Goal: Task Accomplishment & Management: Use online tool/utility

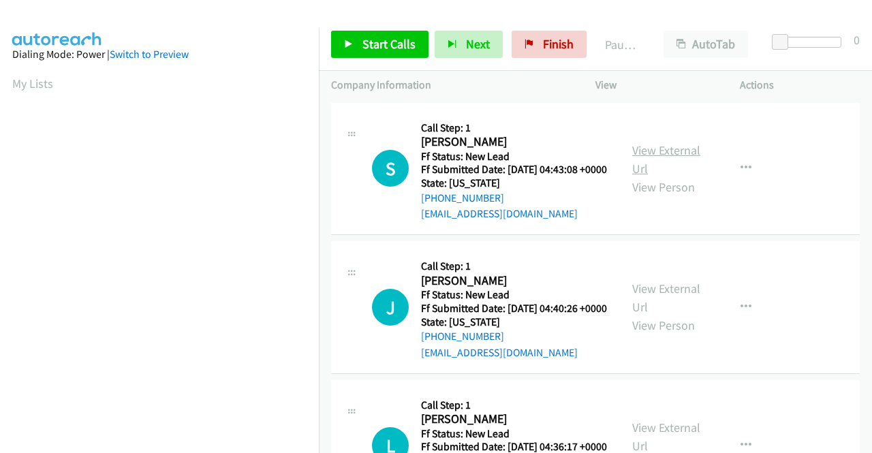
click at [641, 160] on link "View External Url" at bounding box center [666, 159] width 68 height 34
click at [648, 313] on link "View External Url" at bounding box center [666, 298] width 68 height 34
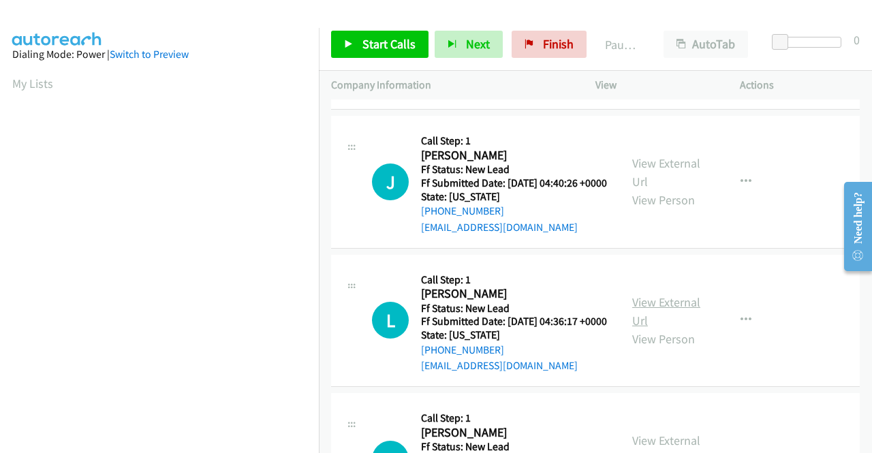
scroll to position [136, 0]
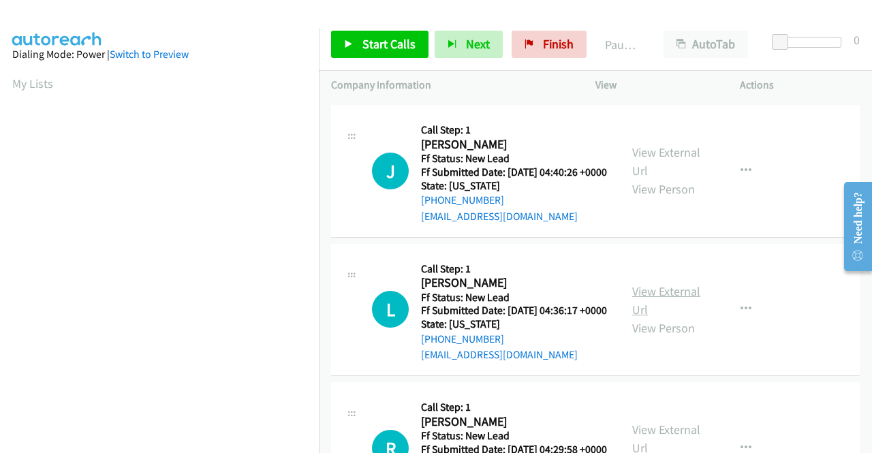
click at [655, 317] on link "View External Url" at bounding box center [666, 300] width 68 height 34
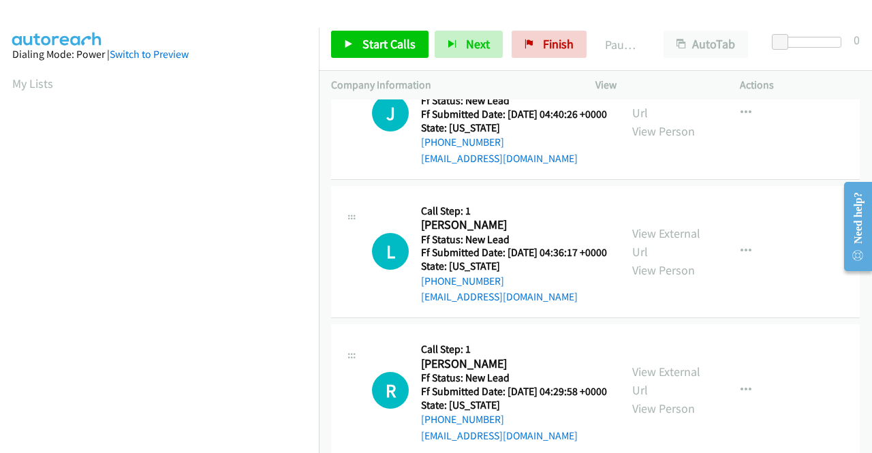
scroll to position [272, 0]
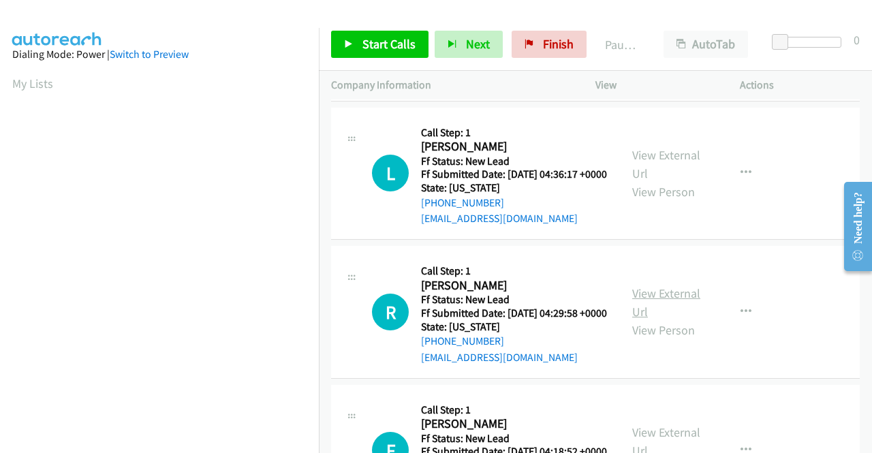
click at [658, 319] on link "View External Url" at bounding box center [666, 302] width 68 height 34
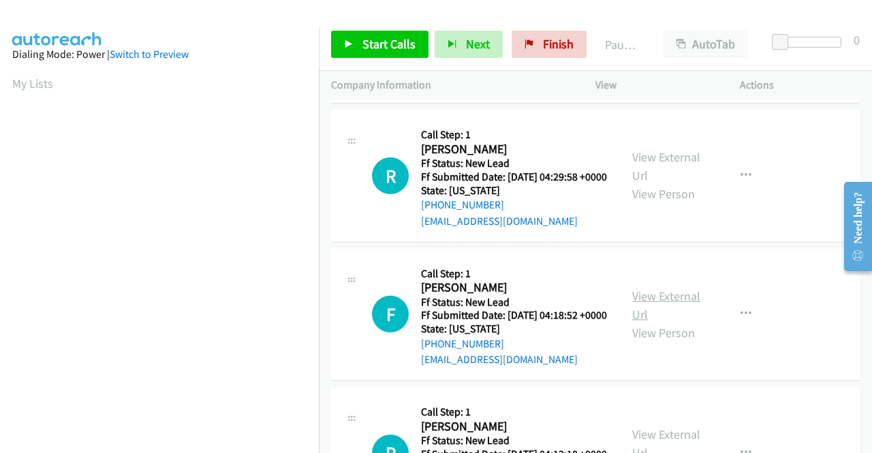
click at [663, 322] on link "View External Url" at bounding box center [666, 305] width 68 height 34
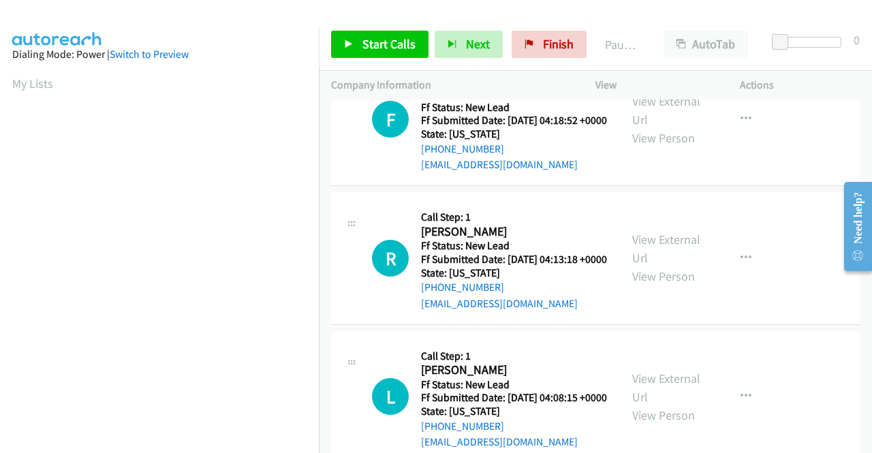
scroll to position [613, 0]
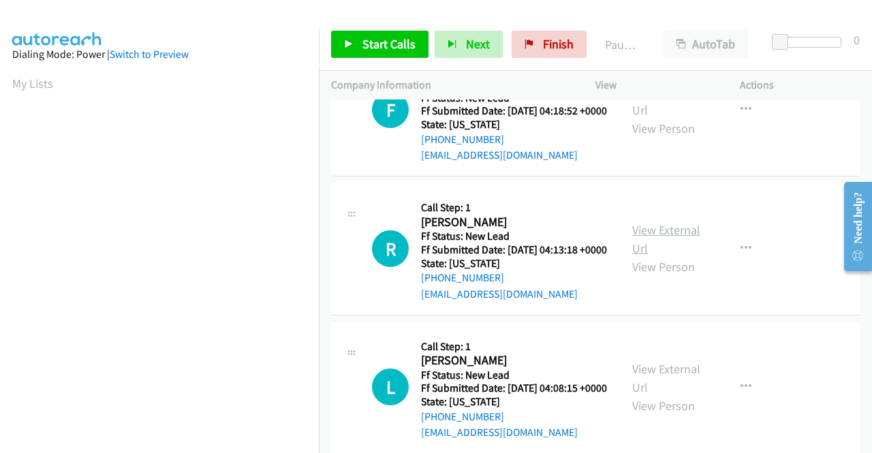
click at [655, 256] on link "View External Url" at bounding box center [666, 239] width 68 height 34
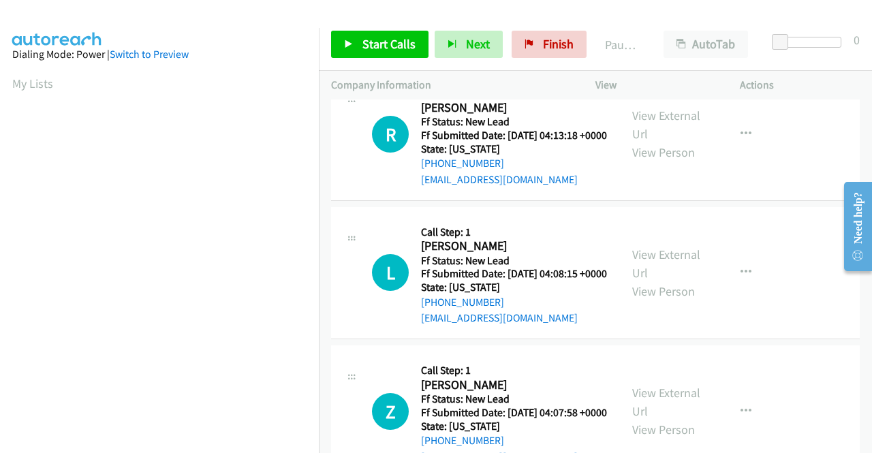
scroll to position [749, 0]
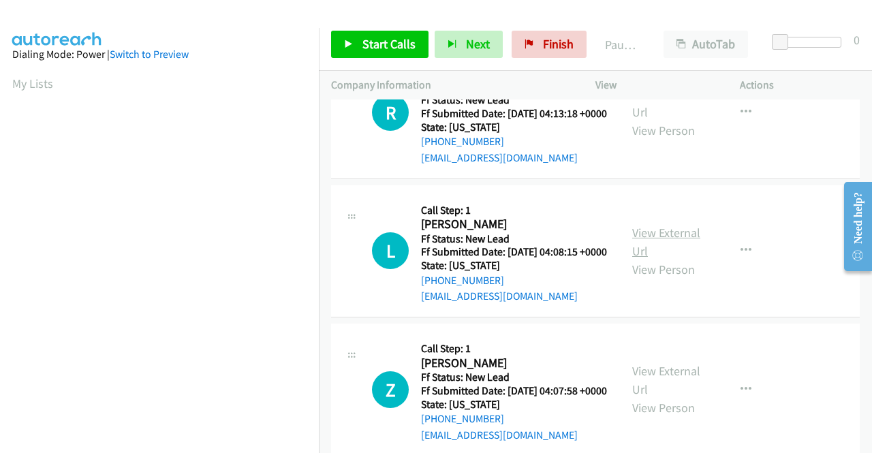
click at [661, 259] on link "View External Url" at bounding box center [666, 242] width 68 height 34
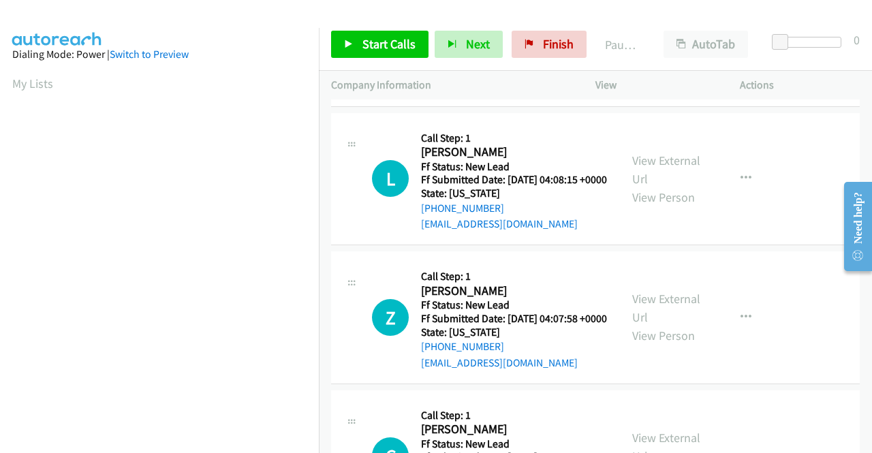
scroll to position [886, 0]
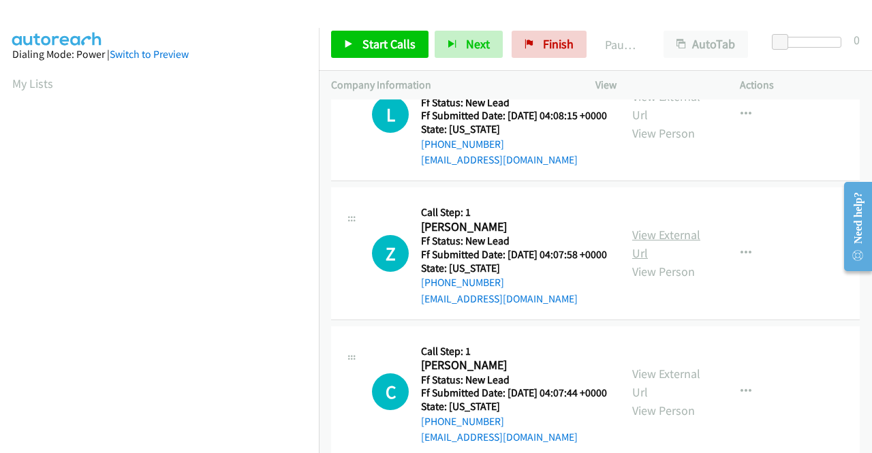
click at [655, 261] on link "View External Url" at bounding box center [666, 244] width 68 height 34
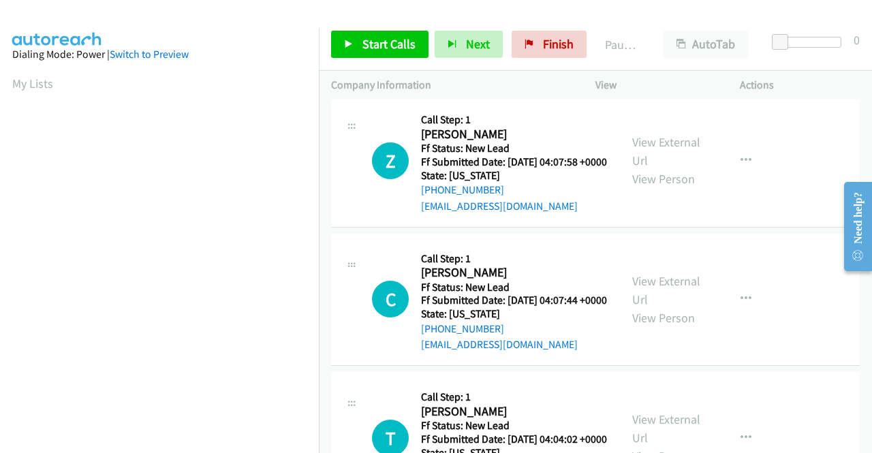
scroll to position [1022, 0]
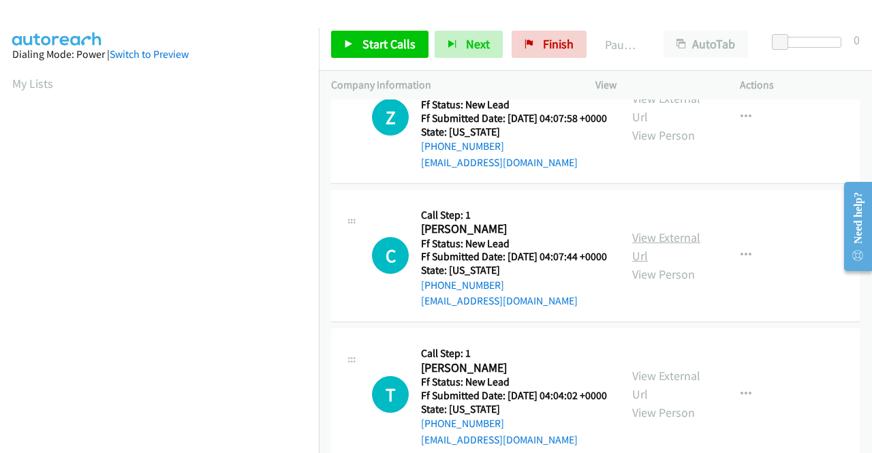
click at [661, 264] on link "View External Url" at bounding box center [666, 247] width 68 height 34
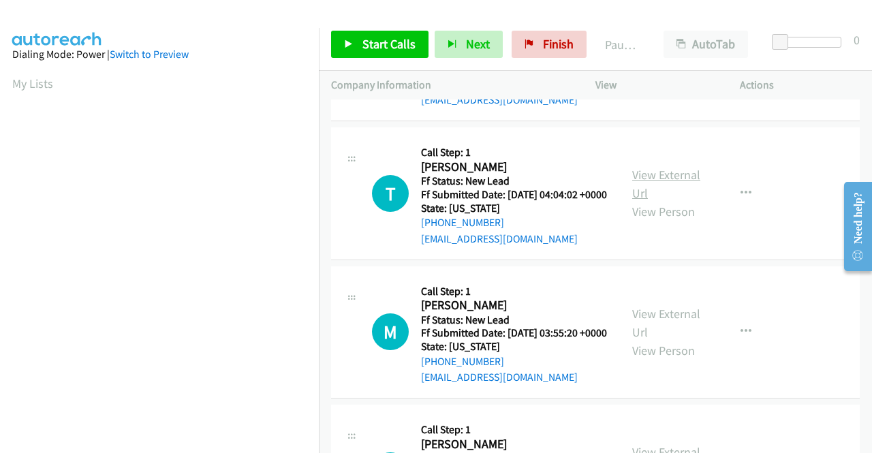
scroll to position [1226, 0]
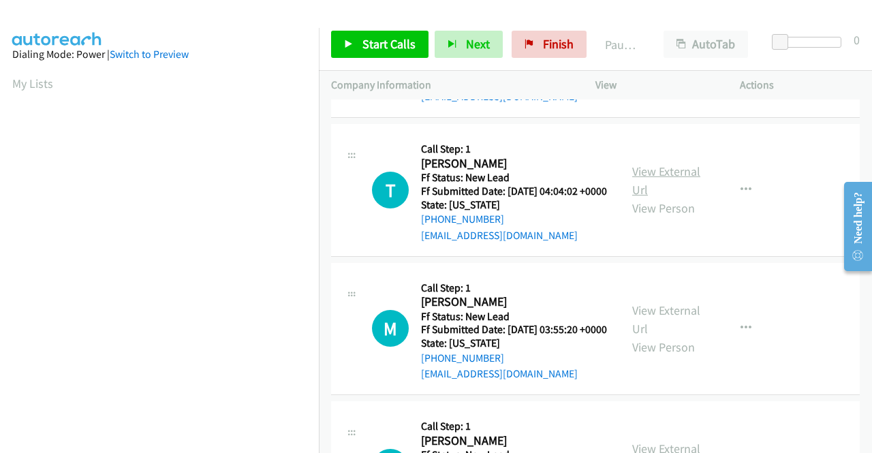
click at [636, 198] on link "View External Url" at bounding box center [666, 180] width 68 height 34
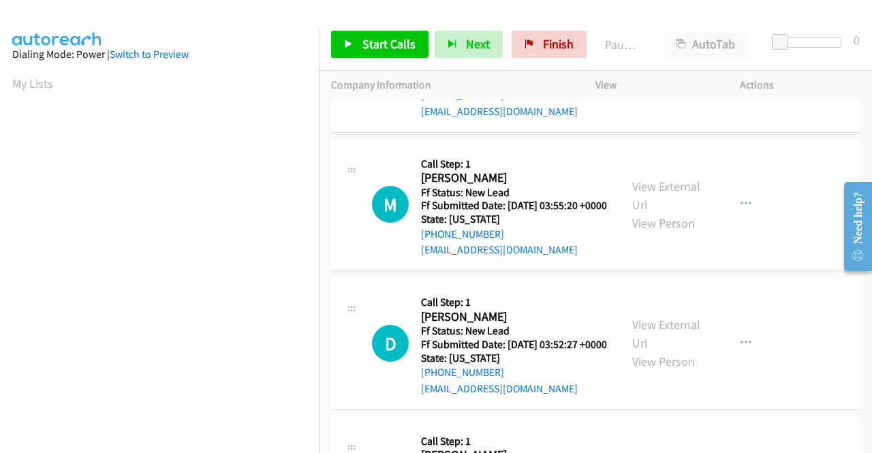
scroll to position [1362, 0]
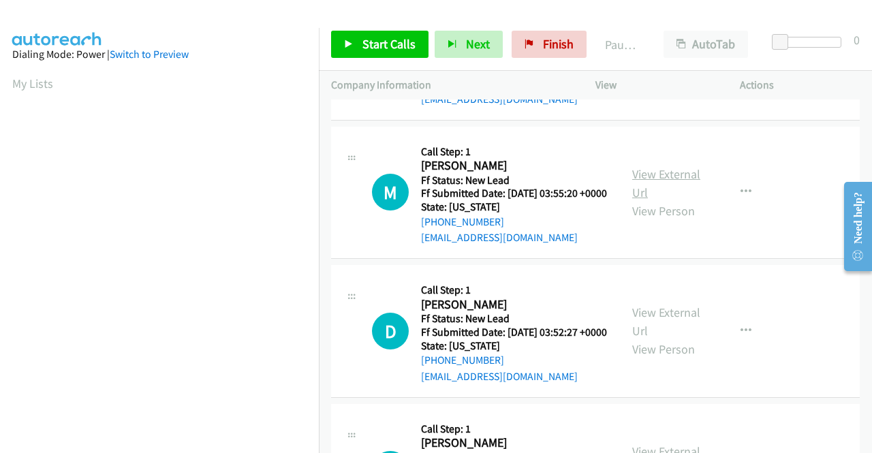
click at [657, 200] on link "View External Url" at bounding box center [666, 183] width 68 height 34
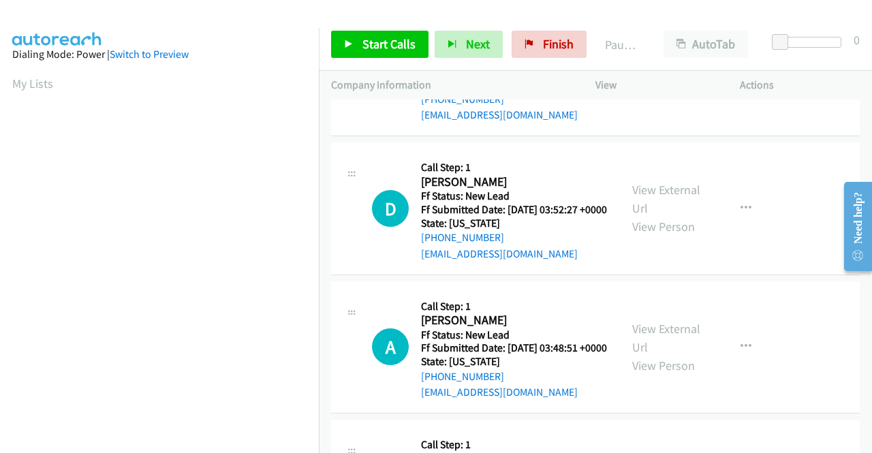
scroll to position [1499, 0]
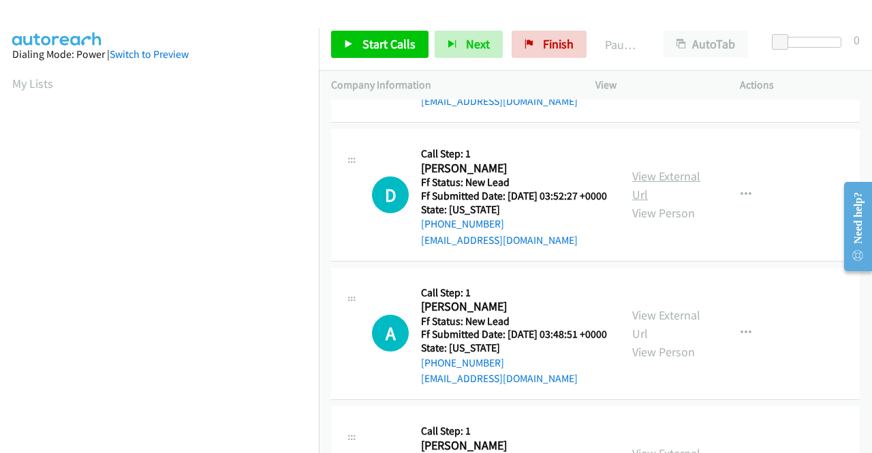
click at [668, 202] on link "View External Url" at bounding box center [666, 185] width 68 height 34
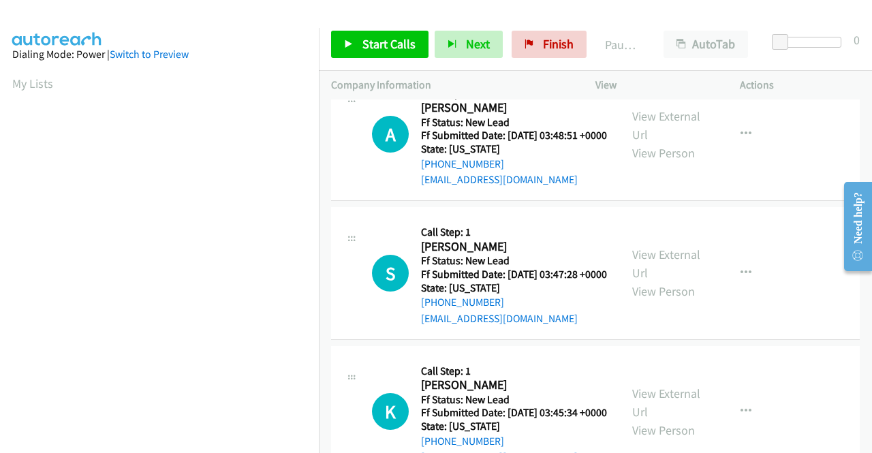
scroll to position [1703, 0]
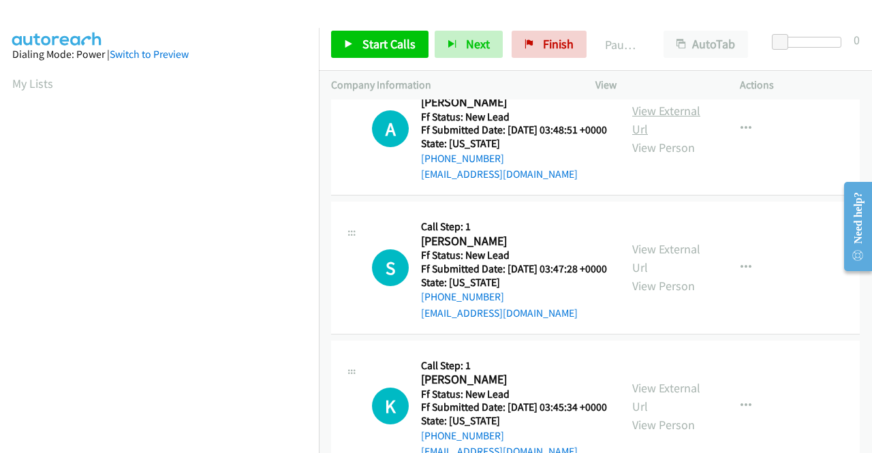
click at [636, 137] on link "View External Url" at bounding box center [666, 120] width 68 height 34
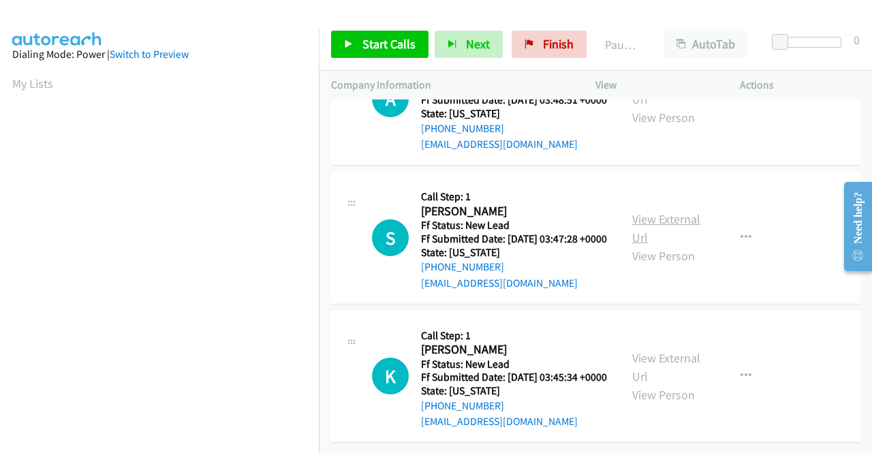
scroll to position [1839, 0]
click at [655, 245] on link "View External Url" at bounding box center [666, 228] width 68 height 34
click at [638, 350] on link "View External Url" at bounding box center [666, 367] width 68 height 34
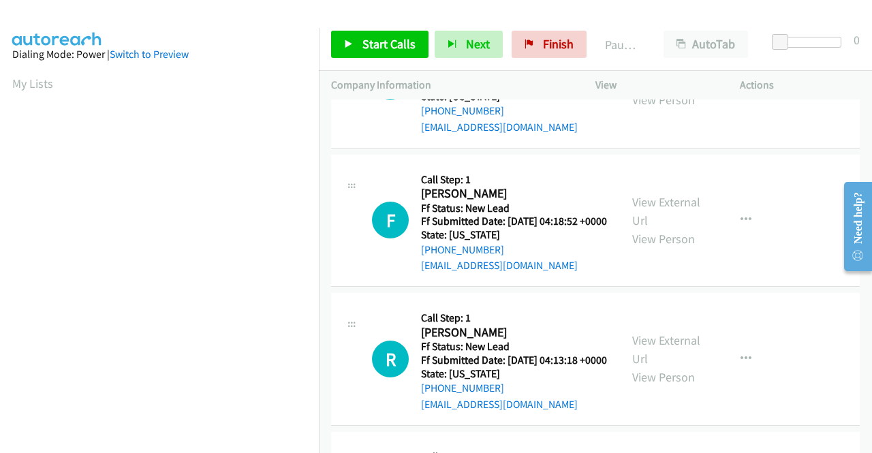
scroll to position [0, 0]
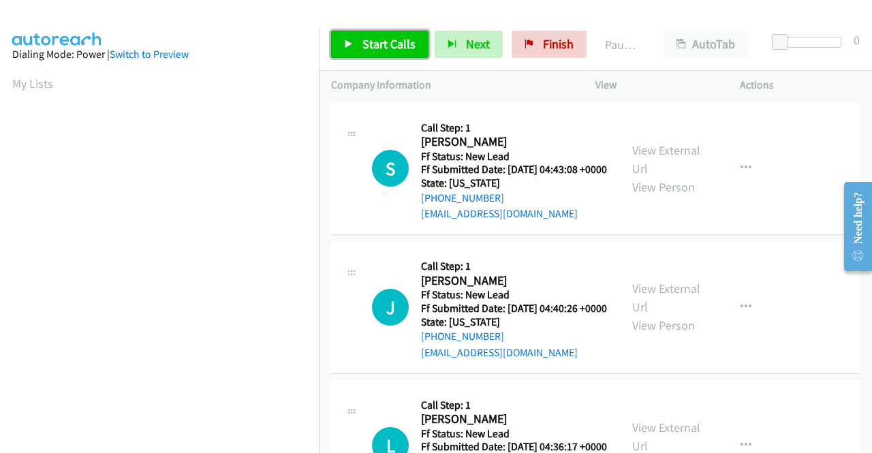
click at [391, 48] on span "Start Calls" at bounding box center [388, 44] width 53 height 16
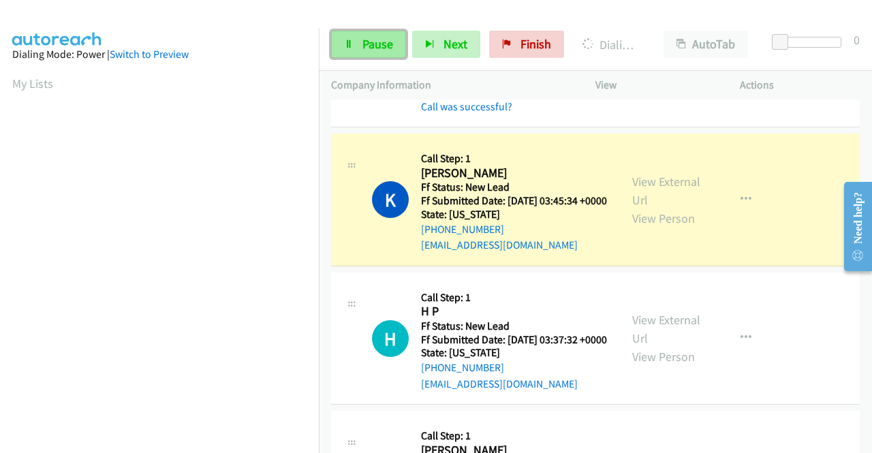
click at [358, 34] on link "Pause" at bounding box center [368, 44] width 75 height 27
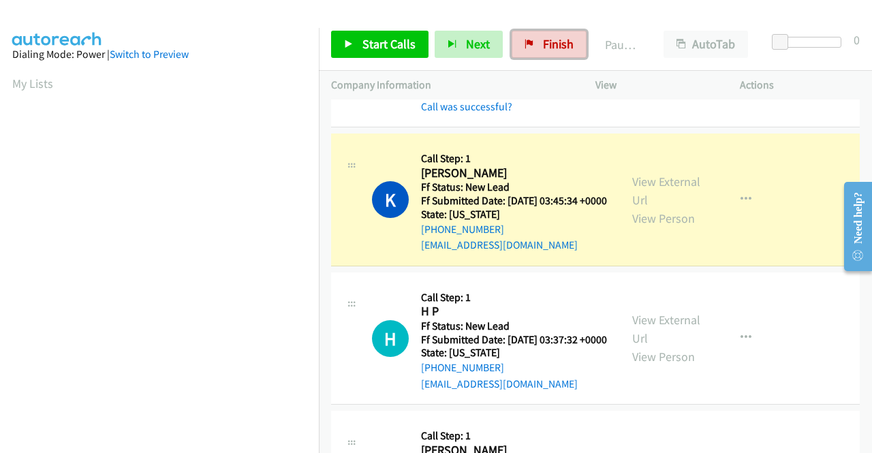
drag, startPoint x: 540, startPoint y: 47, endPoint x: 477, endPoint y: 67, distance: 66.6
click at [543, 47] on span "Finish" at bounding box center [558, 44] width 31 height 16
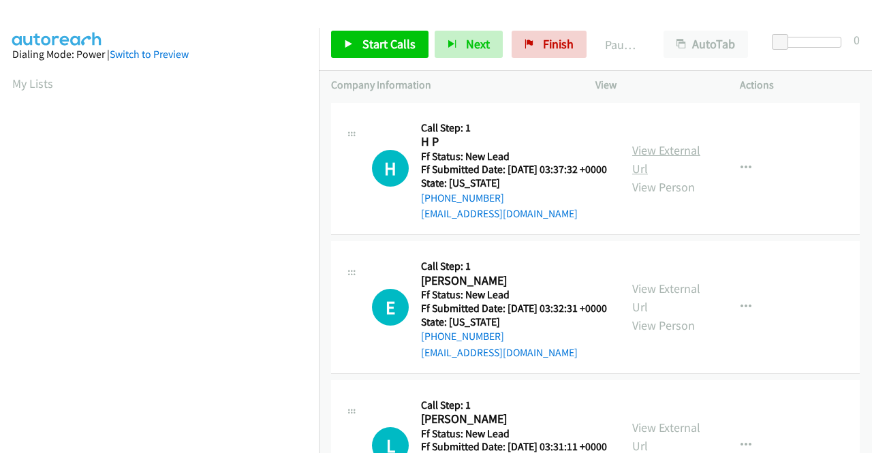
click at [658, 160] on link "View External Url" at bounding box center [666, 159] width 68 height 34
click at [650, 306] on link "View External Url" at bounding box center [666, 298] width 68 height 34
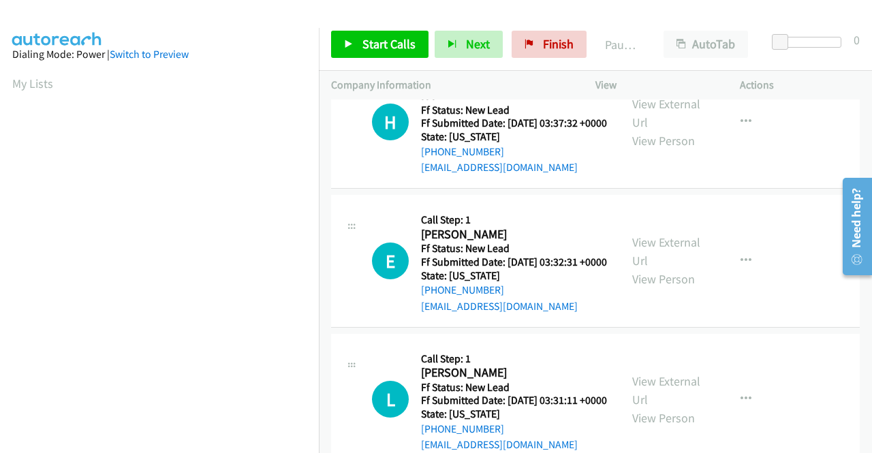
scroll to position [68, 0]
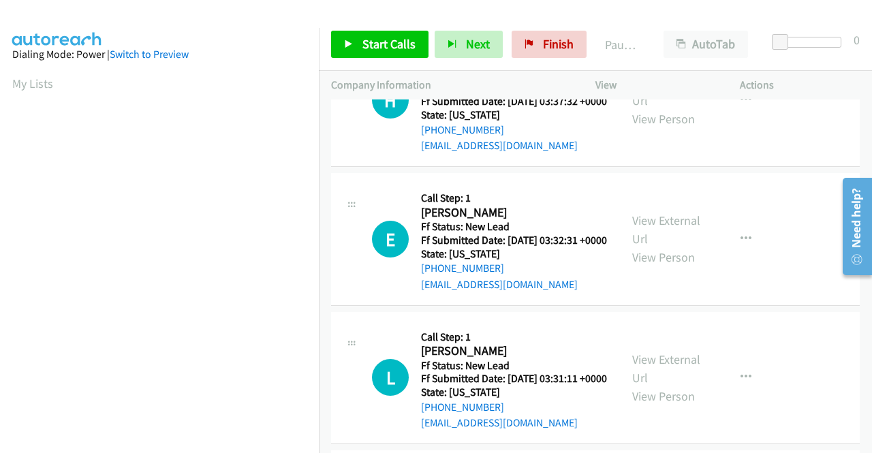
click at [671, 400] on div "View External Url View Person" at bounding box center [667, 377] width 71 height 55
click at [672, 386] on link "View External Url" at bounding box center [666, 368] width 68 height 34
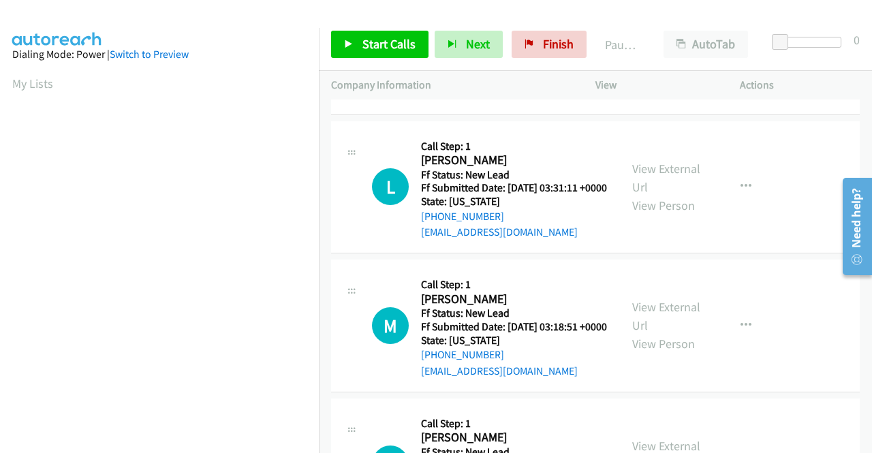
scroll to position [272, 0]
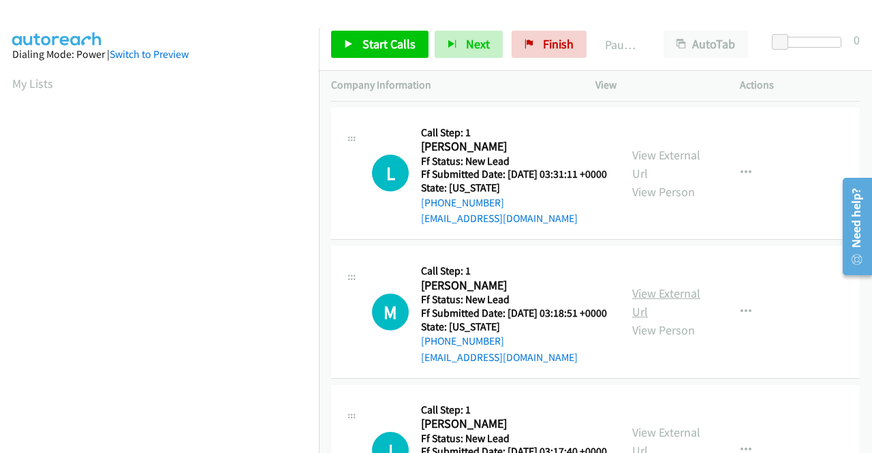
click at [640, 319] on link "View External Url" at bounding box center [666, 302] width 68 height 34
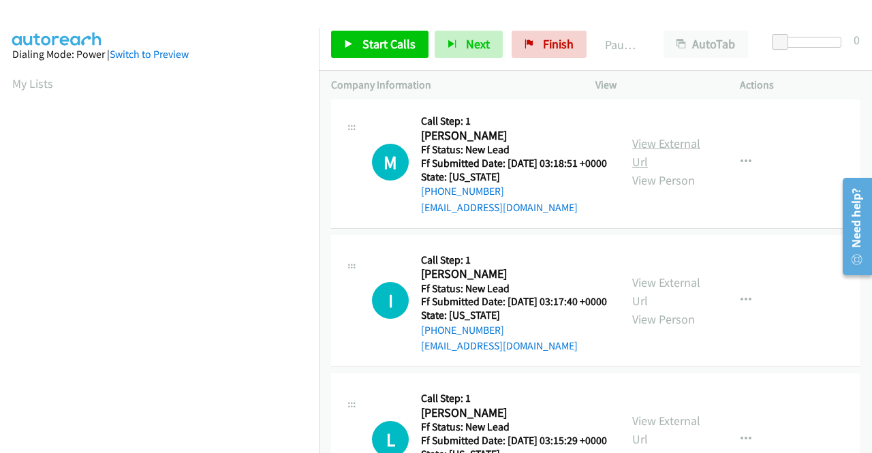
scroll to position [477, 0]
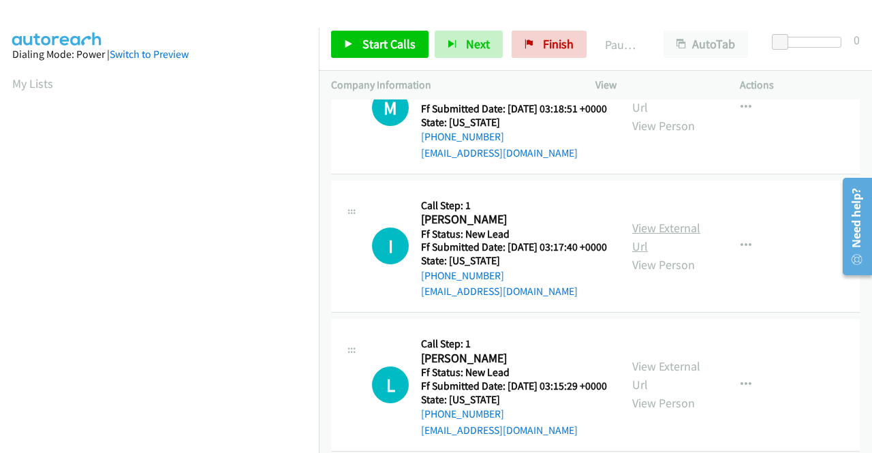
click at [655, 254] on link "View External Url" at bounding box center [666, 237] width 68 height 34
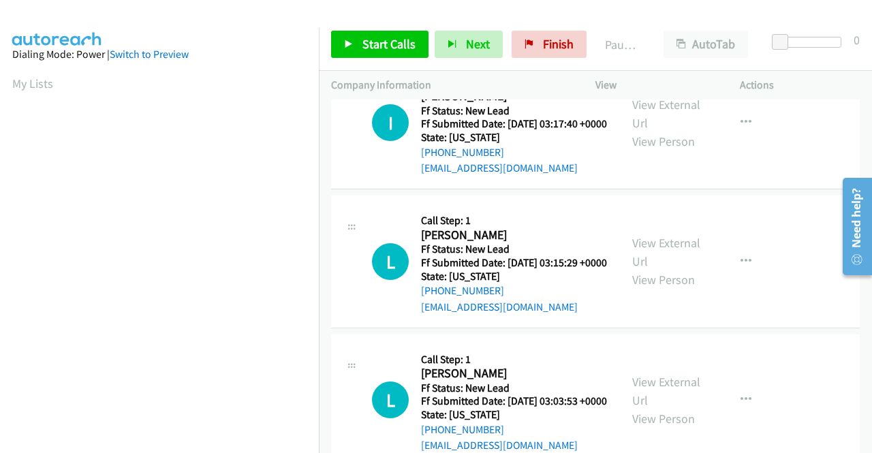
scroll to position [613, 0]
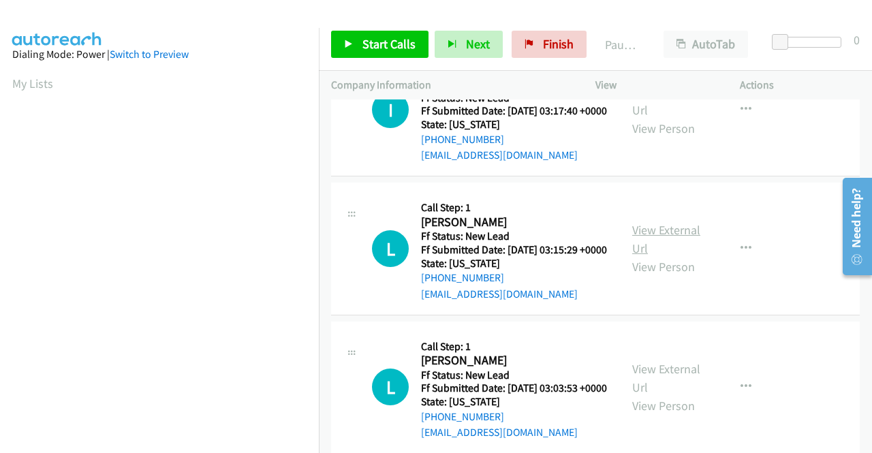
click at [676, 256] on link "View External Url" at bounding box center [666, 239] width 68 height 34
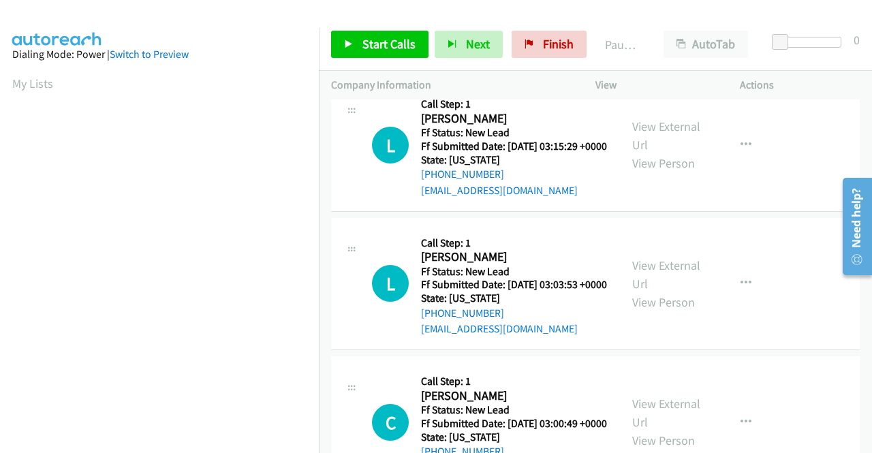
scroll to position [817, 0]
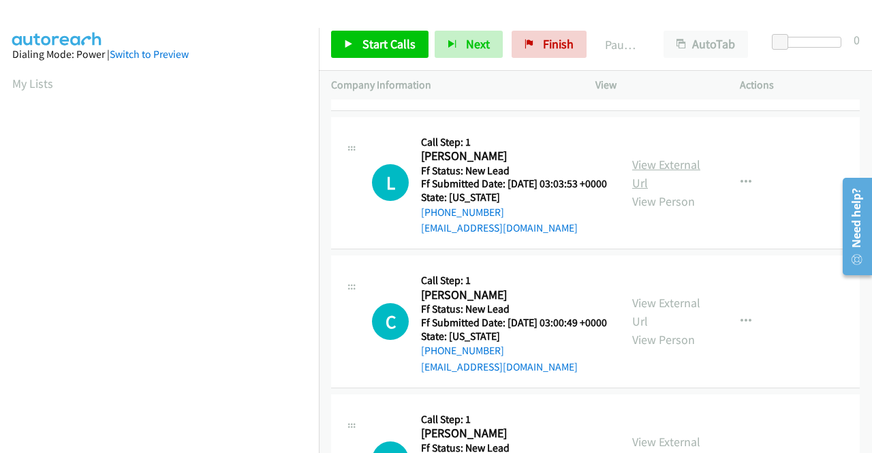
click at [651, 191] on link "View External Url" at bounding box center [666, 174] width 68 height 34
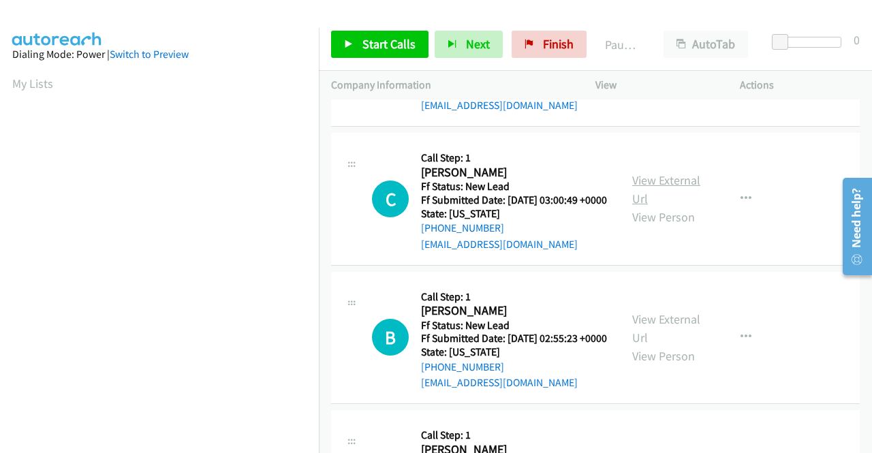
scroll to position [954, 0]
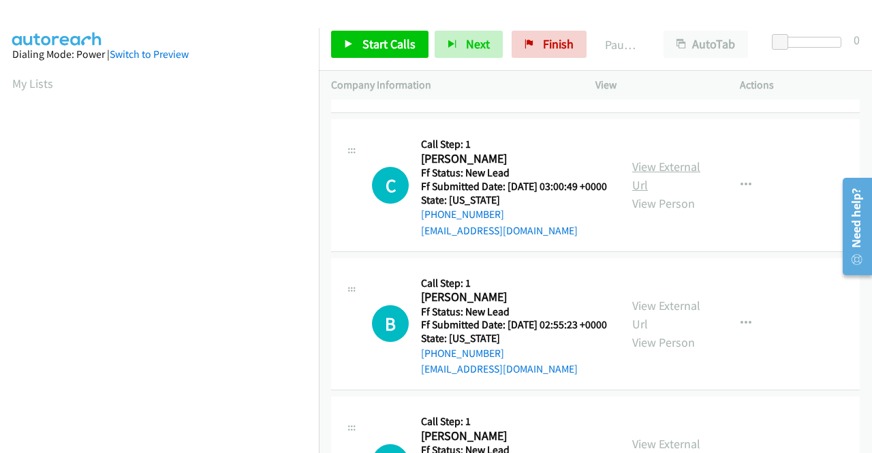
click at [662, 193] on link "View External Url" at bounding box center [666, 176] width 68 height 34
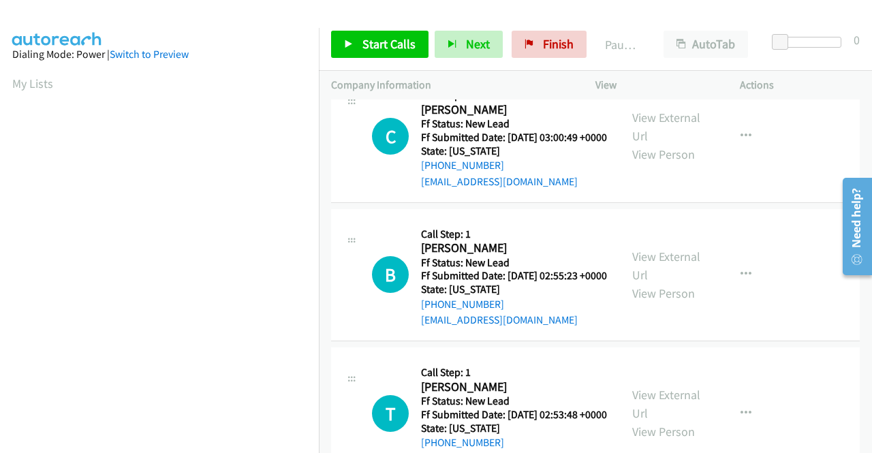
scroll to position [1090, 0]
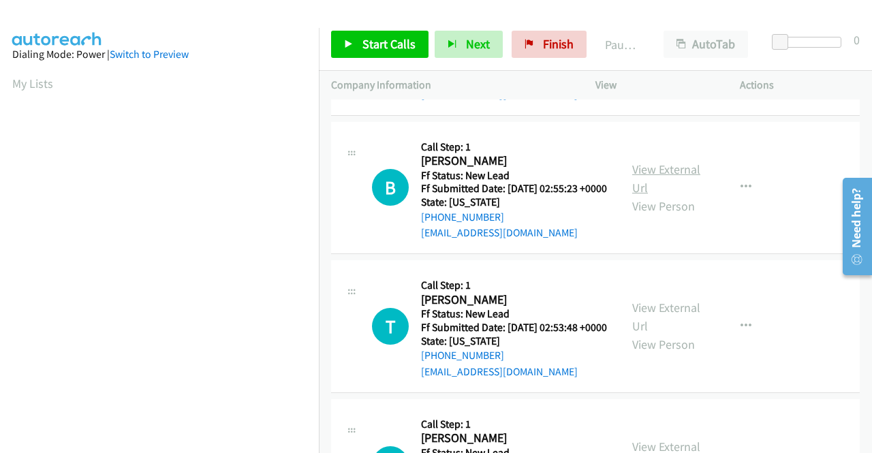
click at [663, 195] on link "View External Url" at bounding box center [666, 178] width 68 height 34
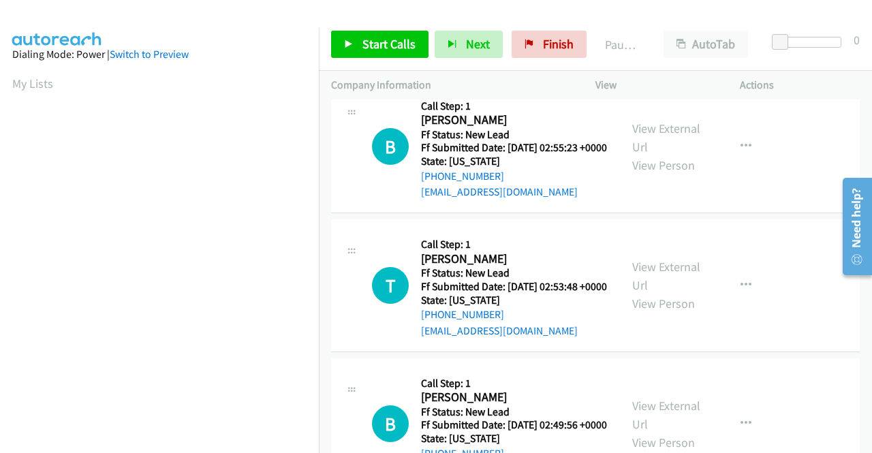
scroll to position [1226, 0]
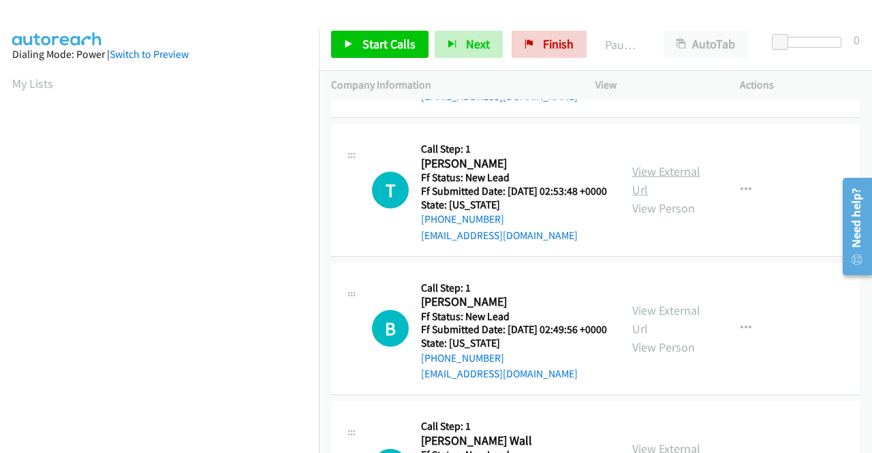
click at [654, 198] on link "View External Url" at bounding box center [666, 180] width 68 height 34
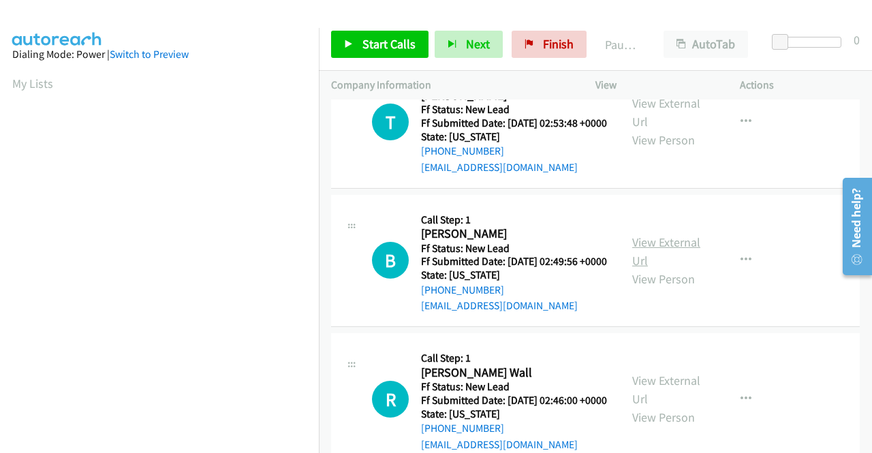
click at [646, 268] on link "View External Url" at bounding box center [666, 251] width 68 height 34
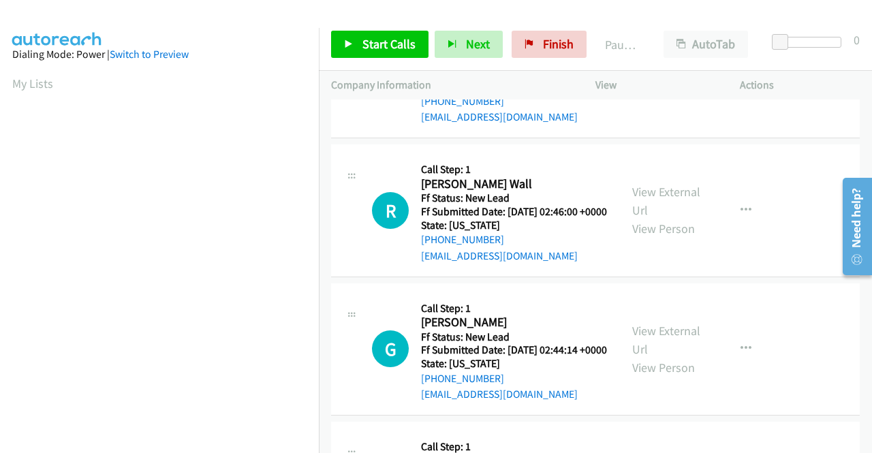
scroll to position [1499, 0]
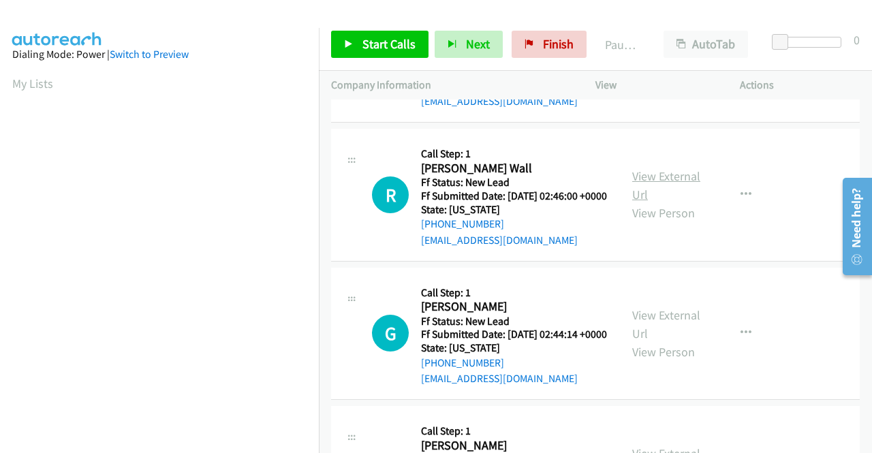
click at [633, 202] on link "View External Url" at bounding box center [666, 185] width 68 height 34
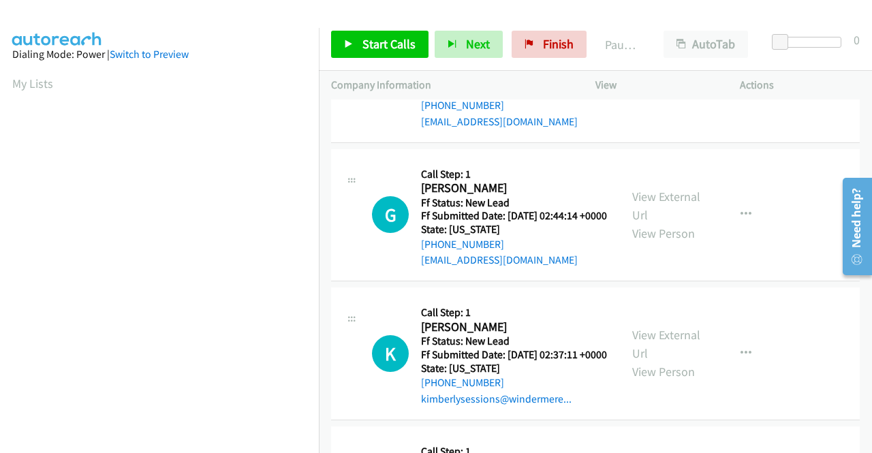
scroll to position [1635, 0]
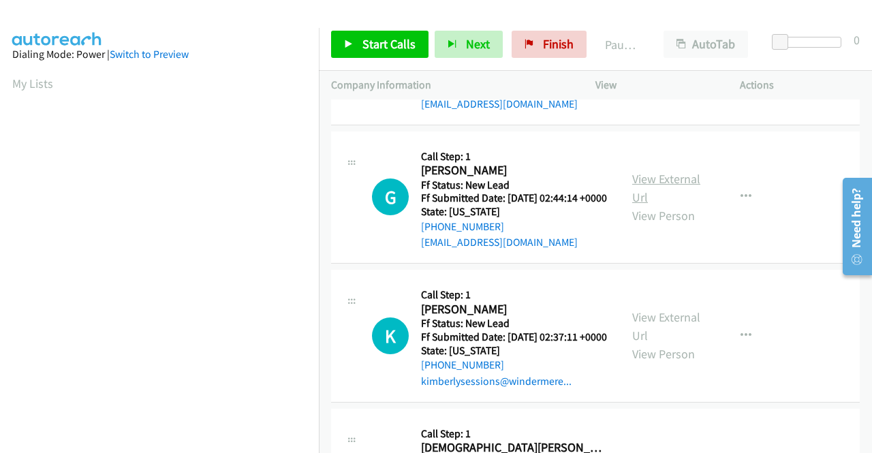
click at [677, 205] on link "View External Url" at bounding box center [666, 188] width 68 height 34
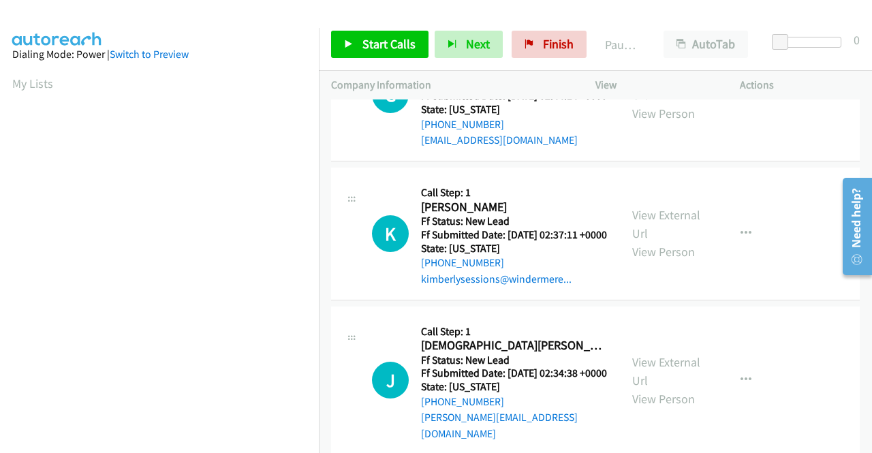
scroll to position [1771, 0]
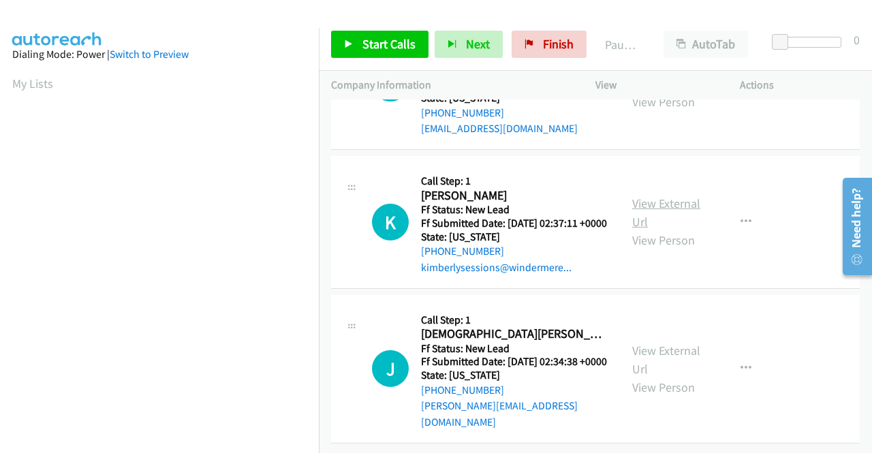
click at [677, 230] on link "View External Url" at bounding box center [666, 212] width 68 height 34
click at [671, 344] on link "View External Url" at bounding box center [666, 360] width 68 height 34
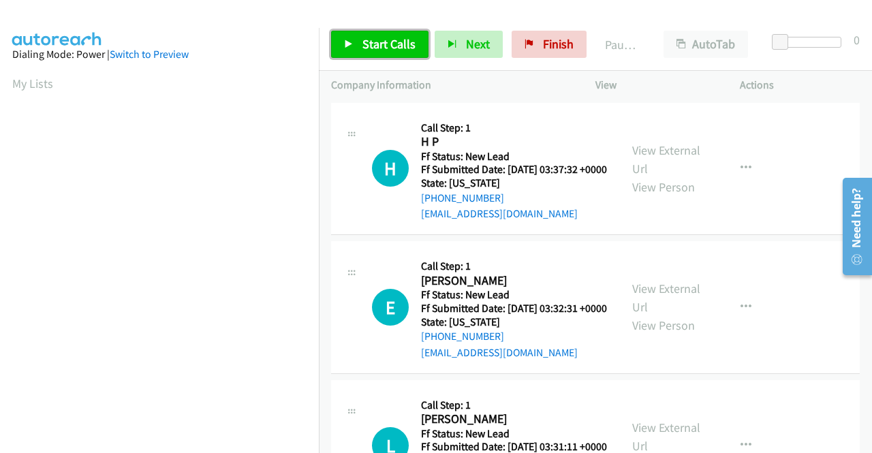
click at [369, 50] on span "Start Calls" at bounding box center [388, 44] width 53 height 16
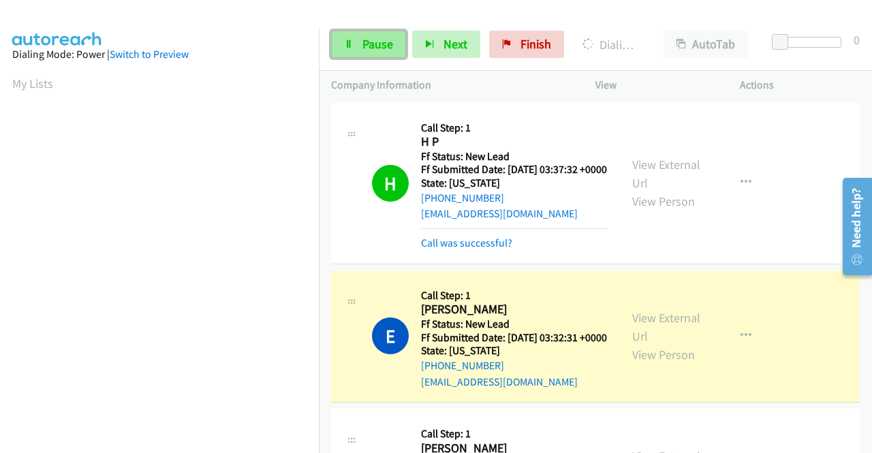
click at [369, 51] on span "Pause" at bounding box center [377, 44] width 31 height 16
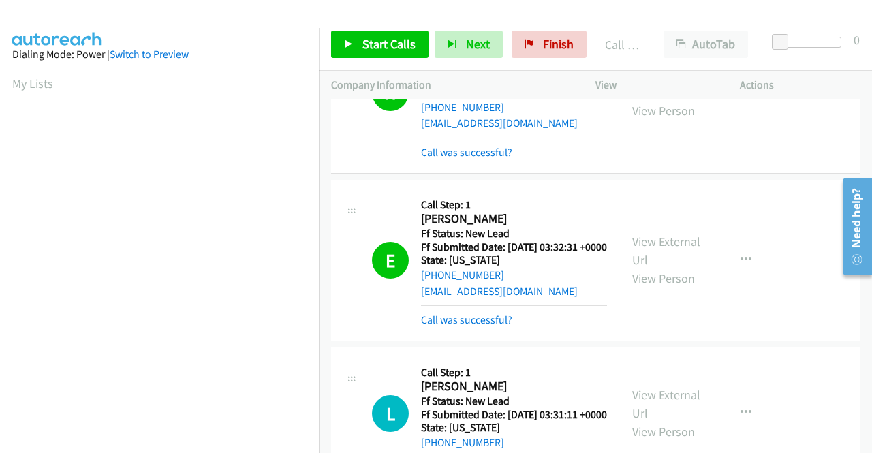
scroll to position [136, 0]
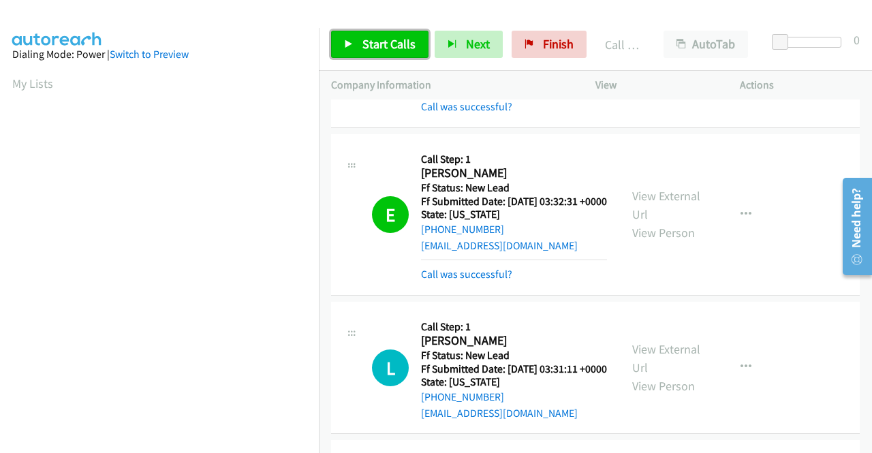
click at [413, 47] on span "Start Calls" at bounding box center [388, 44] width 53 height 16
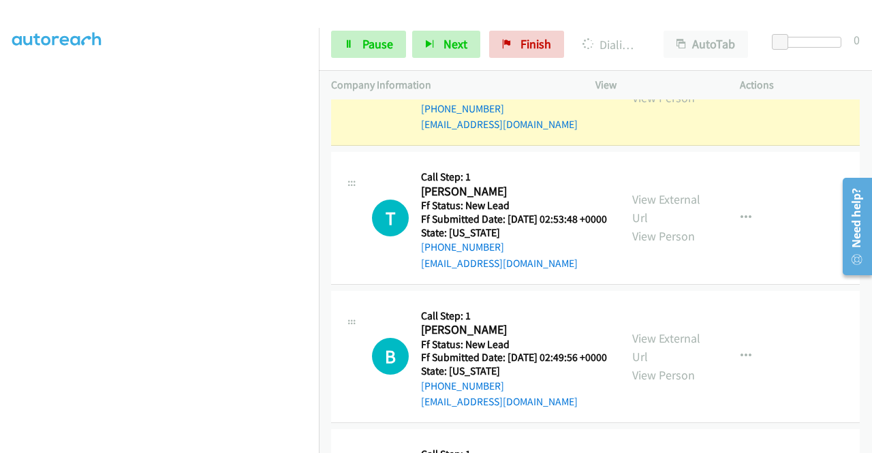
scroll to position [311, 0]
click at [380, 43] on span "Pause" at bounding box center [377, 44] width 31 height 16
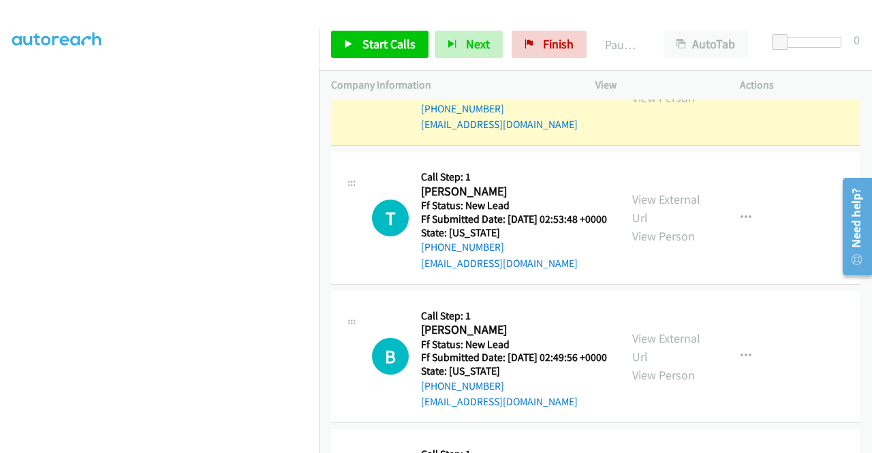
scroll to position [0, 0]
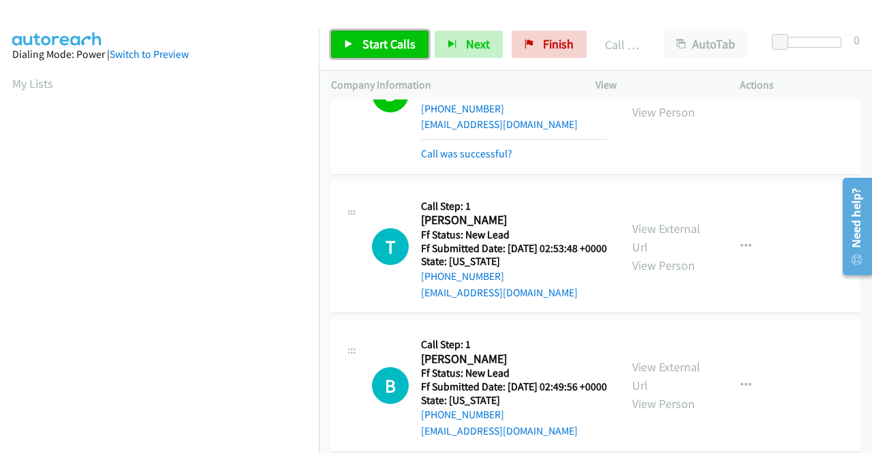
click at [386, 44] on span "Start Calls" at bounding box center [388, 44] width 53 height 16
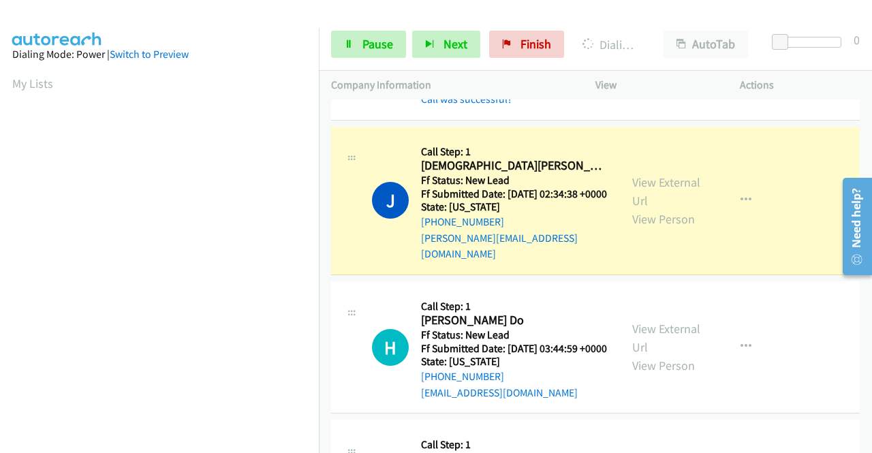
scroll to position [2316, 0]
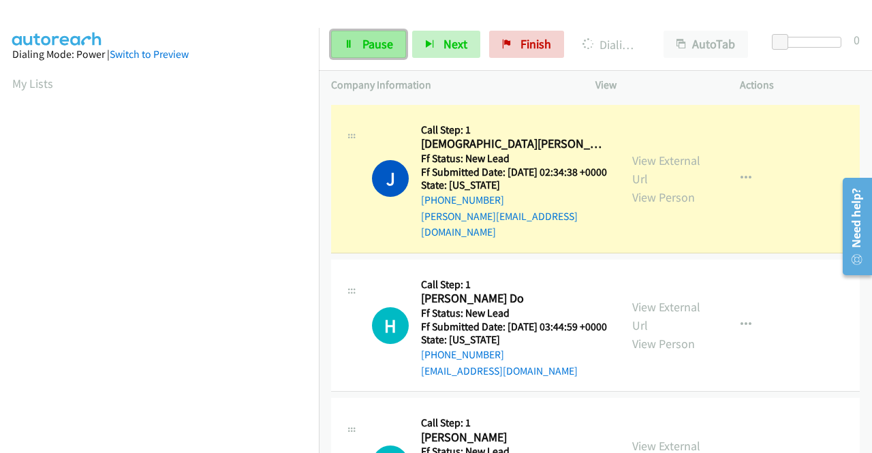
click at [376, 37] on span "Pause" at bounding box center [377, 44] width 31 height 16
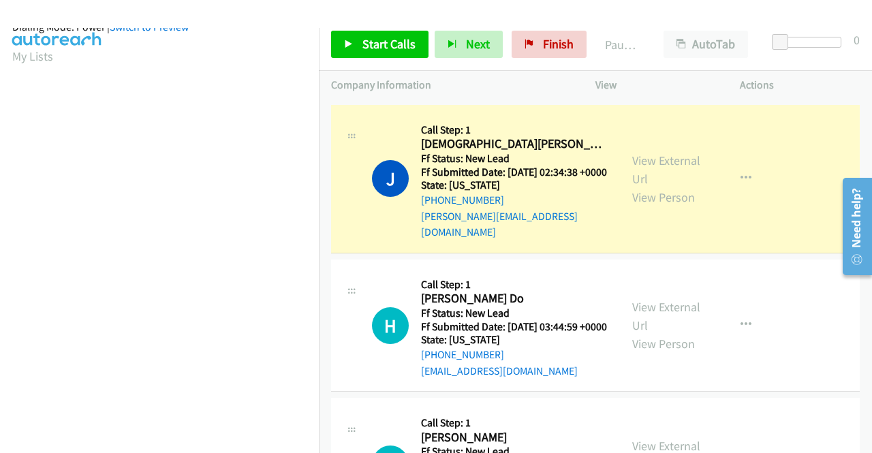
scroll to position [311, 0]
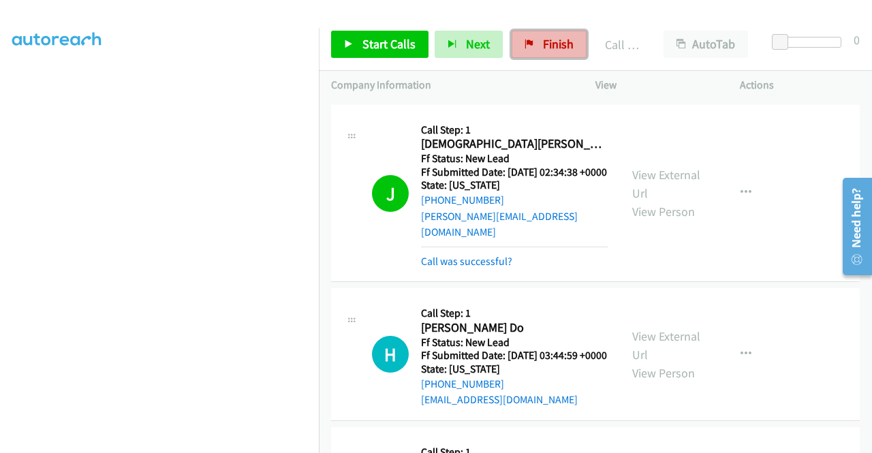
click at [543, 47] on span "Finish" at bounding box center [558, 44] width 31 height 16
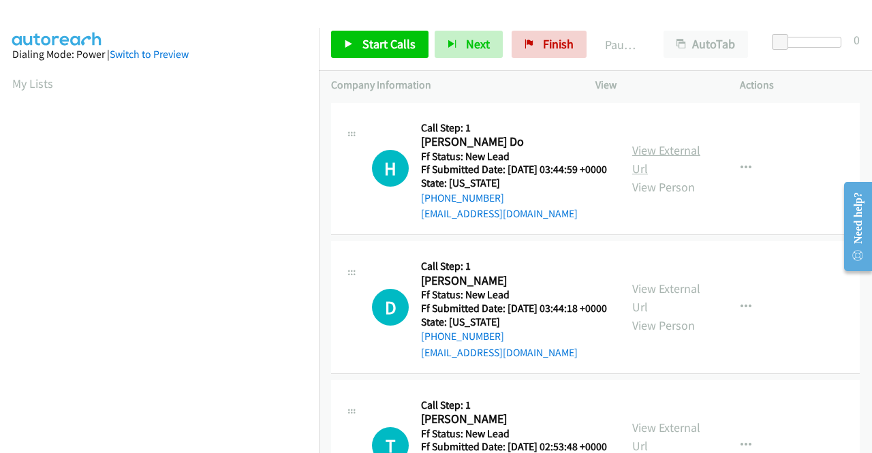
click at [676, 158] on link "View External Url" at bounding box center [666, 159] width 68 height 34
click at [665, 307] on link "View External Url" at bounding box center [666, 298] width 68 height 34
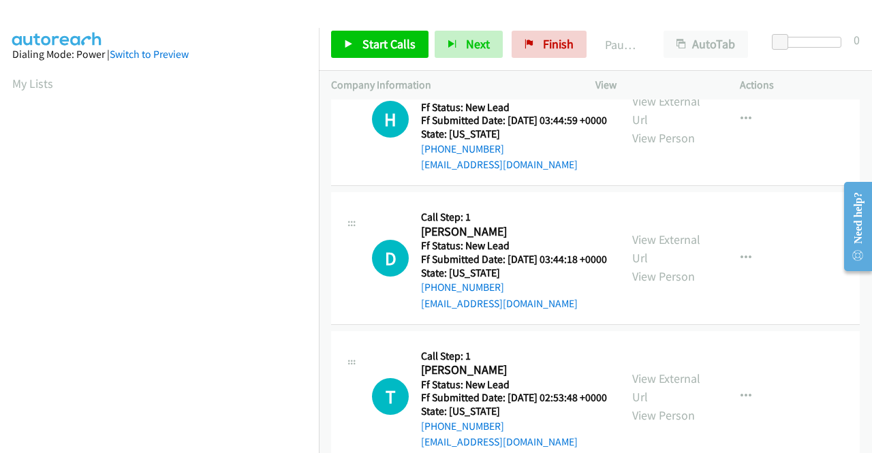
scroll to position [136, 0]
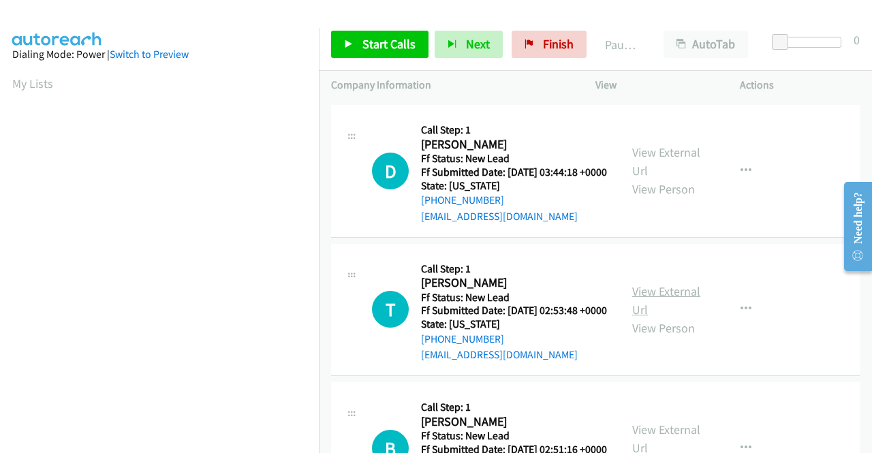
click at [666, 317] on link "View External Url" at bounding box center [666, 300] width 68 height 34
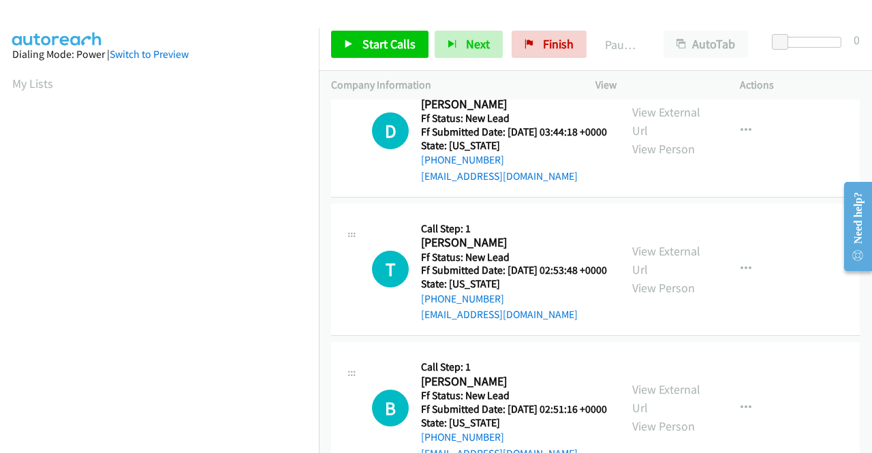
scroll to position [272, 0]
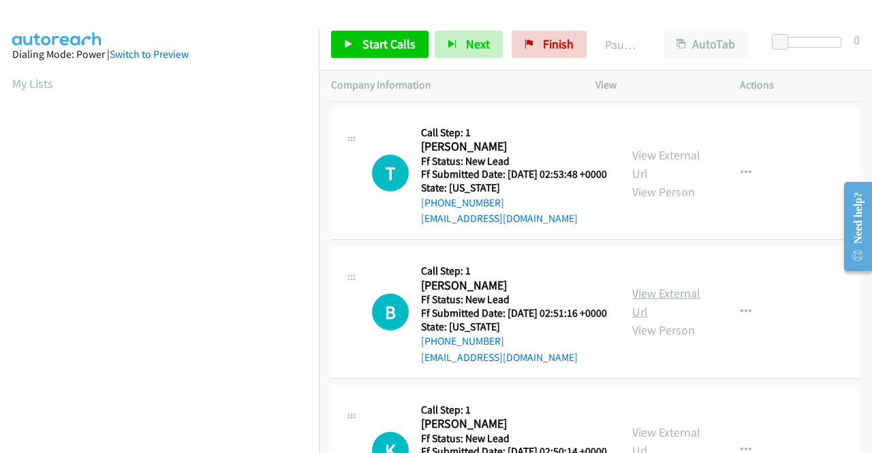
click at [651, 319] on link "View External Url" at bounding box center [666, 302] width 68 height 34
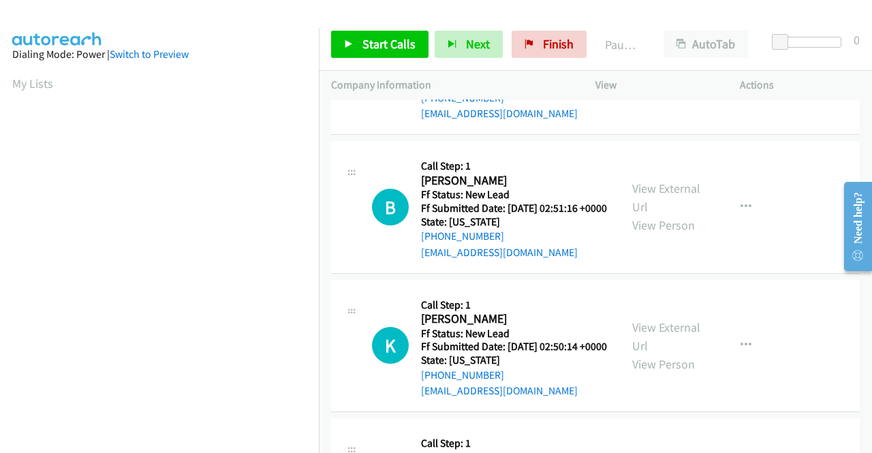
scroll to position [409, 0]
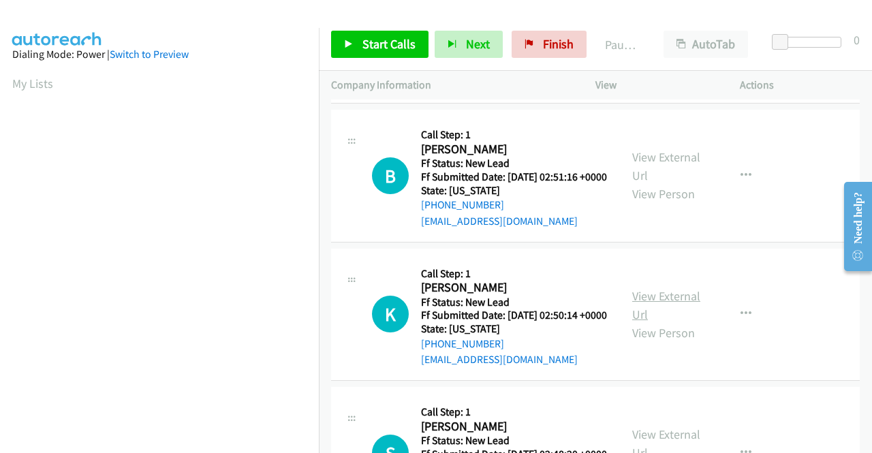
click at [638, 322] on link "View External Url" at bounding box center [666, 305] width 68 height 34
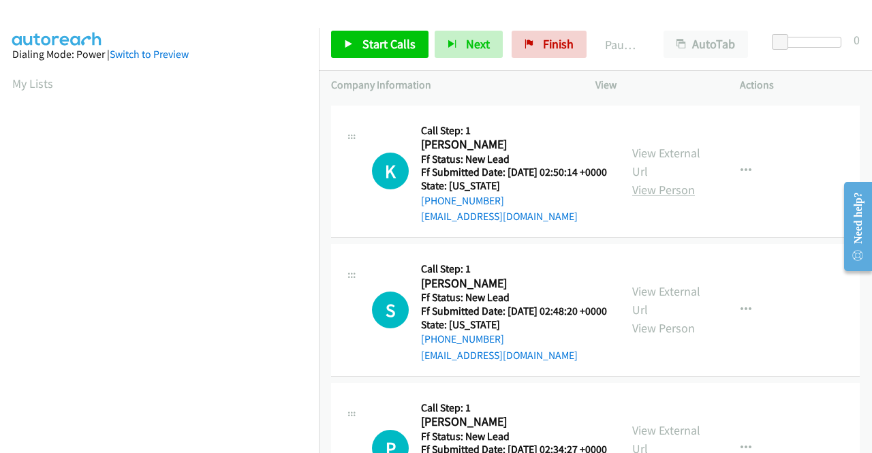
scroll to position [613, 0]
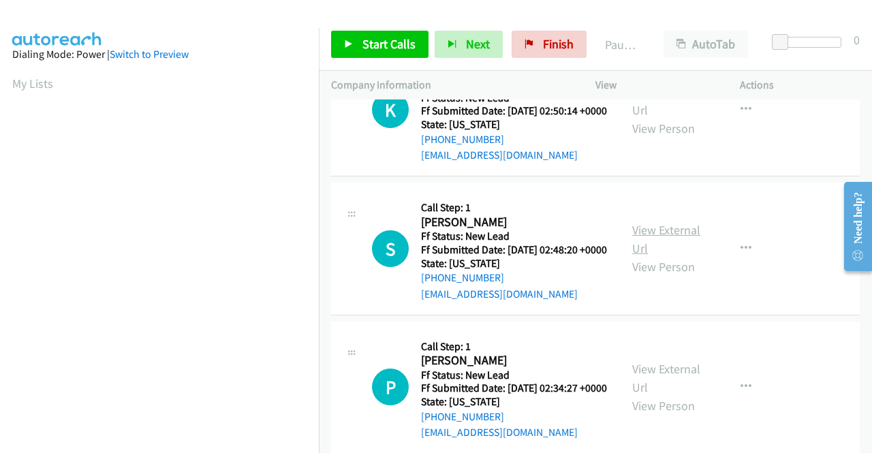
click at [665, 256] on link "View External Url" at bounding box center [666, 239] width 68 height 34
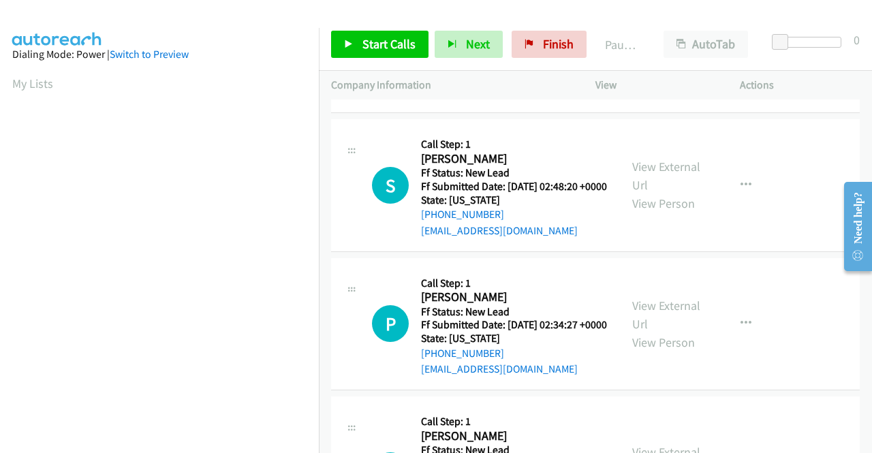
scroll to position [749, 0]
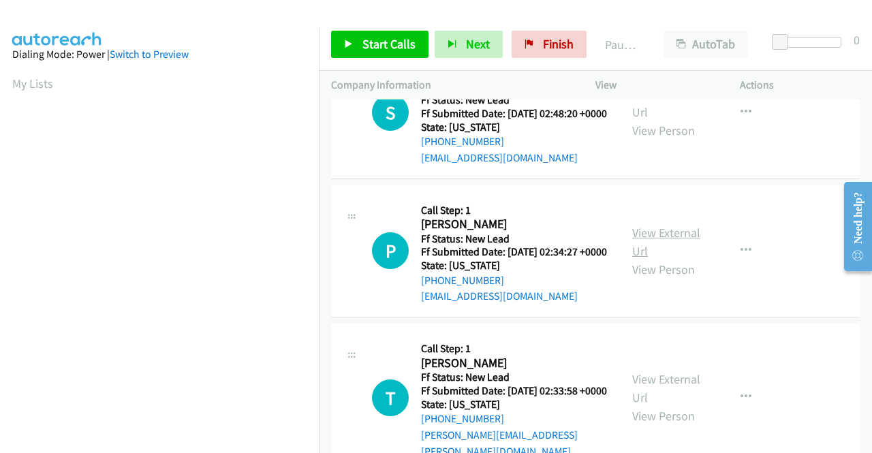
click at [659, 259] on link "View External Url" at bounding box center [666, 242] width 68 height 34
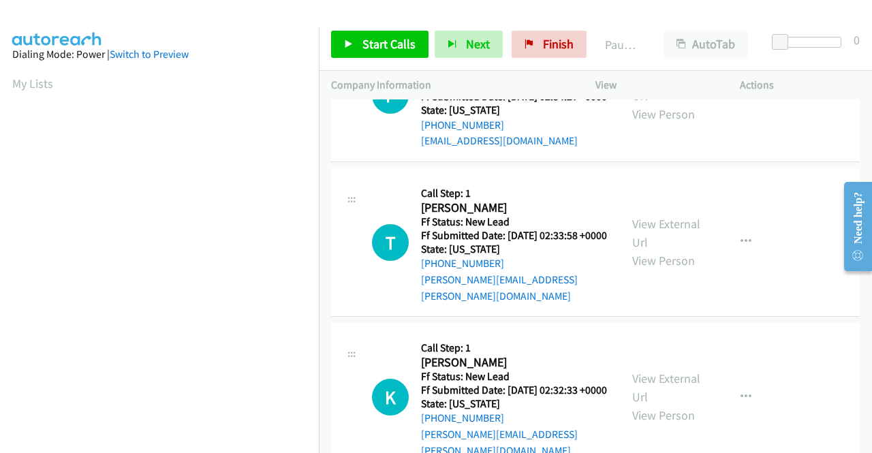
scroll to position [954, 0]
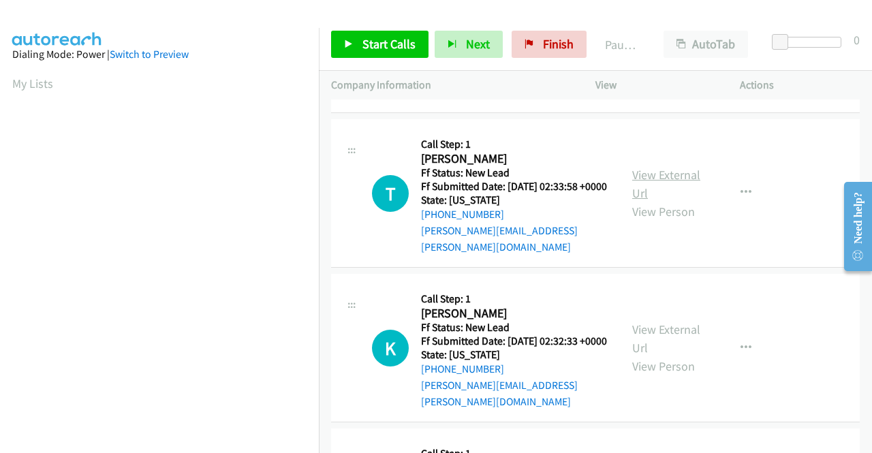
click at [684, 201] on link "View External Url" at bounding box center [666, 184] width 68 height 34
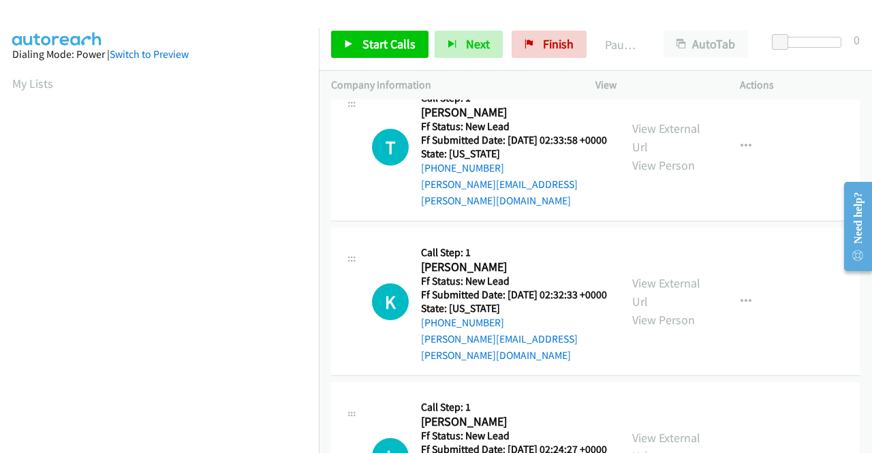
scroll to position [1022, 0]
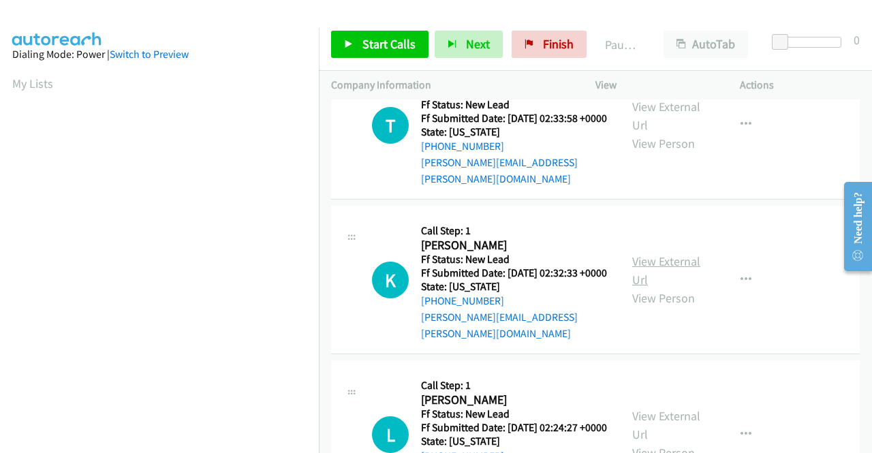
click at [644, 287] on link "View External Url" at bounding box center [666, 270] width 68 height 34
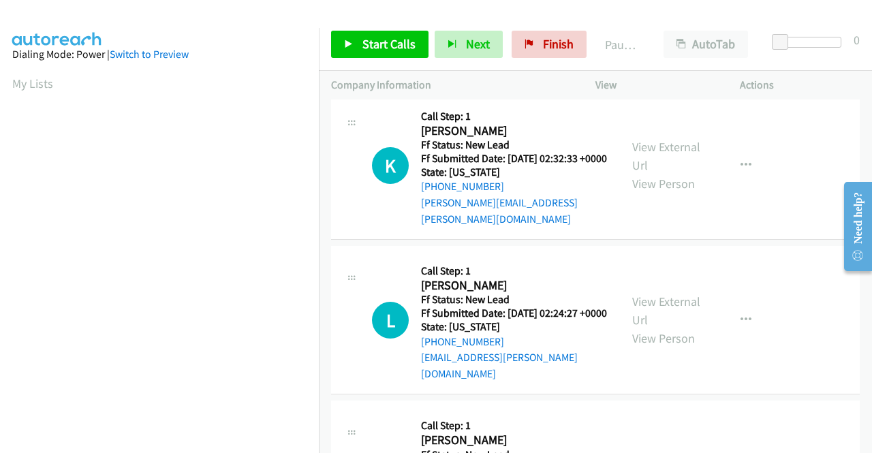
scroll to position [1158, 0]
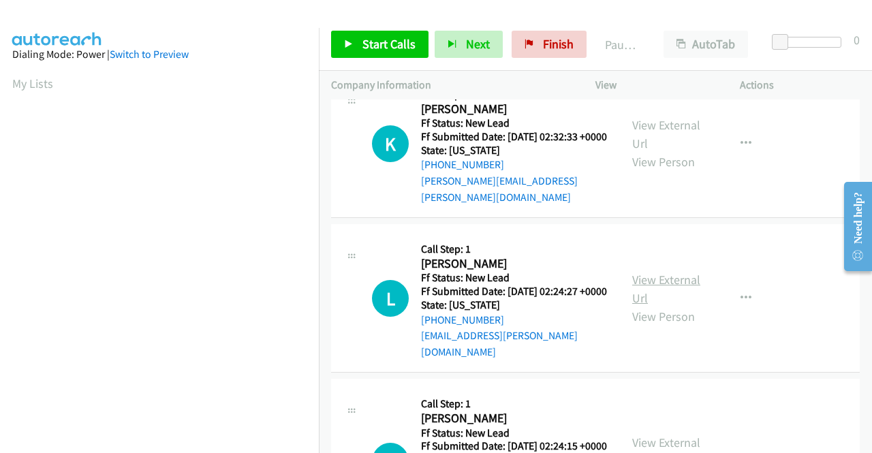
click at [648, 306] on link "View External Url" at bounding box center [666, 289] width 68 height 34
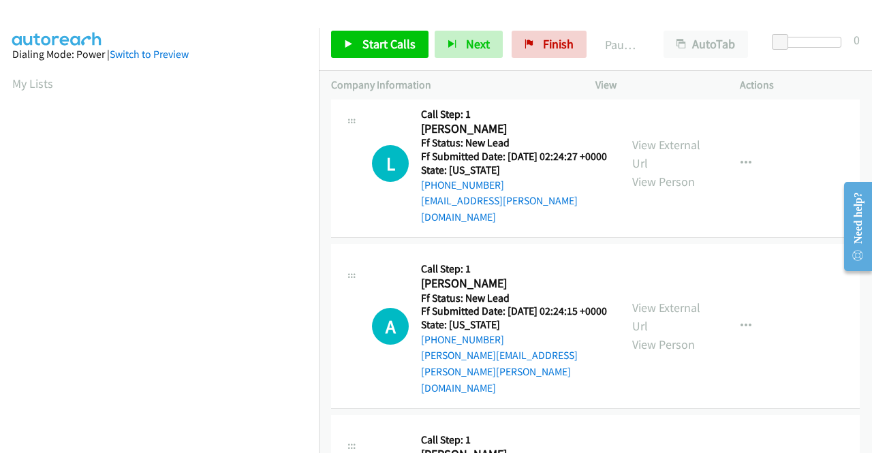
scroll to position [1294, 0]
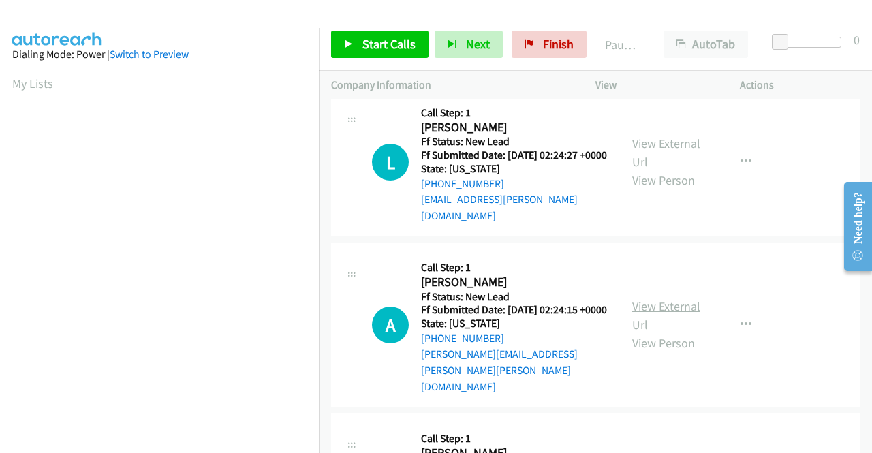
click at [650, 332] on link "View External Url" at bounding box center [666, 315] width 68 height 34
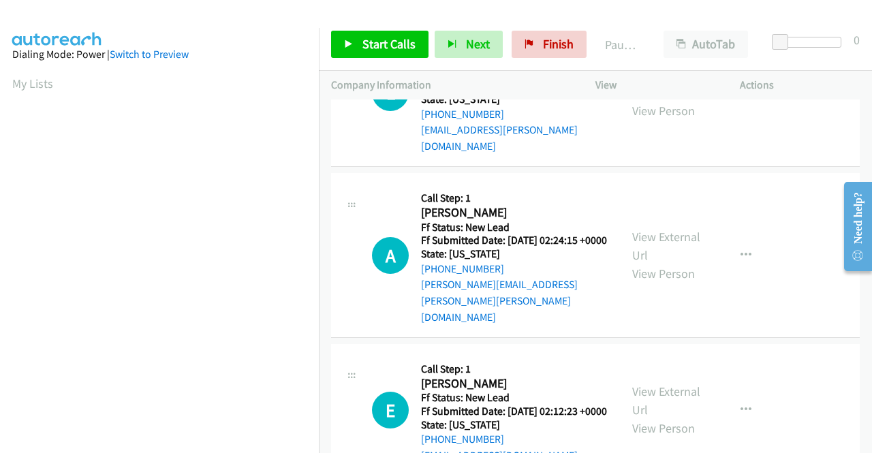
scroll to position [1499, 0]
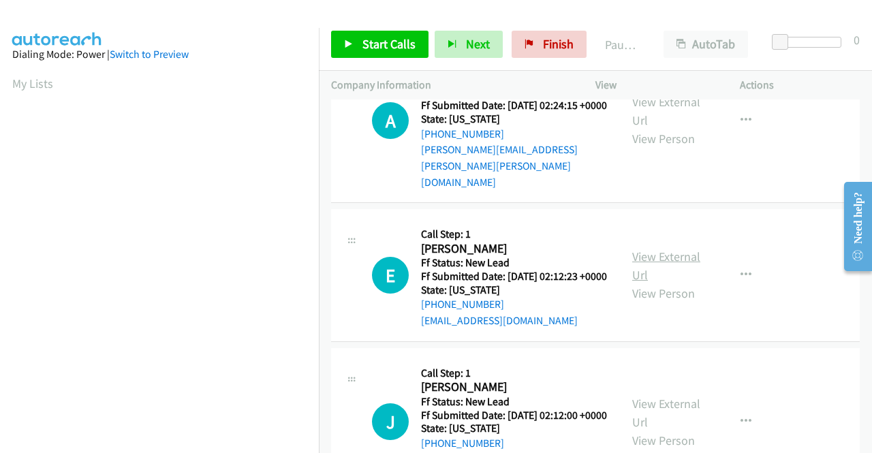
click at [640, 283] on link "View External Url" at bounding box center [666, 266] width 68 height 34
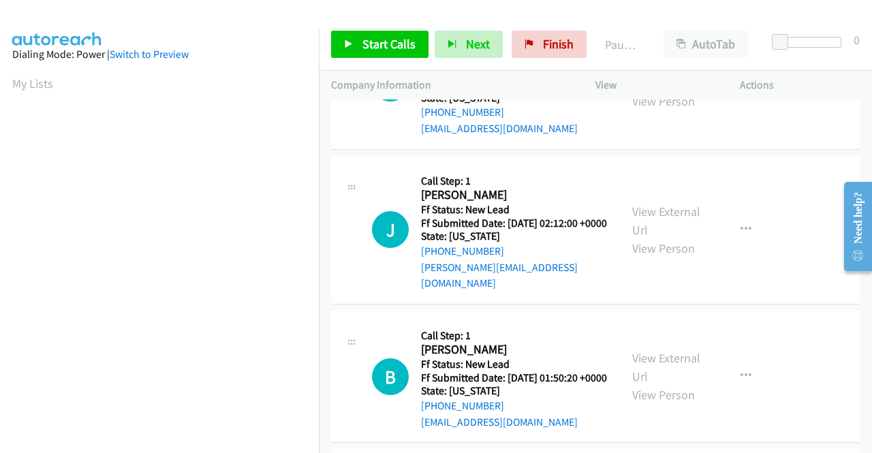
scroll to position [1703, 0]
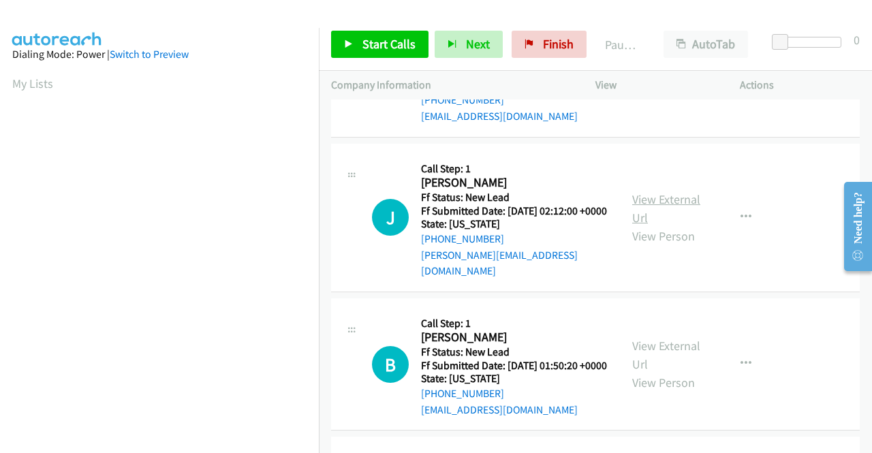
click at [651, 225] on link "View External Url" at bounding box center [666, 208] width 68 height 34
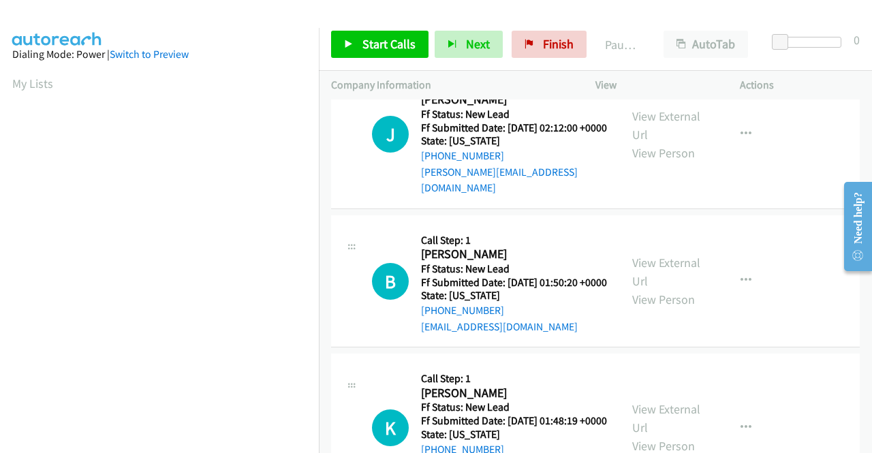
scroll to position [1839, 0]
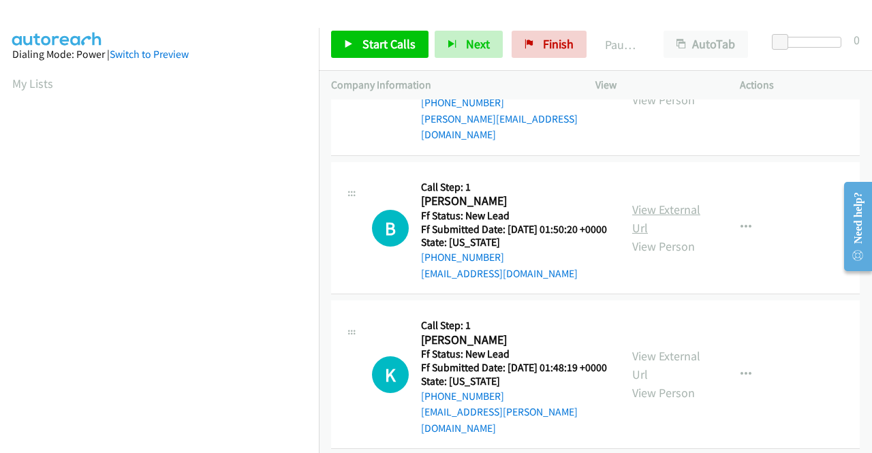
click at [649, 236] on link "View External Url" at bounding box center [666, 219] width 68 height 34
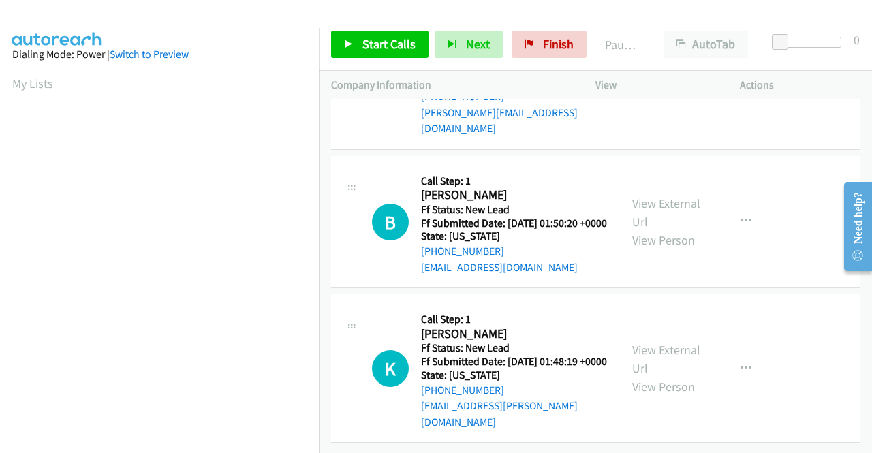
scroll to position [1940, 0]
click at [632, 344] on link "View External Url" at bounding box center [666, 359] width 68 height 34
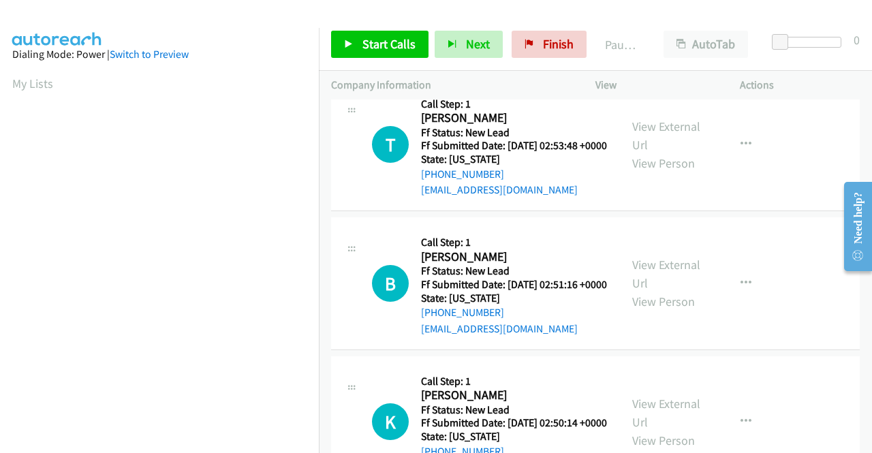
scroll to position [0, 0]
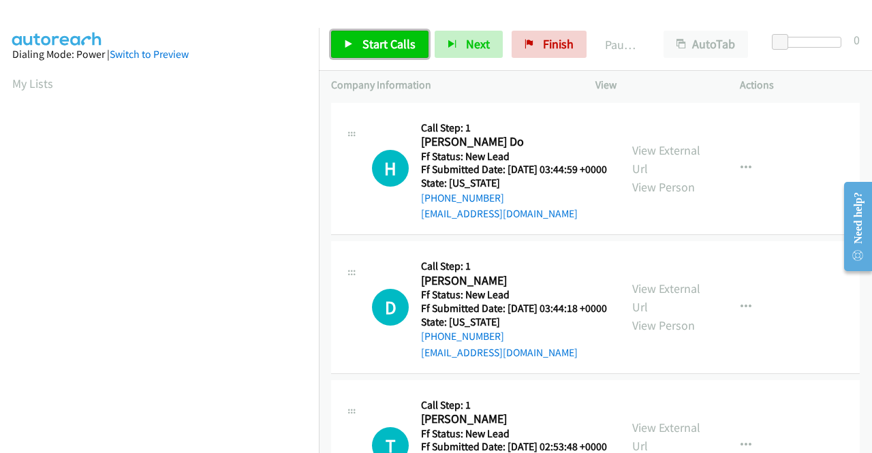
click at [375, 44] on span "Start Calls" at bounding box center [388, 44] width 53 height 16
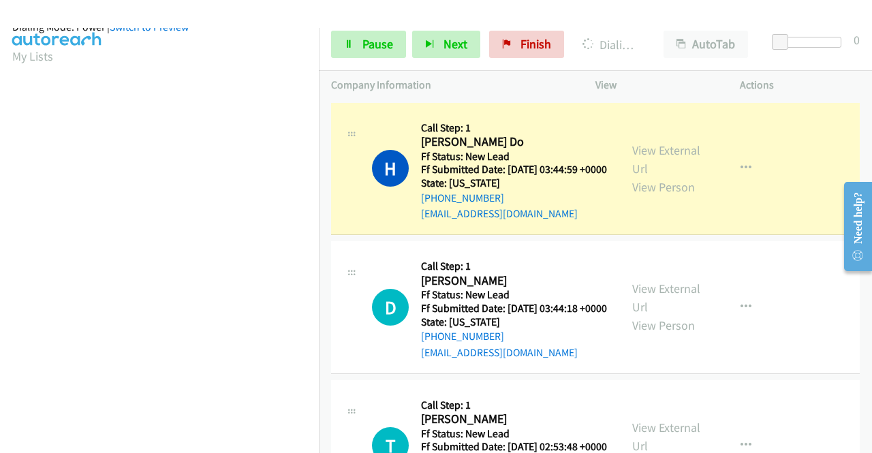
scroll to position [311, 0]
click at [373, 50] on span "Pause" at bounding box center [377, 44] width 31 height 16
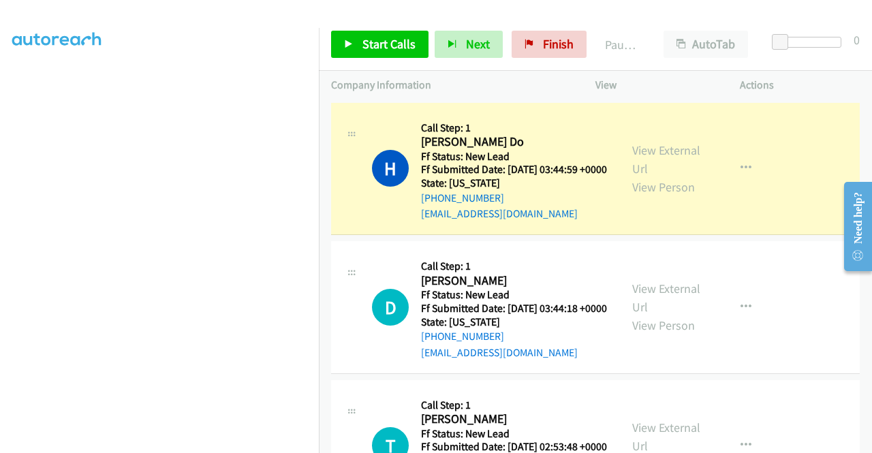
scroll to position [106, 0]
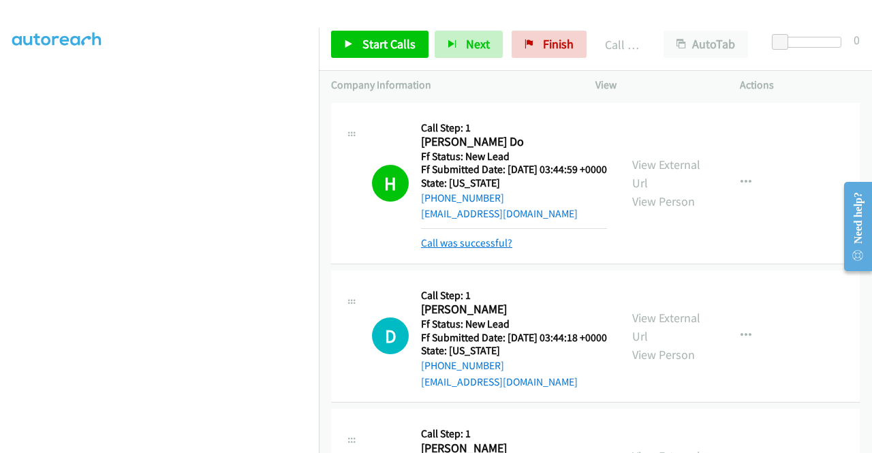
click at [467, 249] on link "Call was successful?" at bounding box center [466, 242] width 91 height 13
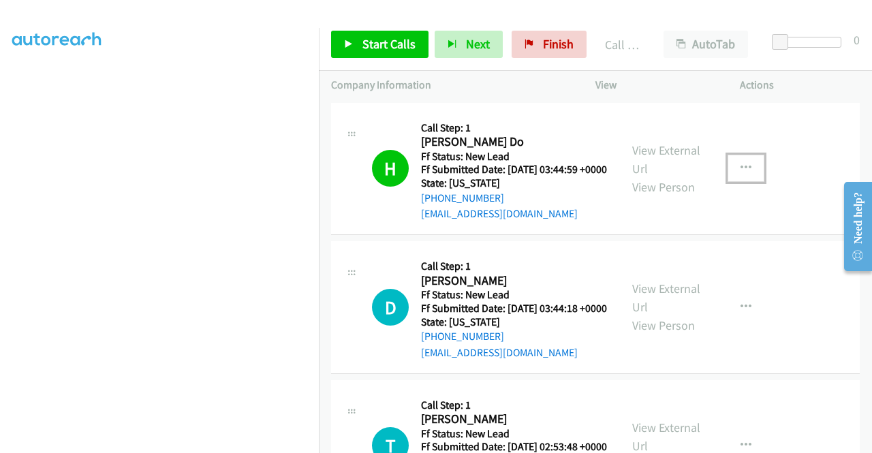
click at [727, 165] on button "button" at bounding box center [745, 168] width 37 height 27
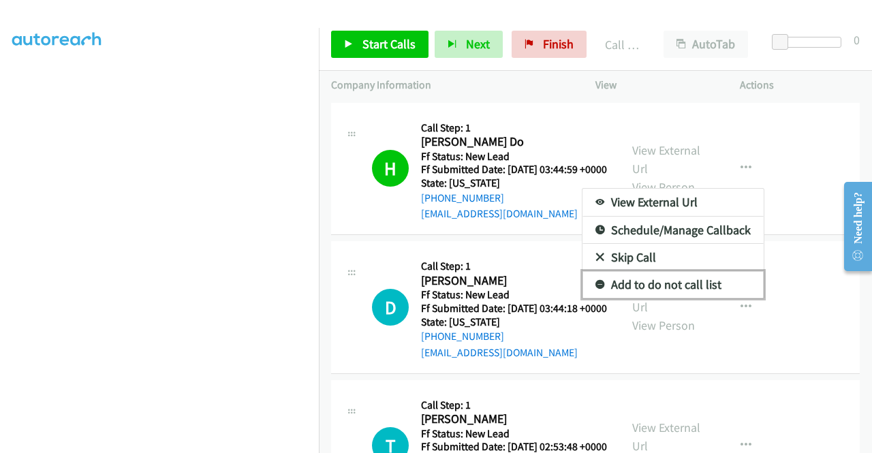
click at [668, 286] on link "Add to do not call list" at bounding box center [672, 284] width 181 height 27
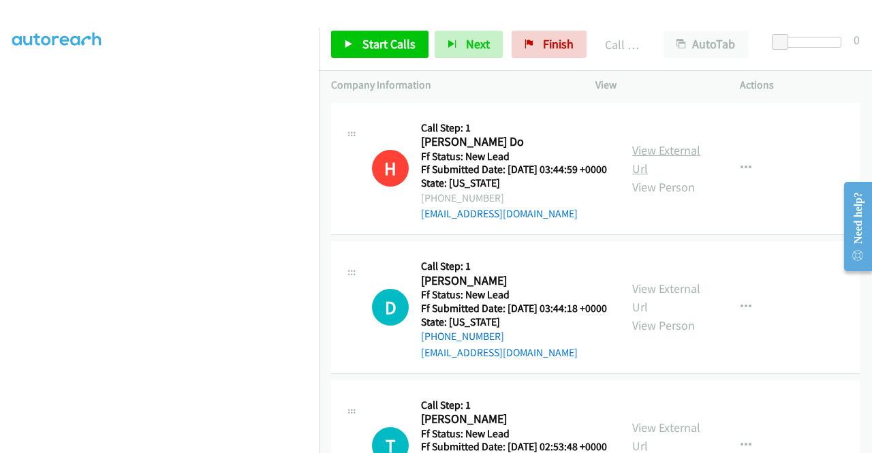
click at [649, 161] on link "View External Url" at bounding box center [666, 159] width 68 height 34
click at [356, 42] on link "Start Calls" at bounding box center [379, 44] width 97 height 27
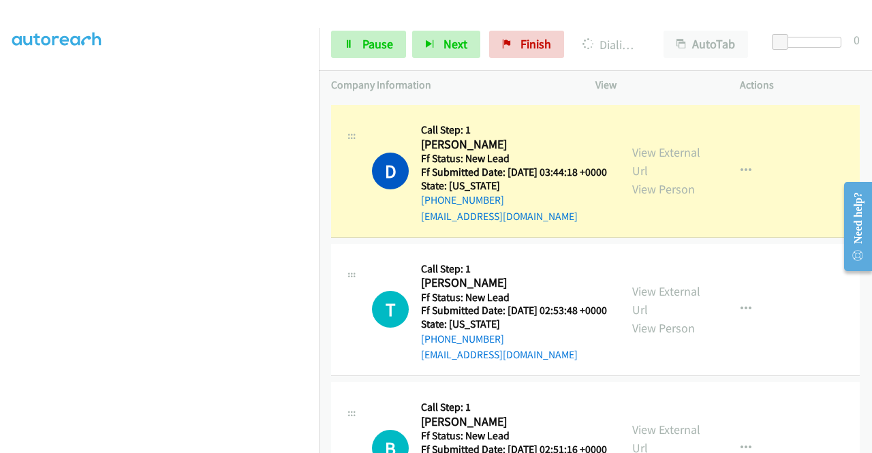
scroll to position [0, 0]
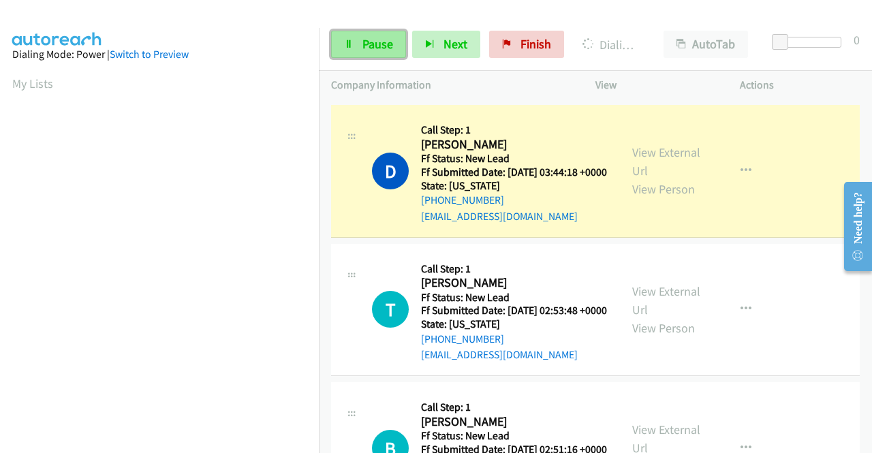
click at [386, 43] on span "Pause" at bounding box center [377, 44] width 31 height 16
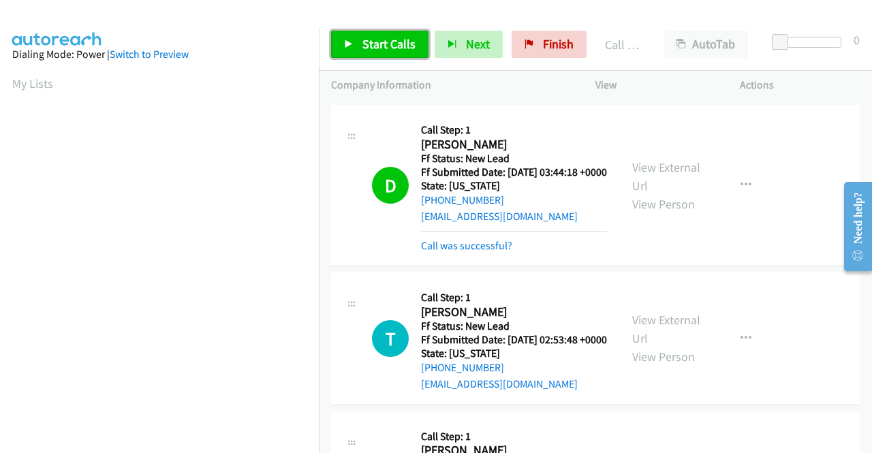
click at [366, 46] on span "Start Calls" at bounding box center [388, 44] width 53 height 16
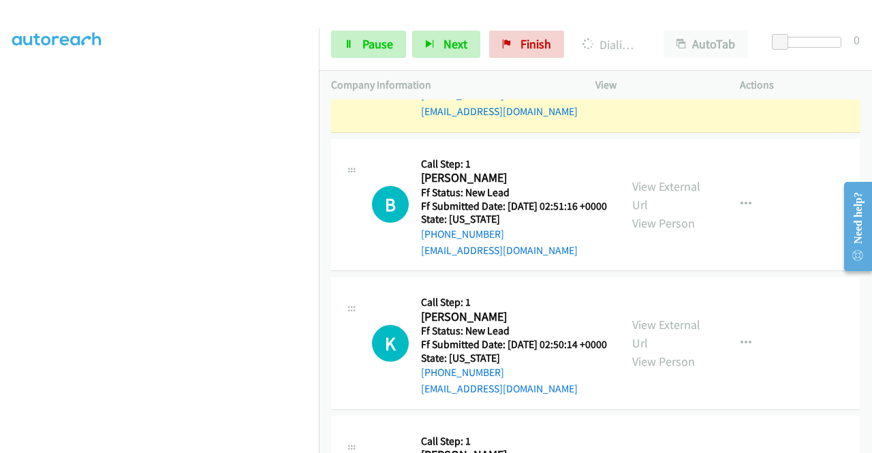
scroll to position [311, 0]
click at [345, 39] on link "Pause" at bounding box center [368, 44] width 75 height 27
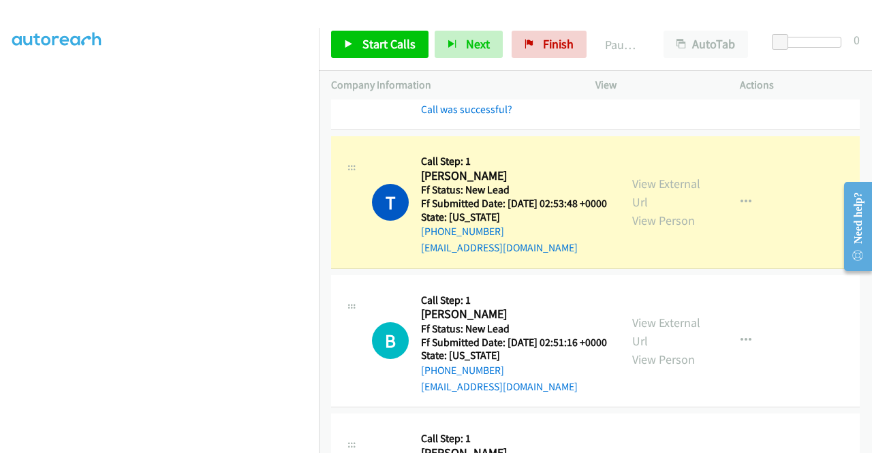
scroll to position [106, 0]
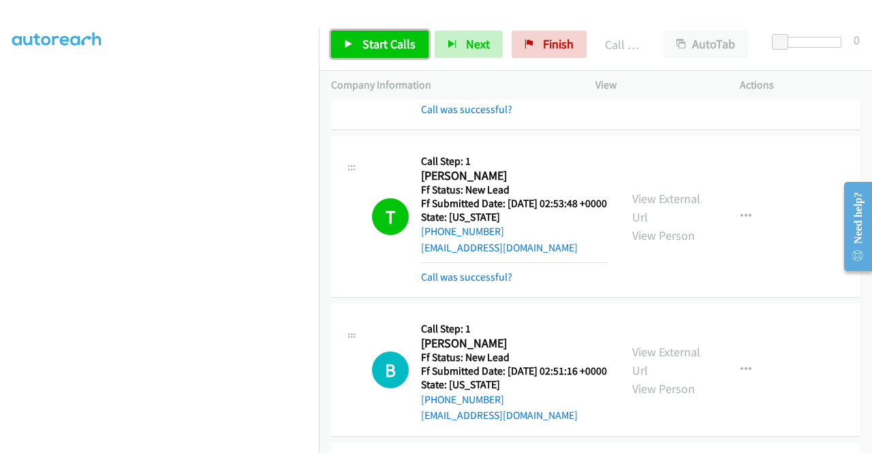
click at [411, 36] on span "Start Calls" at bounding box center [388, 44] width 53 height 16
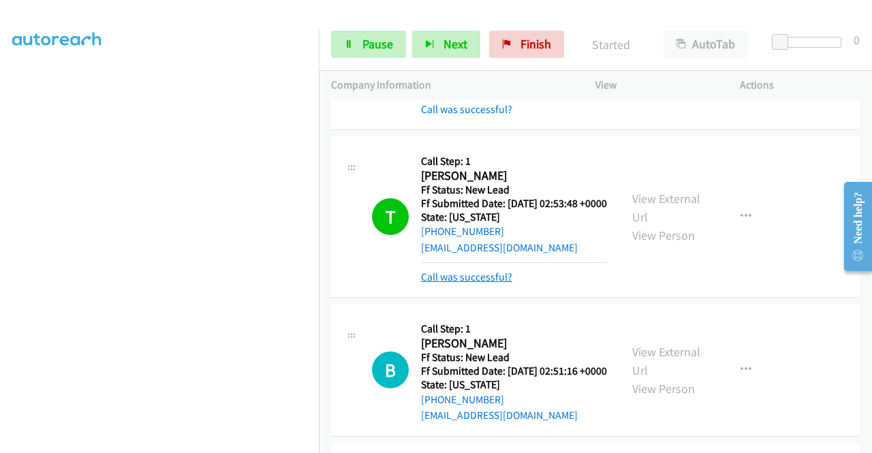
click at [471, 283] on link "Call was successful?" at bounding box center [466, 276] width 91 height 13
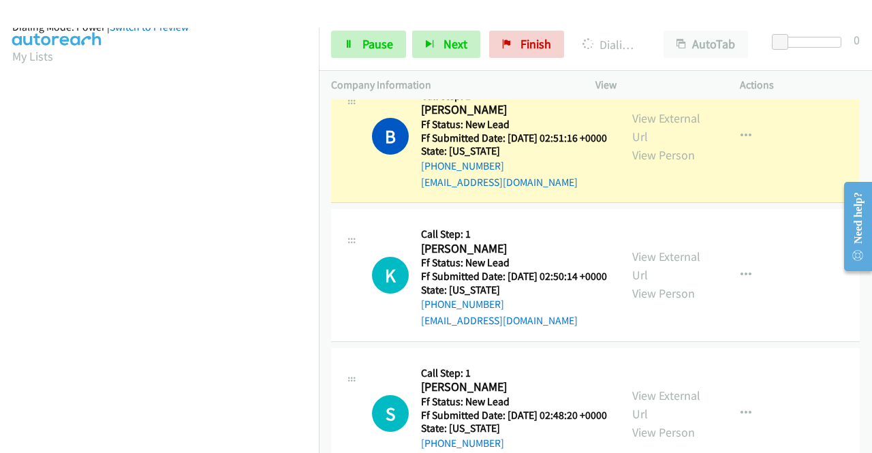
scroll to position [311, 0]
click at [390, 37] on span "Pause" at bounding box center [377, 44] width 31 height 16
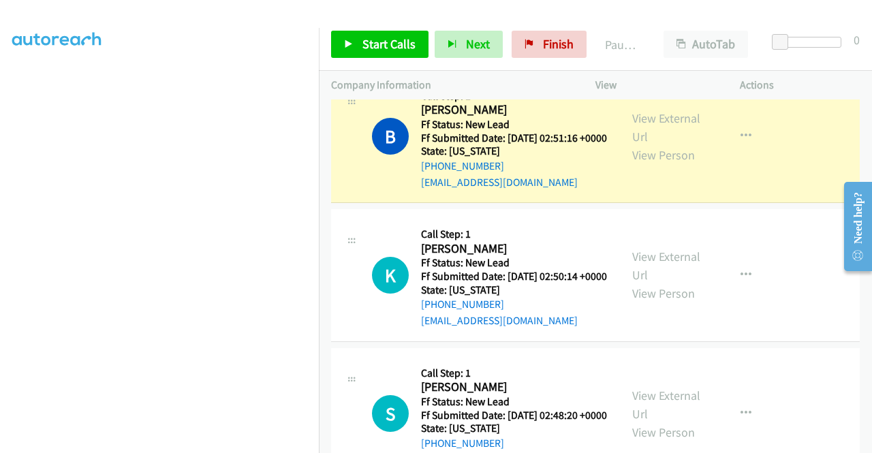
scroll to position [106, 0]
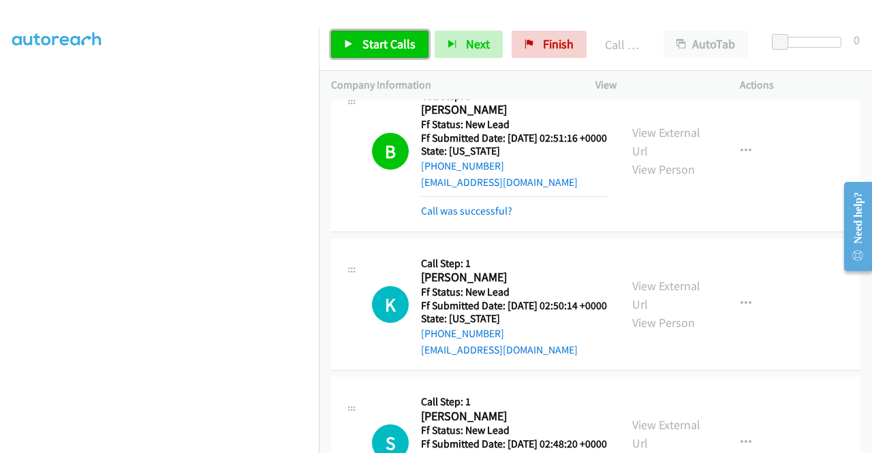
click at [416, 32] on link "Start Calls" at bounding box center [379, 44] width 97 height 27
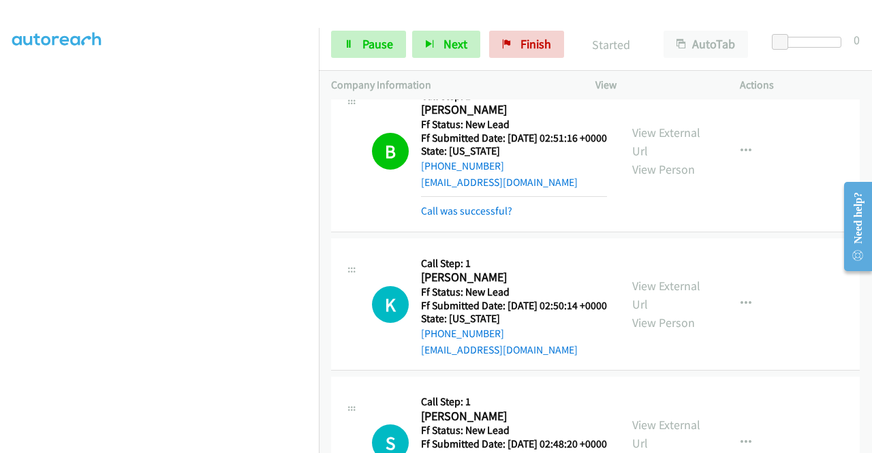
click at [496, 219] on div "Call was successful?" at bounding box center [514, 211] width 186 height 16
click at [497, 217] on link "Call was successful?" at bounding box center [466, 210] width 91 height 13
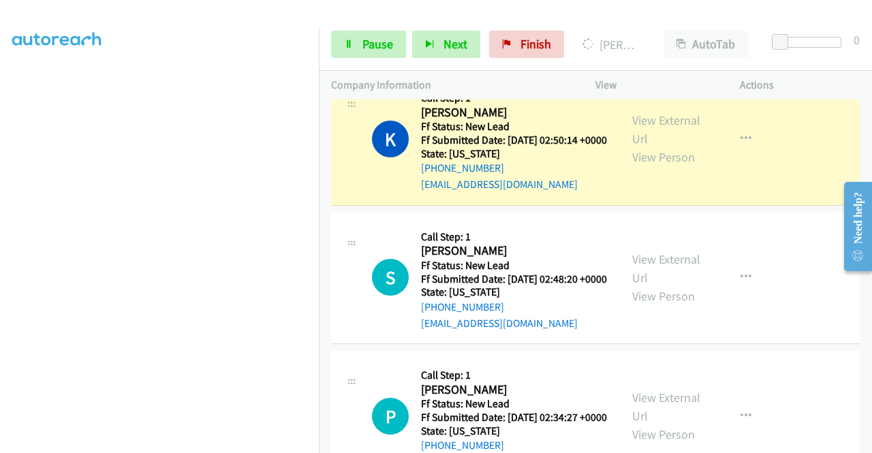
scroll to position [311, 0]
click at [394, 52] on link "Pause" at bounding box center [368, 44] width 75 height 27
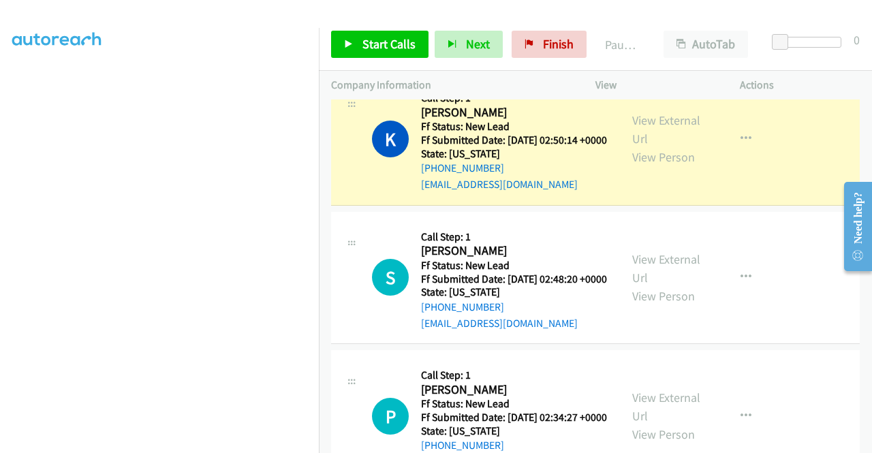
scroll to position [0, 0]
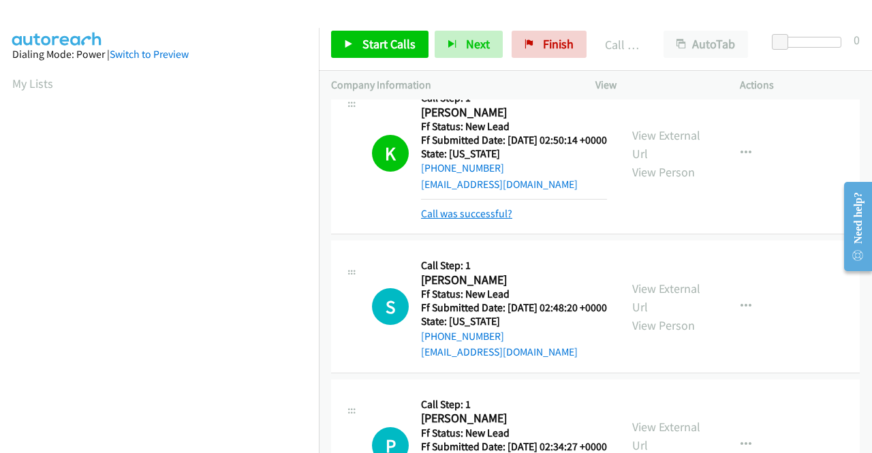
click at [430, 220] on link "Call was successful?" at bounding box center [466, 213] width 91 height 13
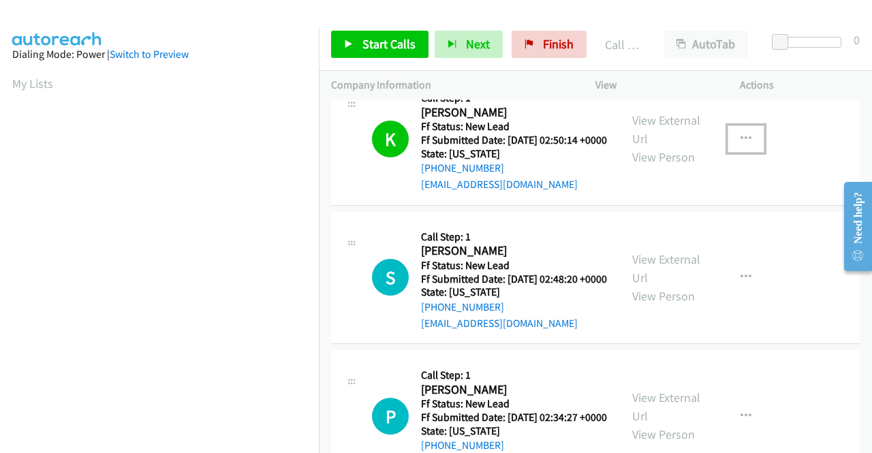
click at [745, 153] on button "button" at bounding box center [745, 138] width 37 height 27
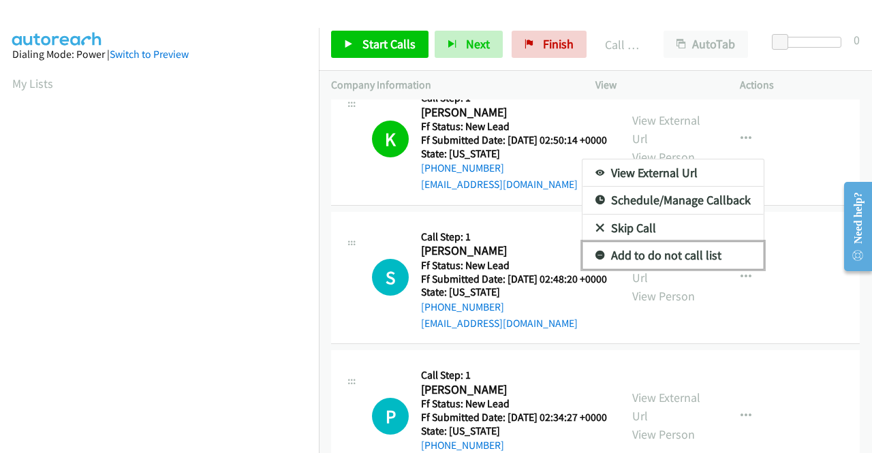
click at [660, 269] on link "Add to do not call list" at bounding box center [672, 255] width 181 height 27
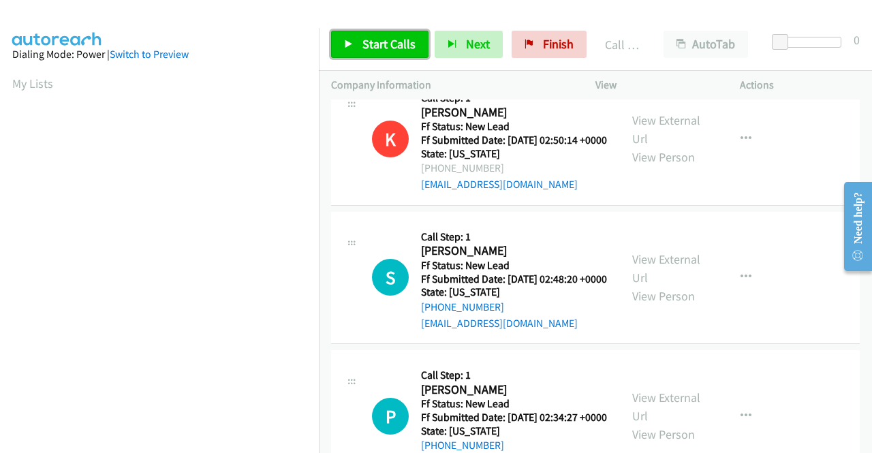
click at [375, 41] on span "Start Calls" at bounding box center [388, 44] width 53 height 16
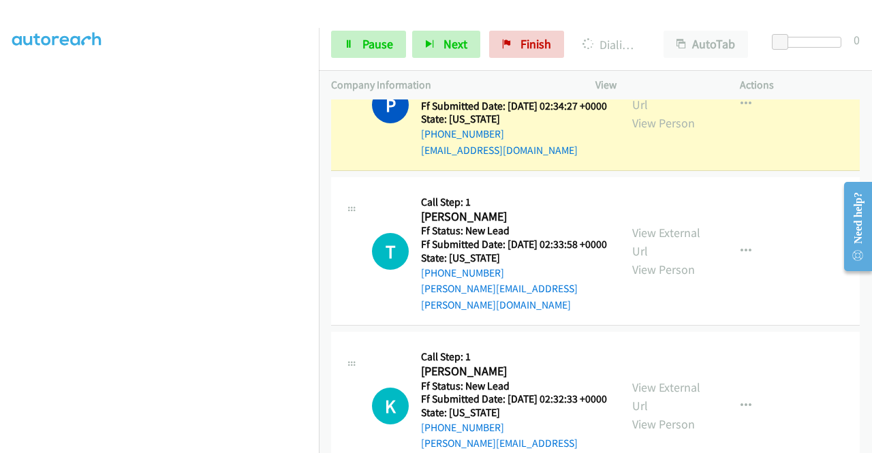
scroll to position [311, 0]
click at [366, 46] on span "Pause" at bounding box center [377, 44] width 31 height 16
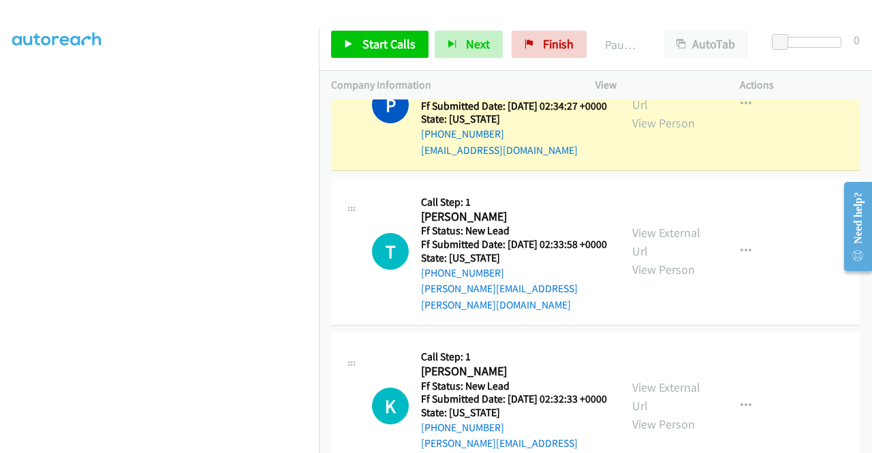
scroll to position [38, 0]
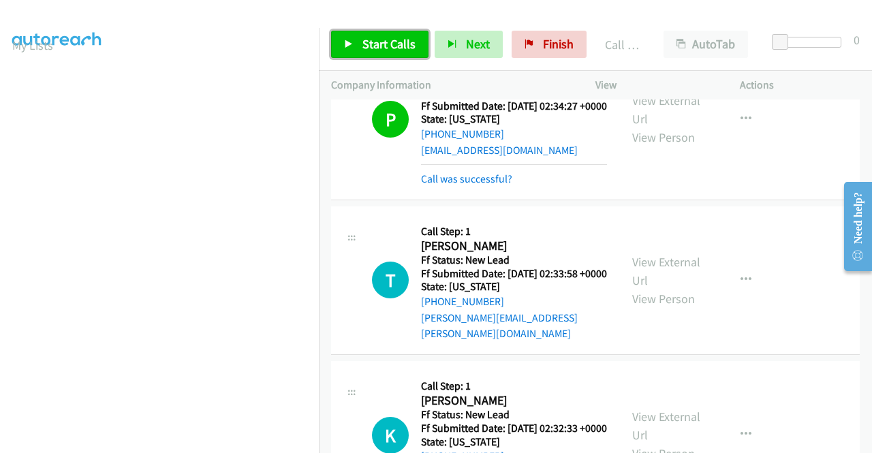
click at [342, 31] on link "Start Calls" at bounding box center [379, 44] width 97 height 27
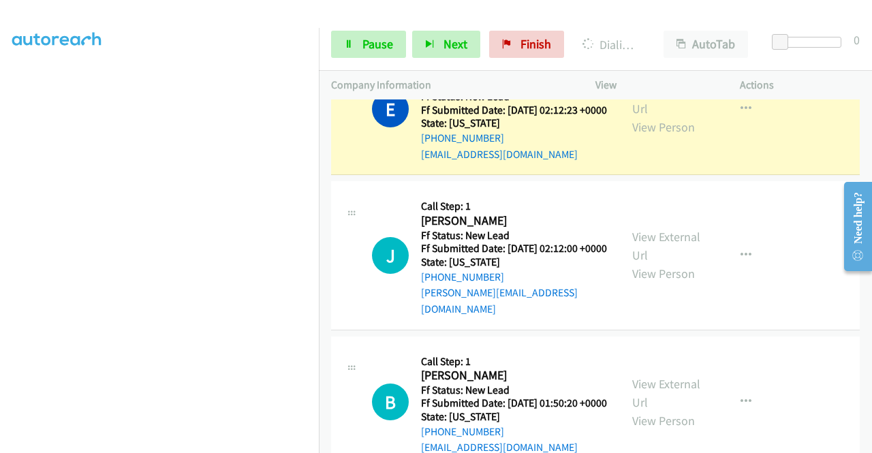
scroll to position [0, 0]
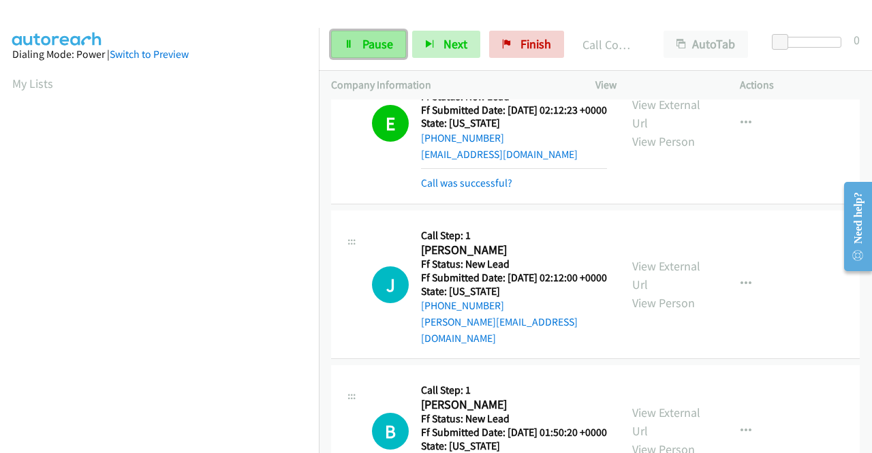
click at [384, 37] on span "Pause" at bounding box center [377, 44] width 31 height 16
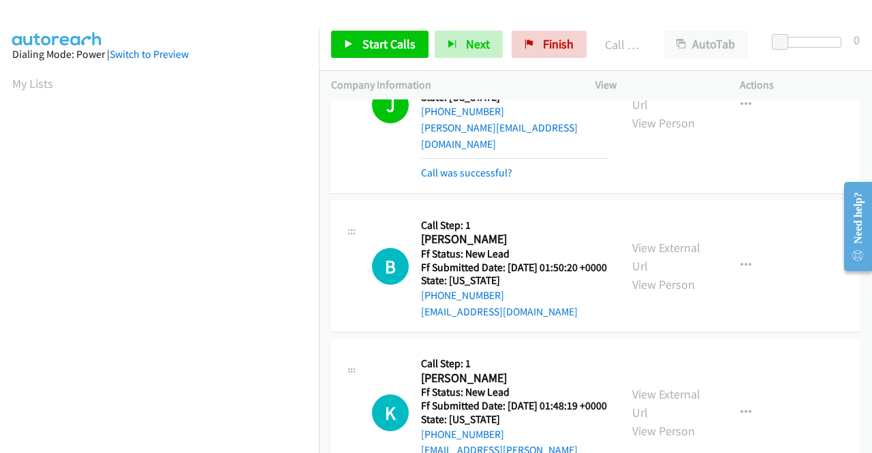
scroll to position [2044, 0]
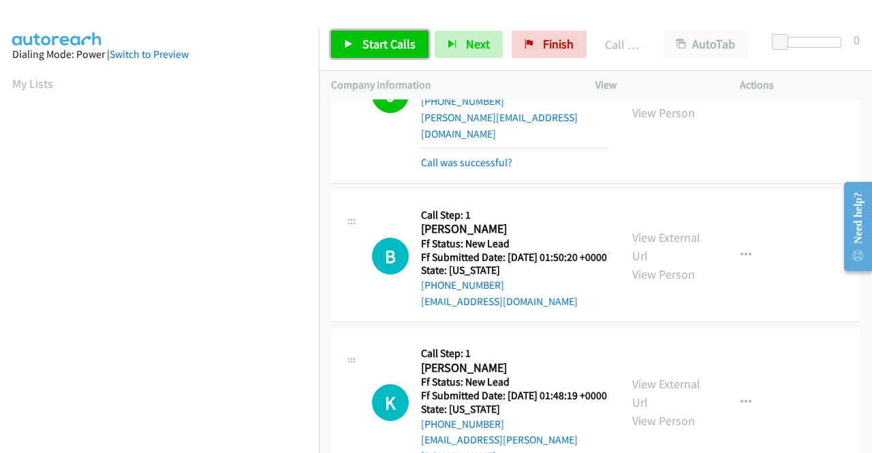
click at [402, 39] on span "Start Calls" at bounding box center [388, 44] width 53 height 16
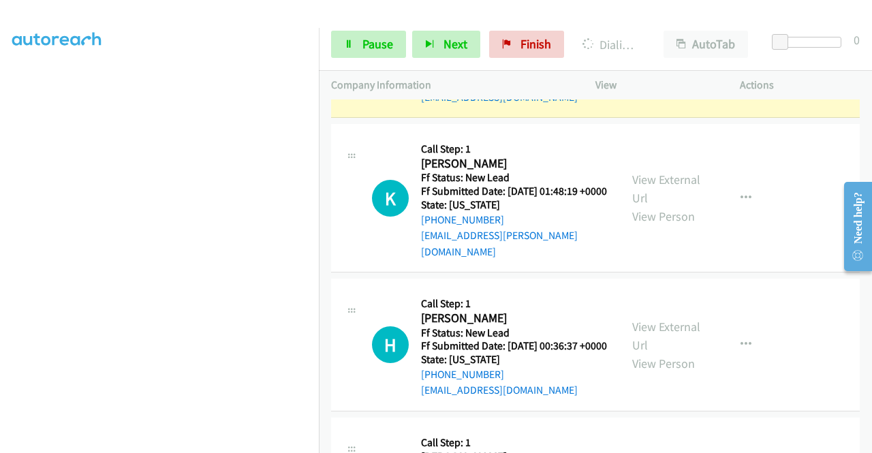
scroll to position [0, 0]
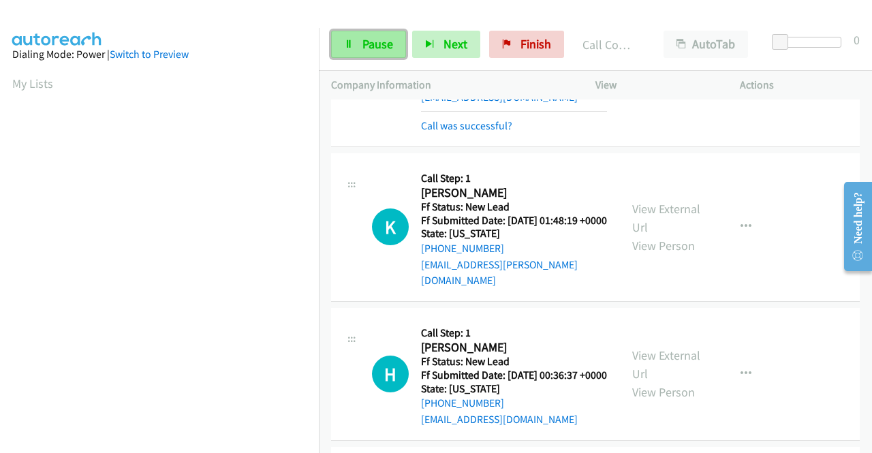
click at [379, 42] on span "Pause" at bounding box center [377, 44] width 31 height 16
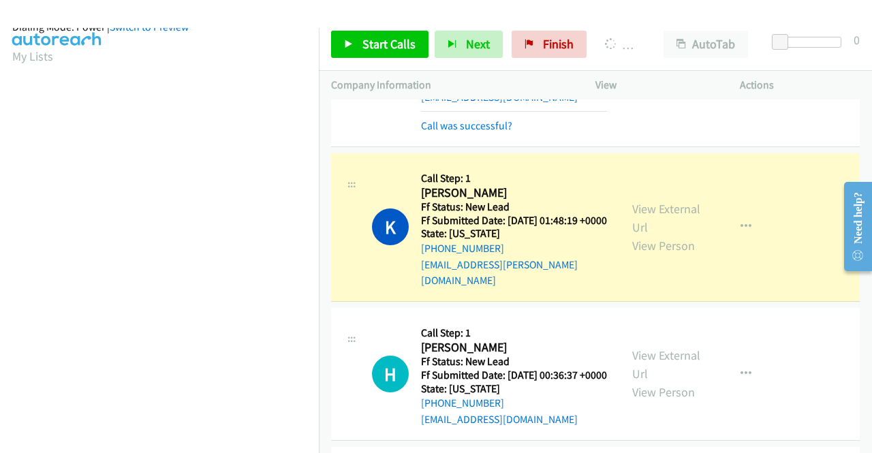
scroll to position [300, 0]
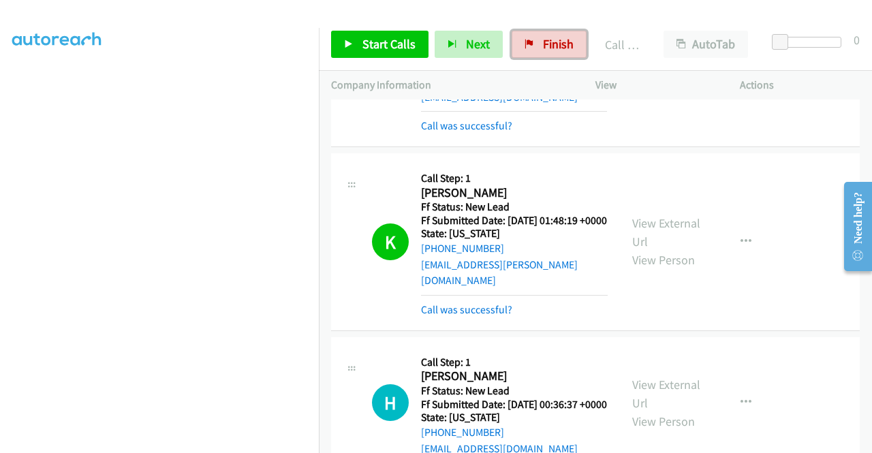
drag, startPoint x: 539, startPoint y: 46, endPoint x: 488, endPoint y: 67, distance: 56.2
click at [543, 46] on span "Finish" at bounding box center [558, 44] width 31 height 16
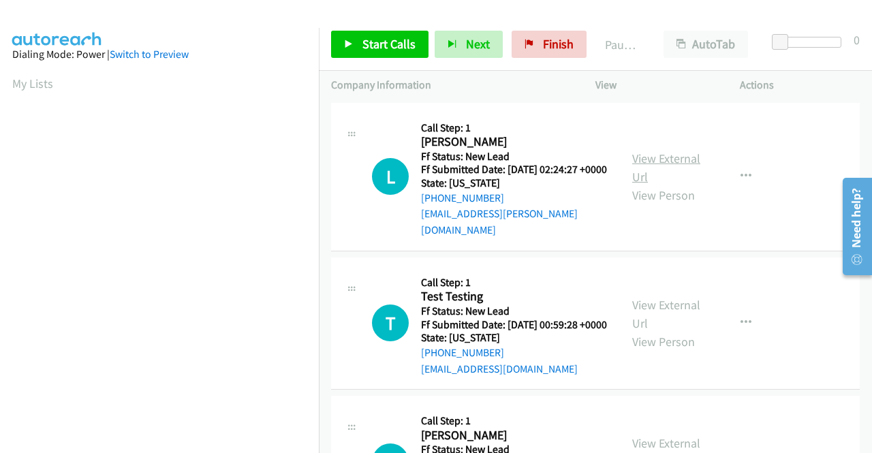
click at [640, 151] on link "View External Url" at bounding box center [666, 168] width 68 height 34
click at [650, 315] on link "View External Url" at bounding box center [666, 314] width 68 height 34
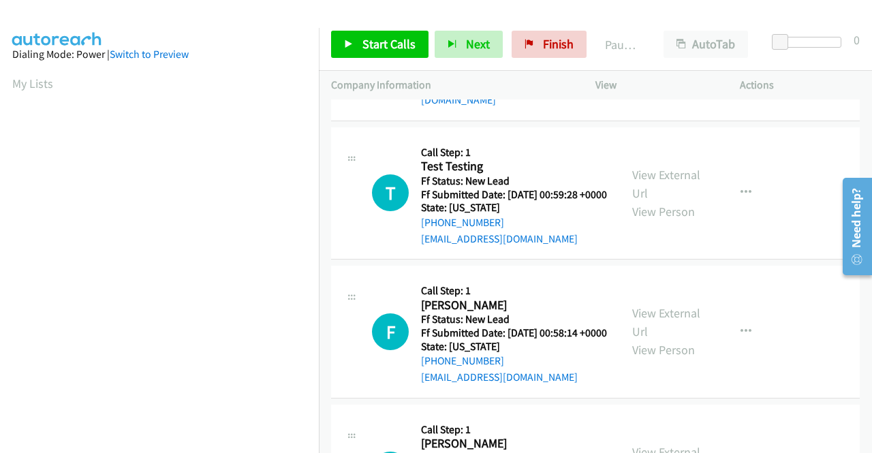
scroll to position [136, 0]
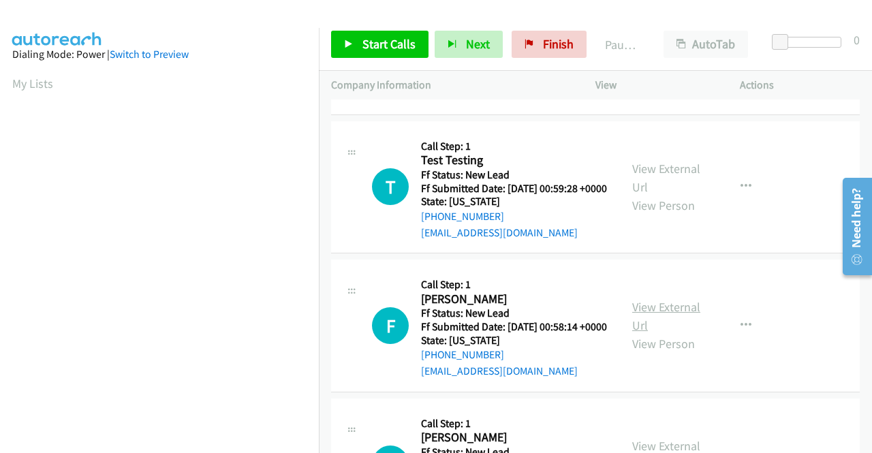
click at [656, 318] on link "View External Url" at bounding box center [666, 316] width 68 height 34
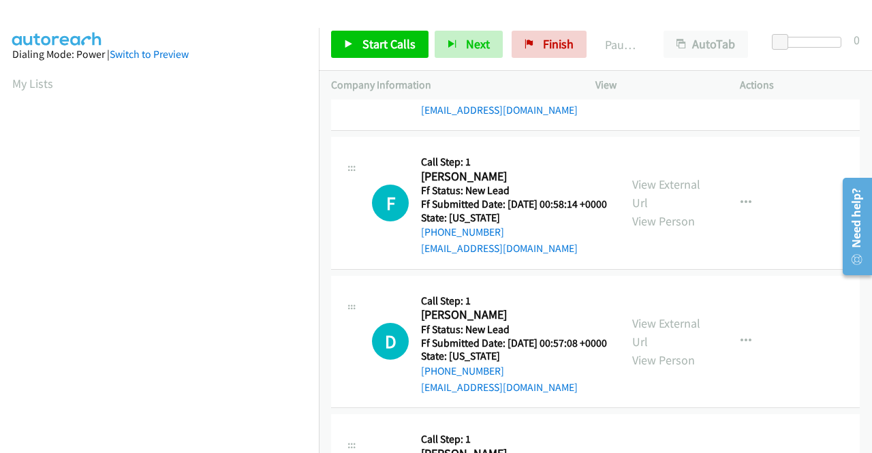
scroll to position [272, 0]
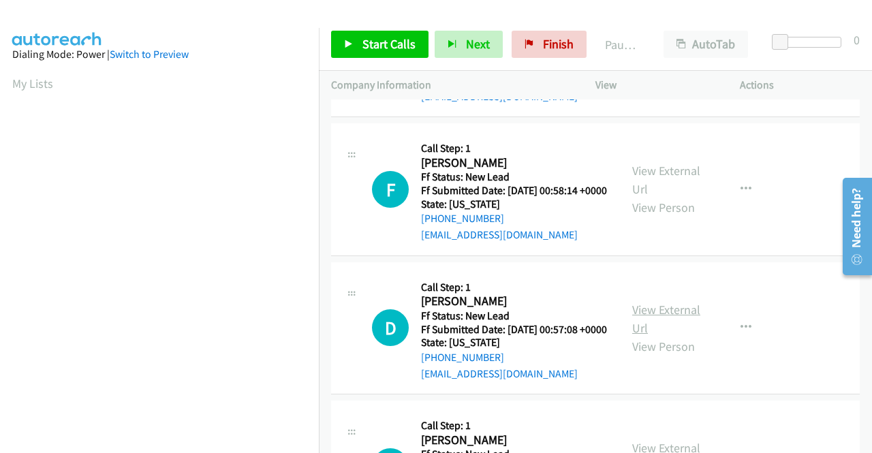
click at [658, 336] on link "View External Url" at bounding box center [666, 319] width 68 height 34
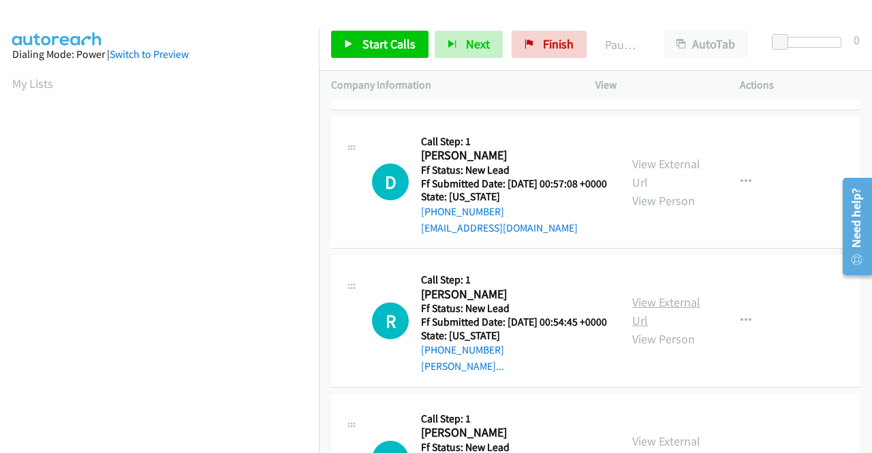
scroll to position [477, 0]
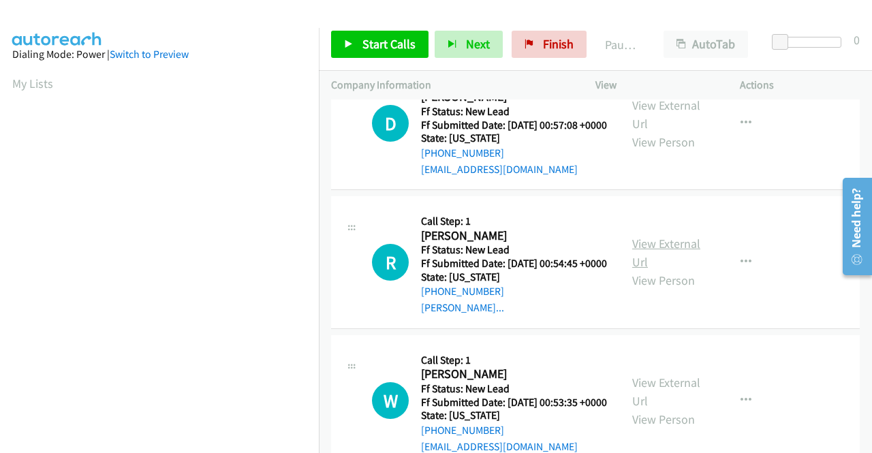
click at [648, 270] on link "View External Url" at bounding box center [666, 253] width 68 height 34
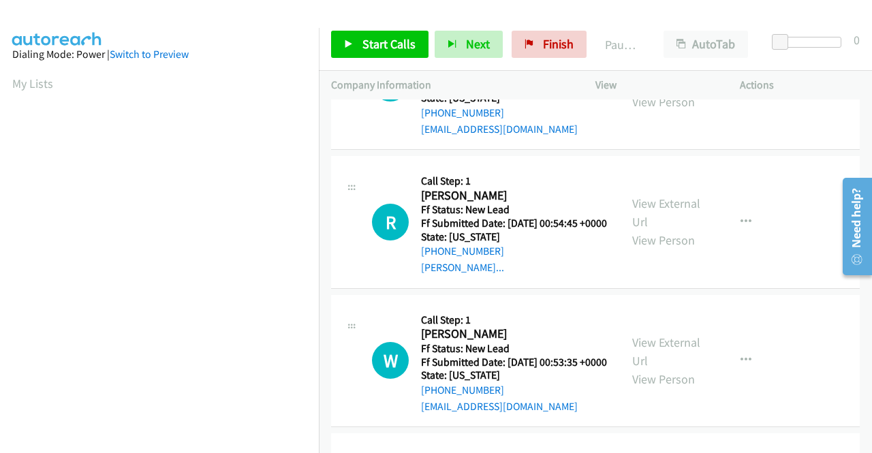
scroll to position [613, 0]
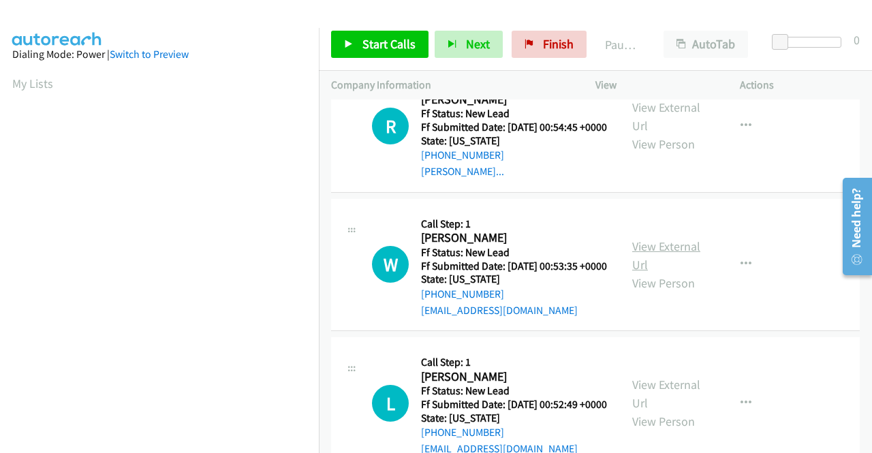
click at [657, 272] on link "View External Url" at bounding box center [666, 255] width 68 height 34
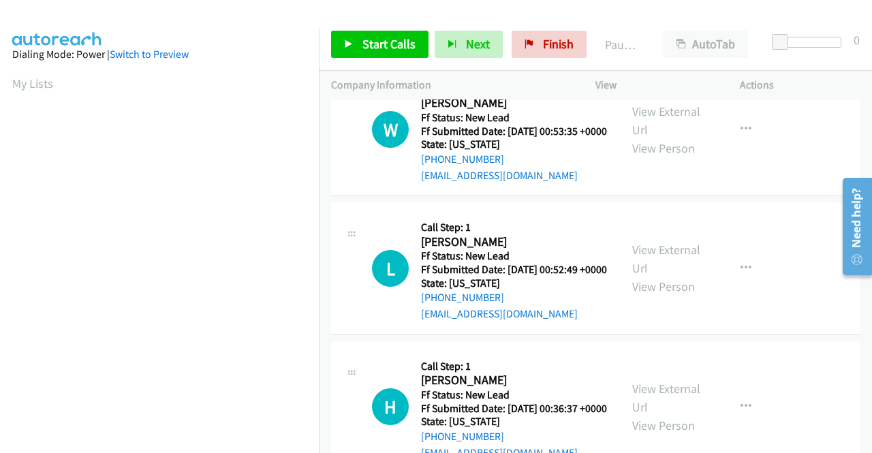
scroll to position [749, 0]
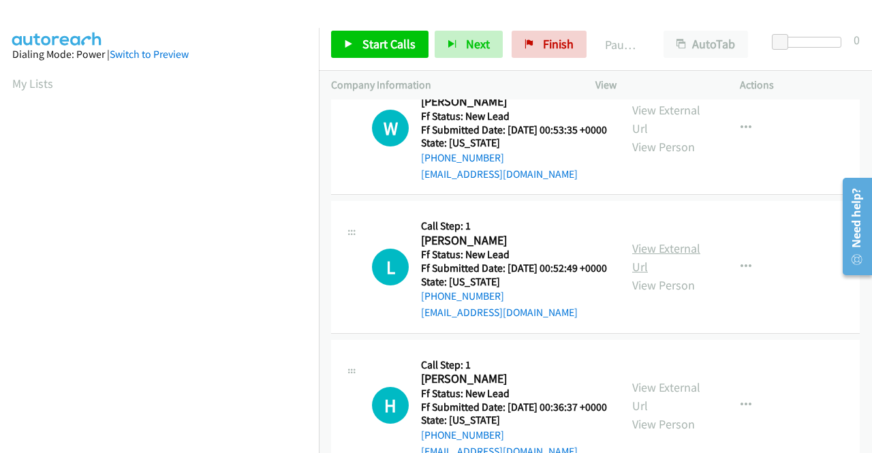
click at [670, 275] on link "View External Url" at bounding box center [666, 257] width 68 height 34
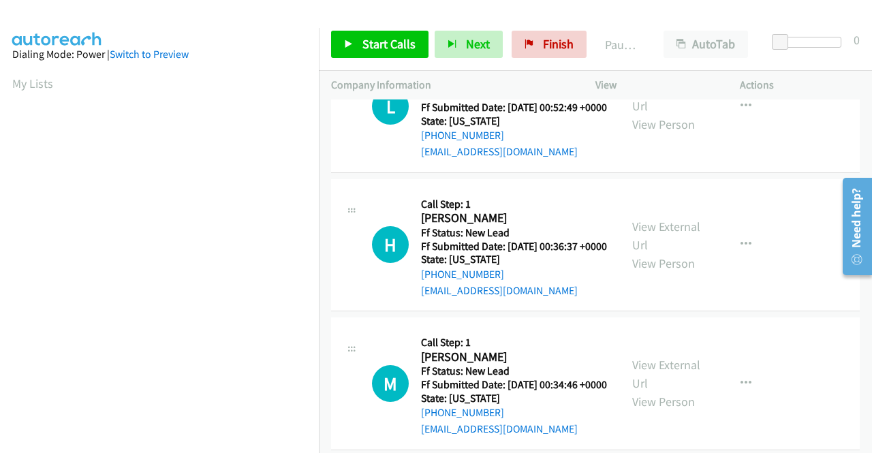
scroll to position [954, 0]
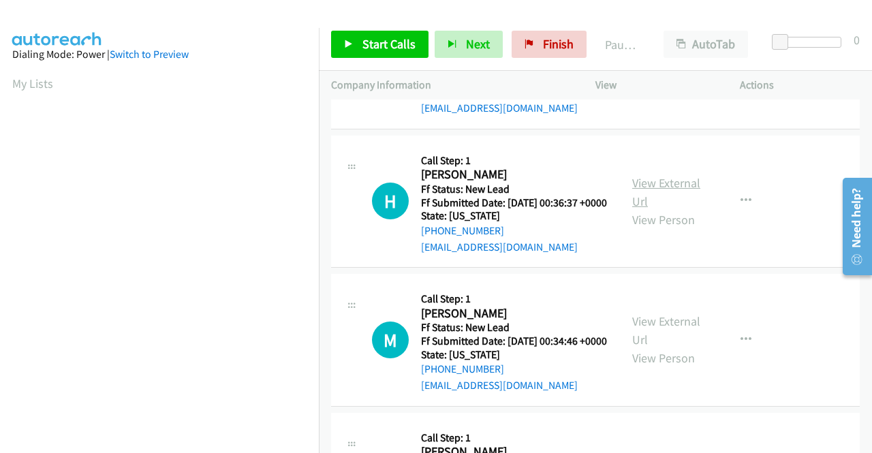
click at [665, 209] on link "View External Url" at bounding box center [666, 192] width 68 height 34
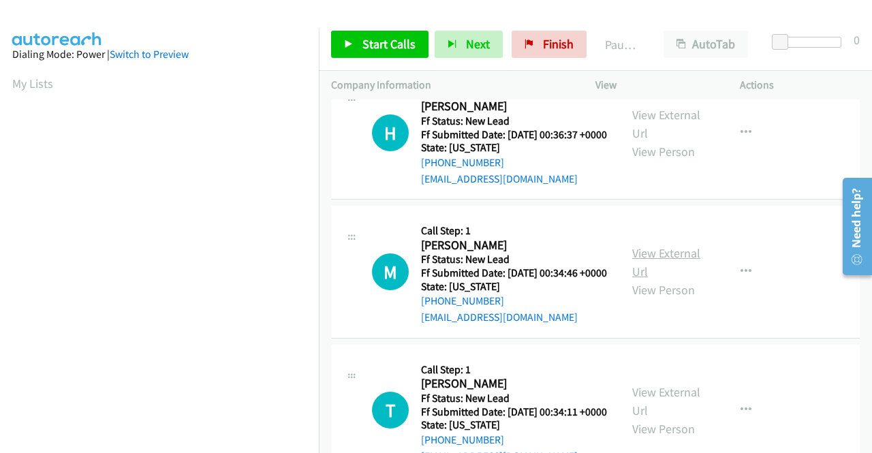
click at [651, 279] on link "View External Url" at bounding box center [666, 262] width 68 height 34
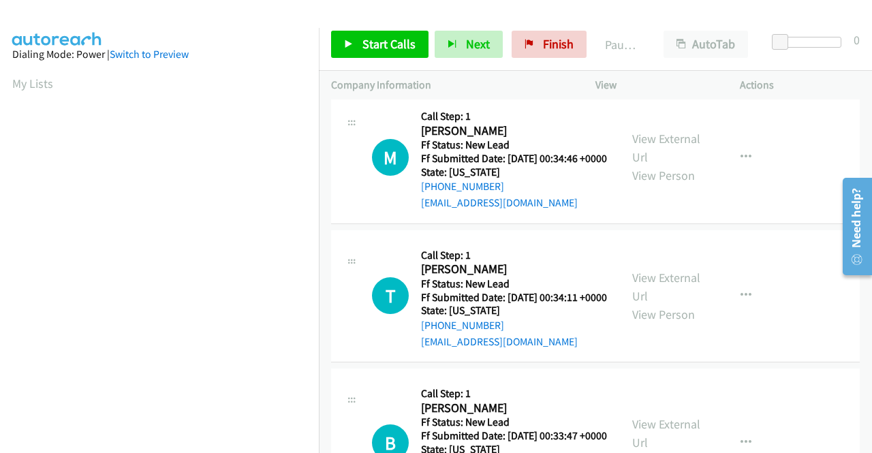
scroll to position [1158, 0]
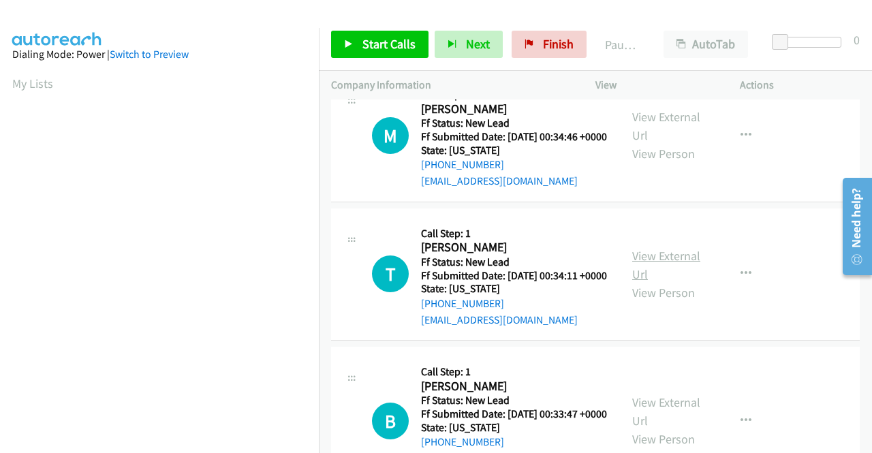
click at [654, 282] on link "View External Url" at bounding box center [666, 265] width 68 height 34
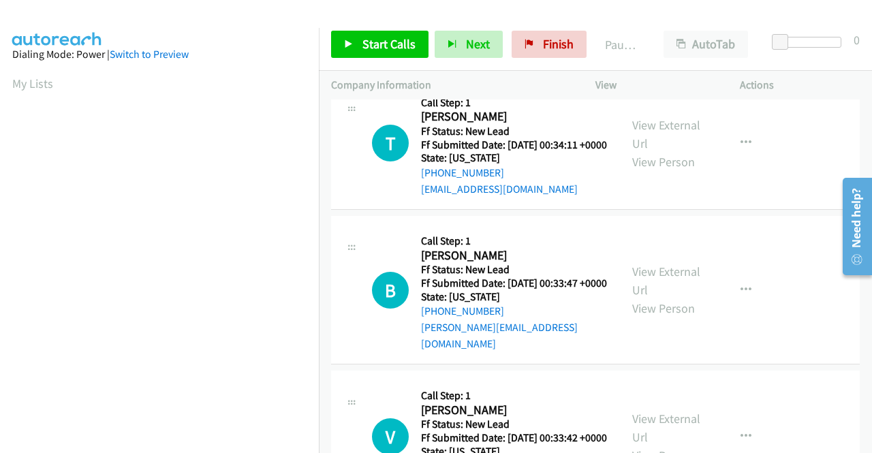
scroll to position [1294, 0]
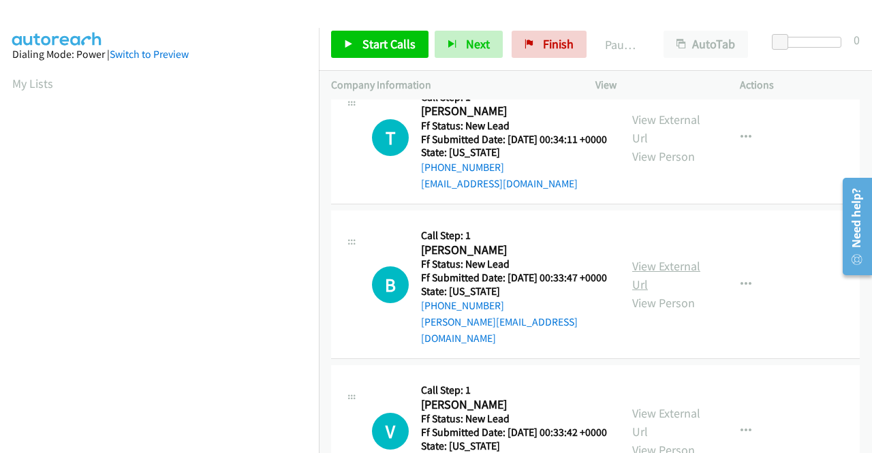
click at [666, 292] on link "View External Url" at bounding box center [666, 275] width 68 height 34
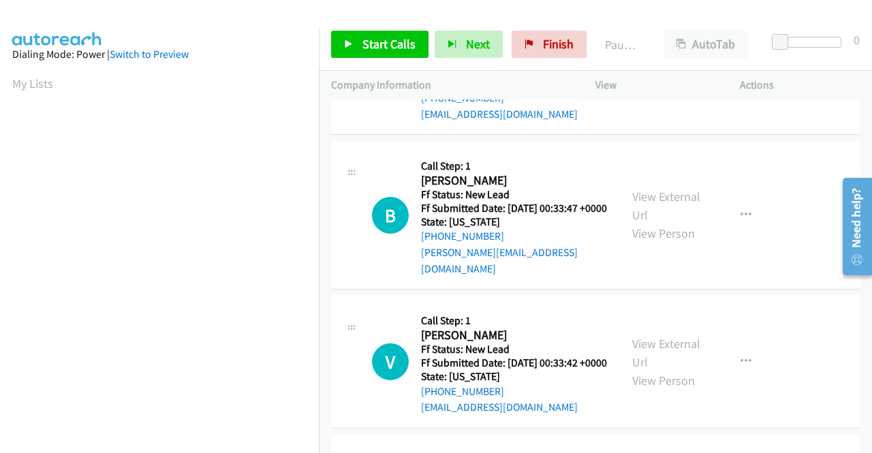
scroll to position [1499, 0]
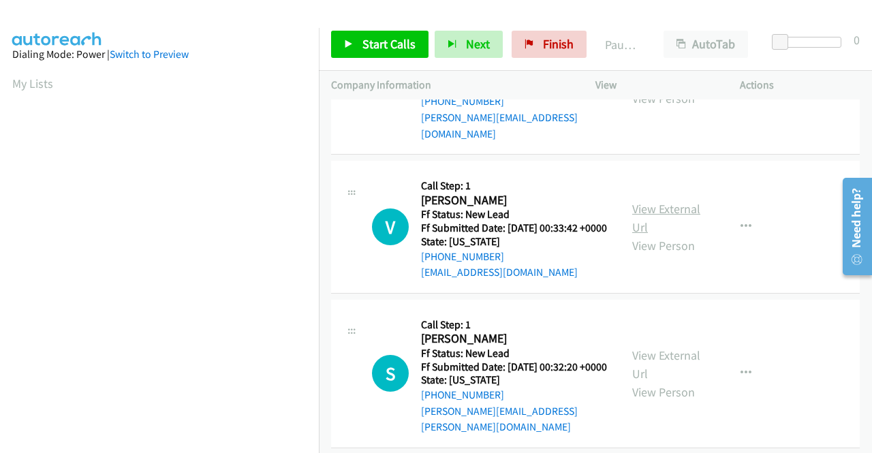
click at [667, 235] on link "View External Url" at bounding box center [666, 218] width 68 height 34
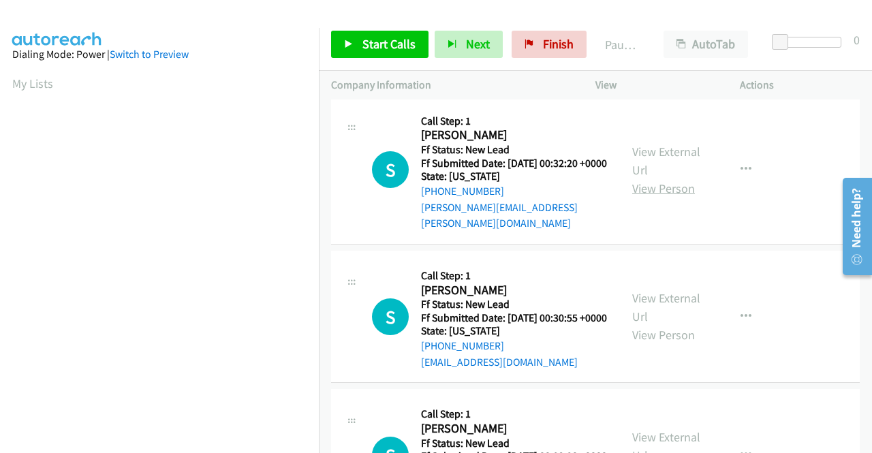
scroll to position [1703, 0]
click at [665, 177] on link "View External Url" at bounding box center [666, 160] width 68 height 34
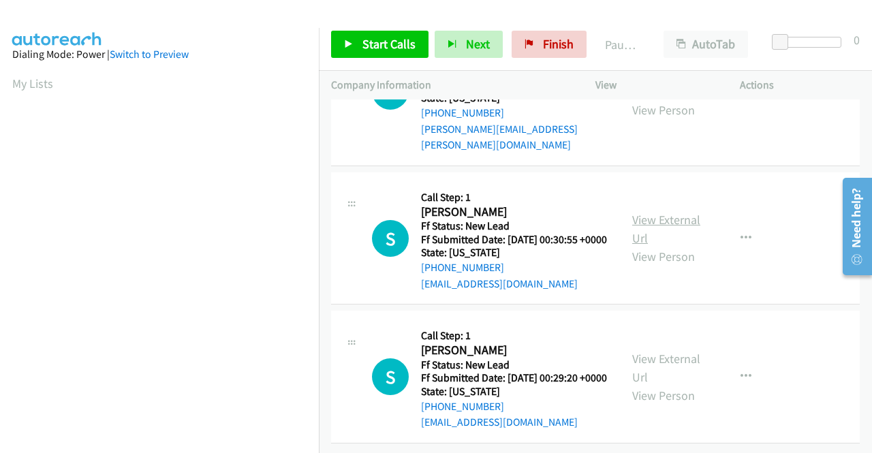
scroll to position [1839, 0]
click at [653, 246] on link "View External Url" at bounding box center [666, 229] width 68 height 34
click at [673, 351] on link "View External Url" at bounding box center [666, 368] width 68 height 34
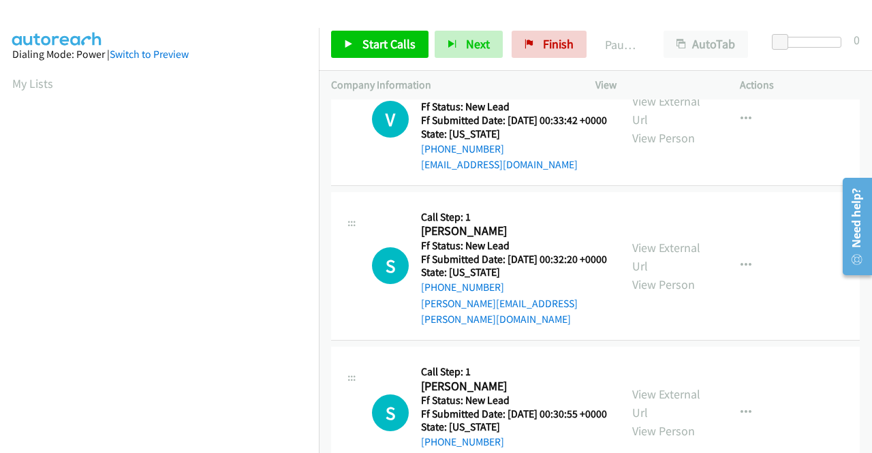
scroll to position [0, 0]
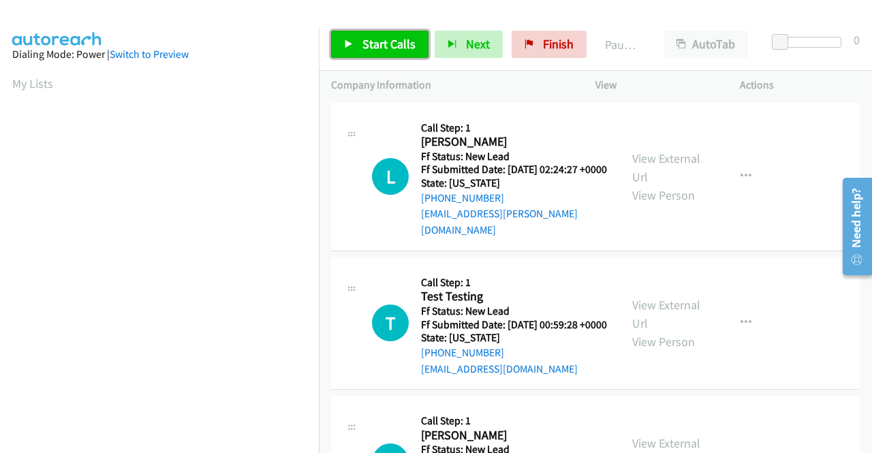
click at [358, 35] on link "Start Calls" at bounding box center [379, 44] width 97 height 27
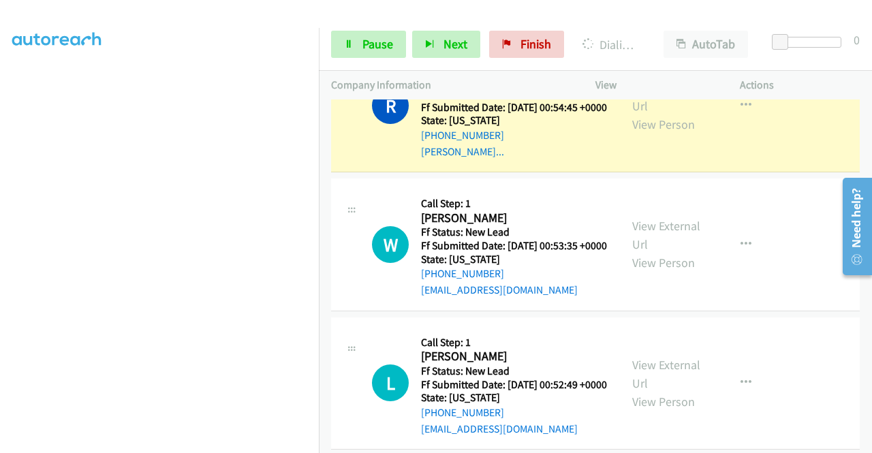
scroll to position [311, 0]
click at [368, 44] on span "Pause" at bounding box center [377, 44] width 31 height 16
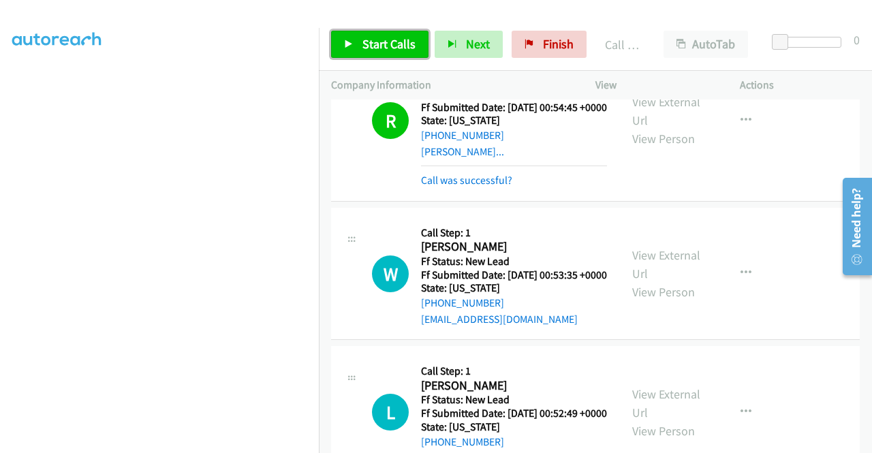
click at [414, 37] on link "Start Calls" at bounding box center [379, 44] width 97 height 27
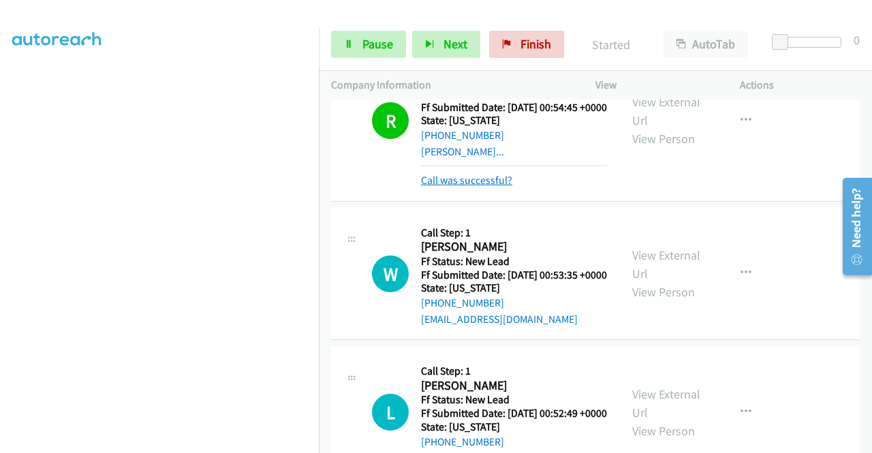
click at [483, 187] on link "Call was successful?" at bounding box center [466, 180] width 91 height 13
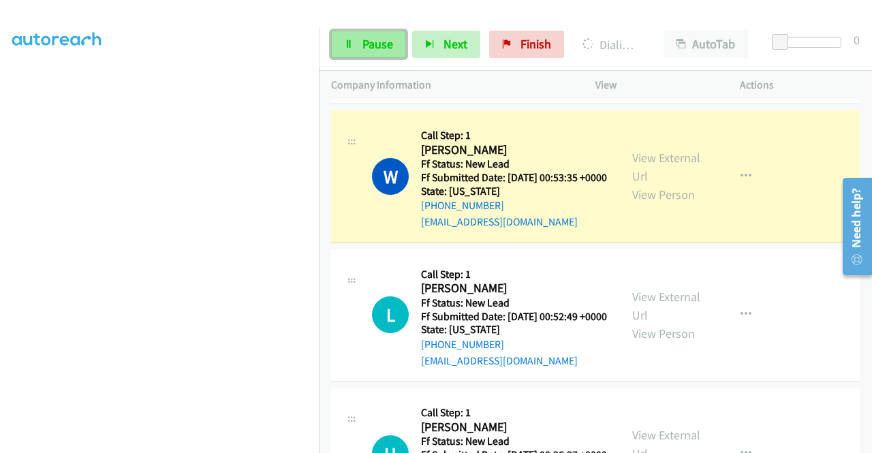
click at [376, 54] on link "Pause" at bounding box center [368, 44] width 75 height 27
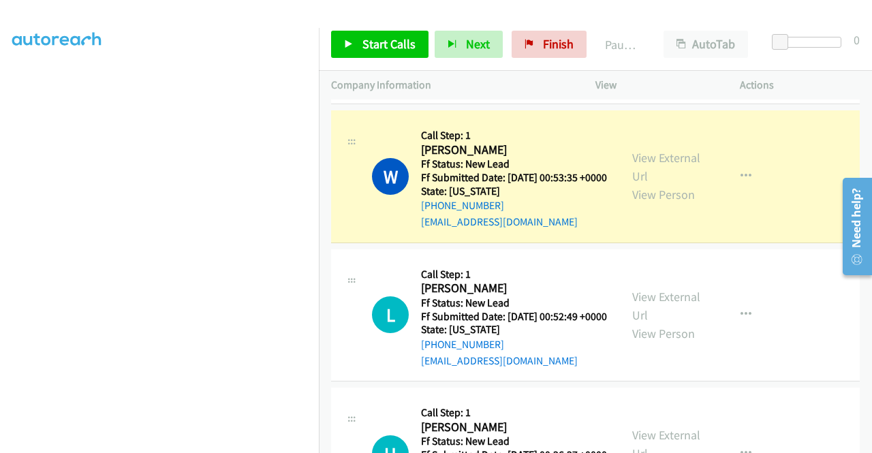
scroll to position [0, 0]
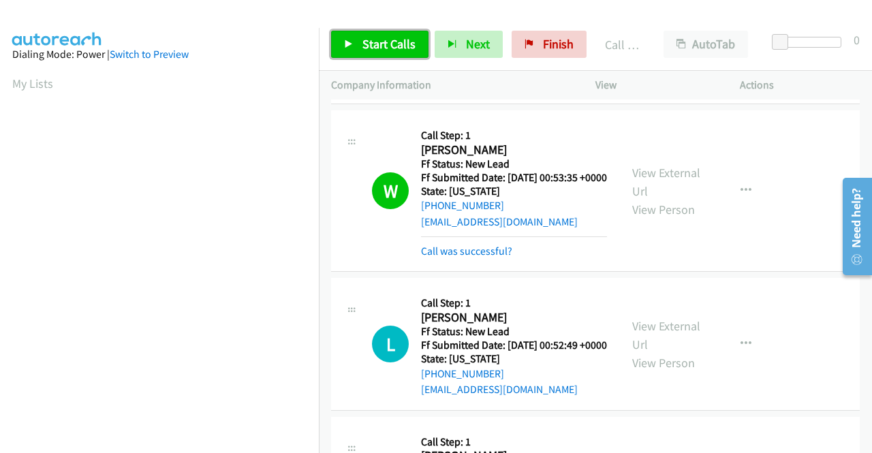
click at [398, 44] on span "Start Calls" at bounding box center [388, 44] width 53 height 16
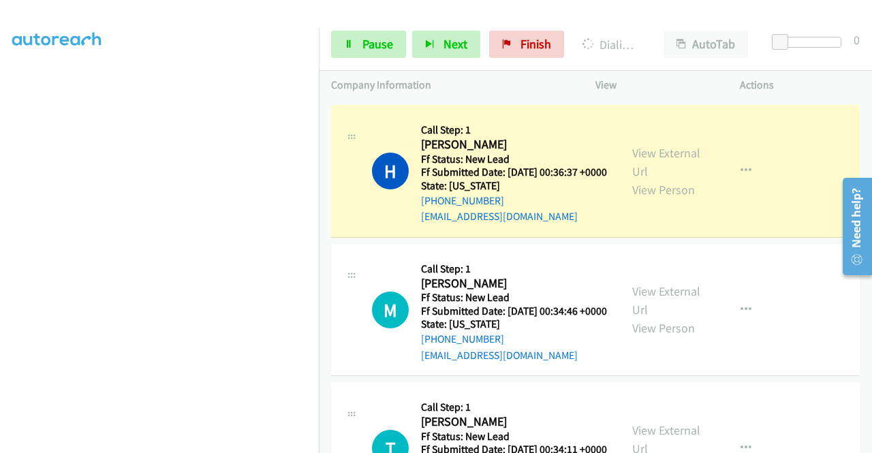
scroll to position [1226, 0]
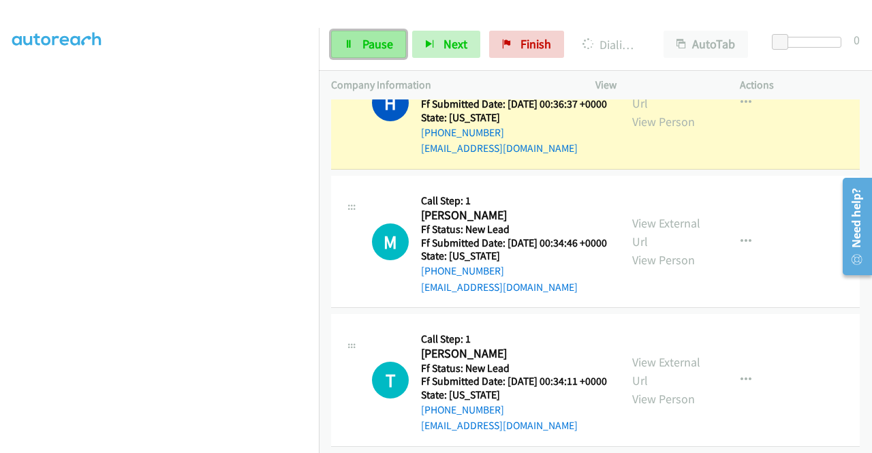
click at [367, 43] on span "Pause" at bounding box center [377, 44] width 31 height 16
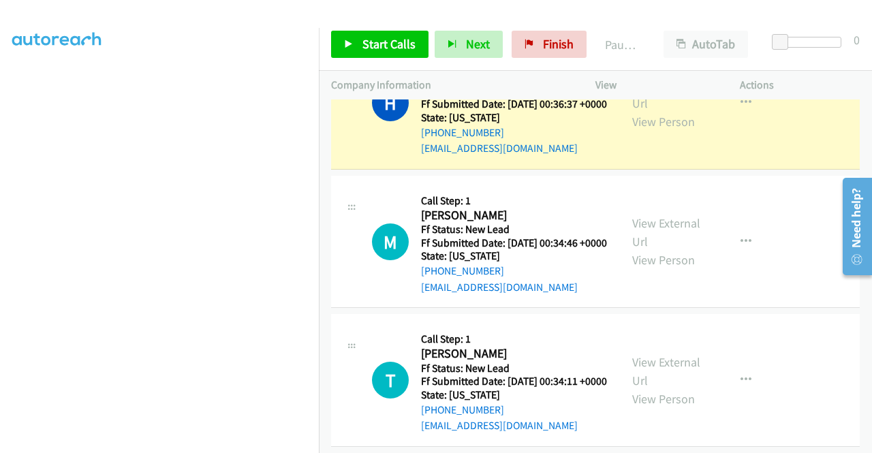
scroll to position [0, 0]
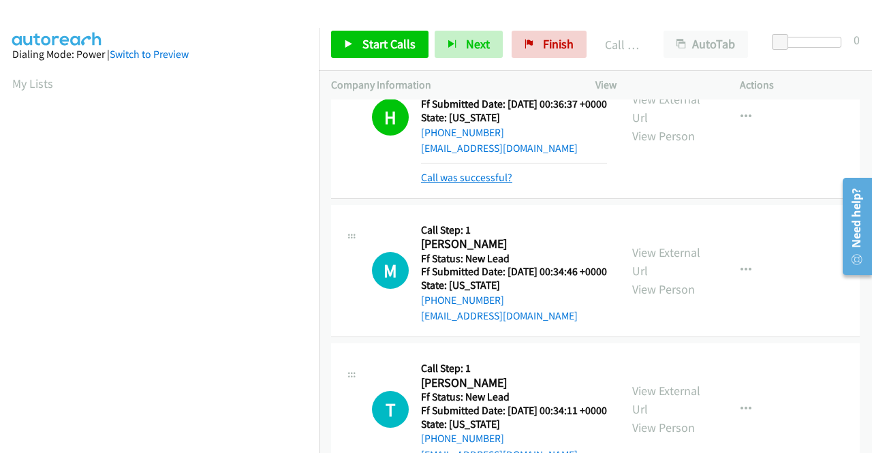
click at [490, 184] on link "Call was successful?" at bounding box center [466, 177] width 91 height 13
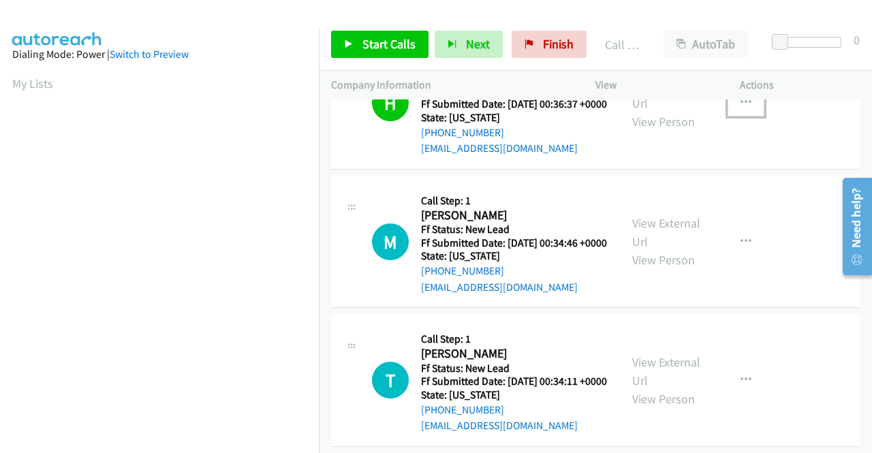
click at [730, 116] on button "button" at bounding box center [745, 102] width 37 height 27
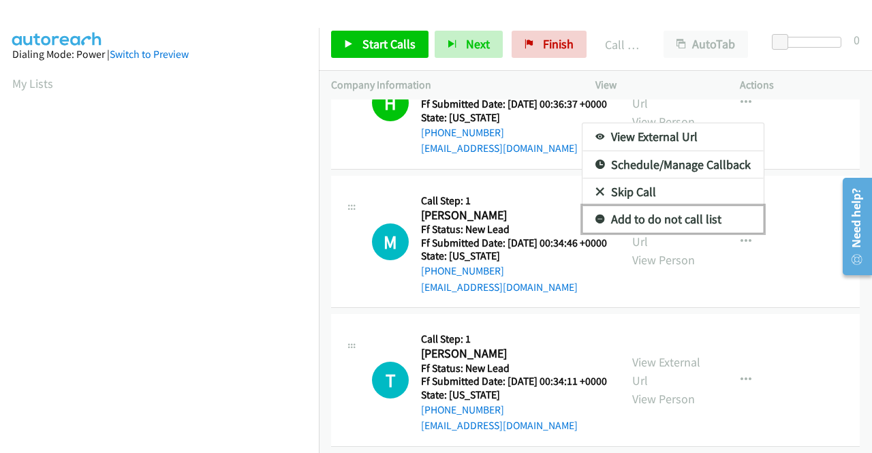
click at [655, 233] on link "Add to do not call list" at bounding box center [672, 219] width 181 height 27
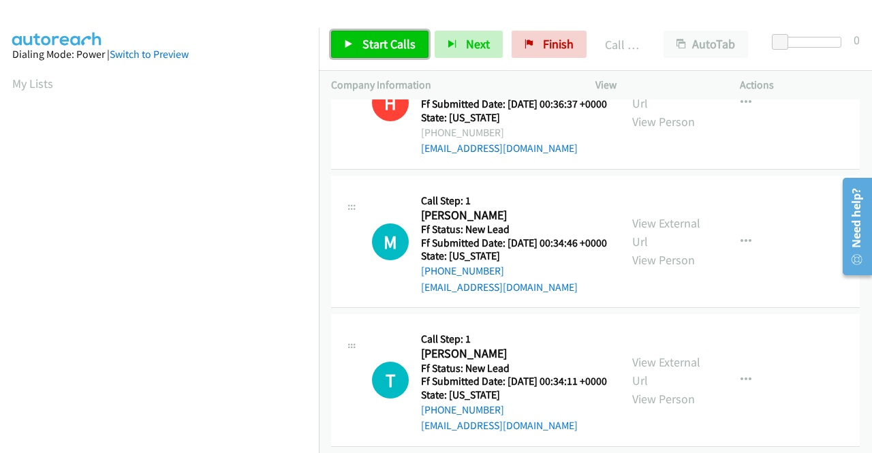
click at [366, 48] on span "Start Calls" at bounding box center [388, 44] width 53 height 16
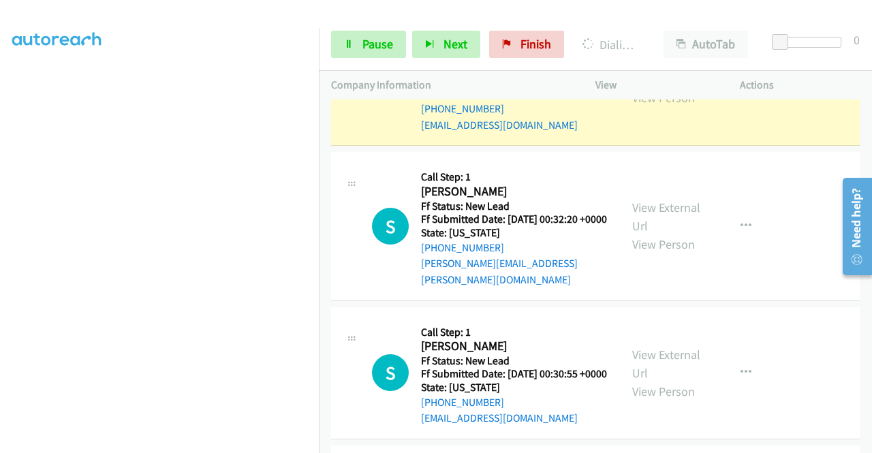
scroll to position [300, 0]
click at [377, 50] on span "Pause" at bounding box center [377, 44] width 31 height 16
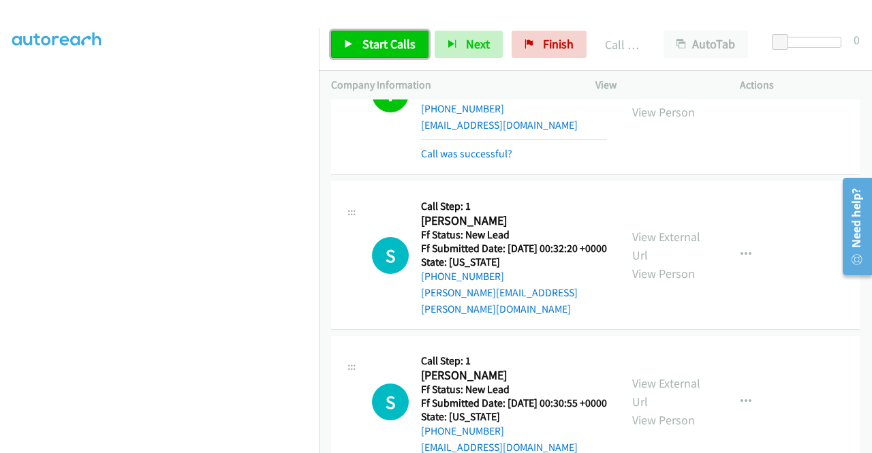
click at [399, 46] on span "Start Calls" at bounding box center [388, 44] width 53 height 16
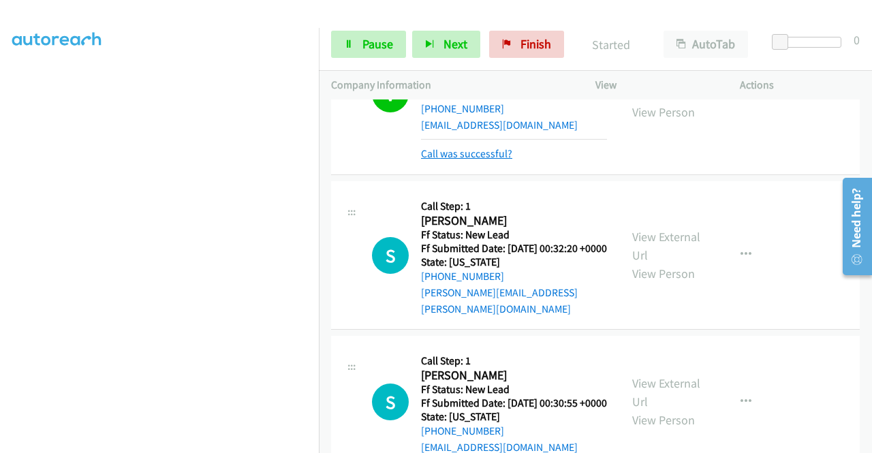
click at [496, 160] on link "Call was successful?" at bounding box center [466, 153] width 91 height 13
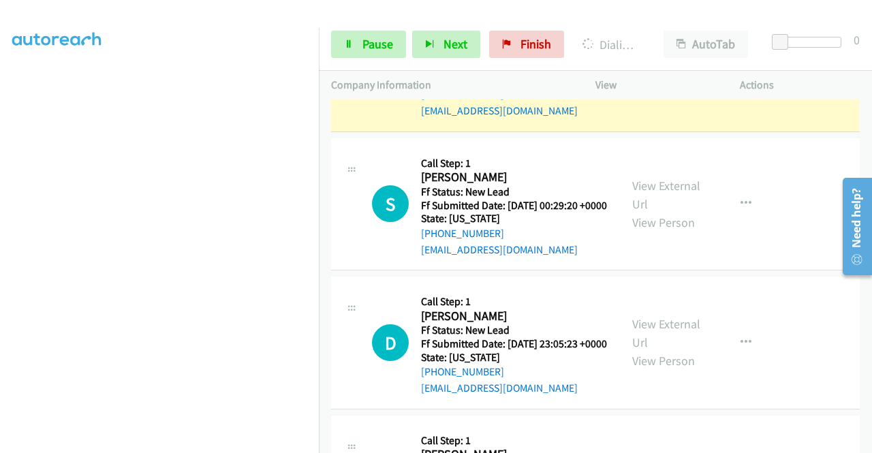
scroll to position [2248, 0]
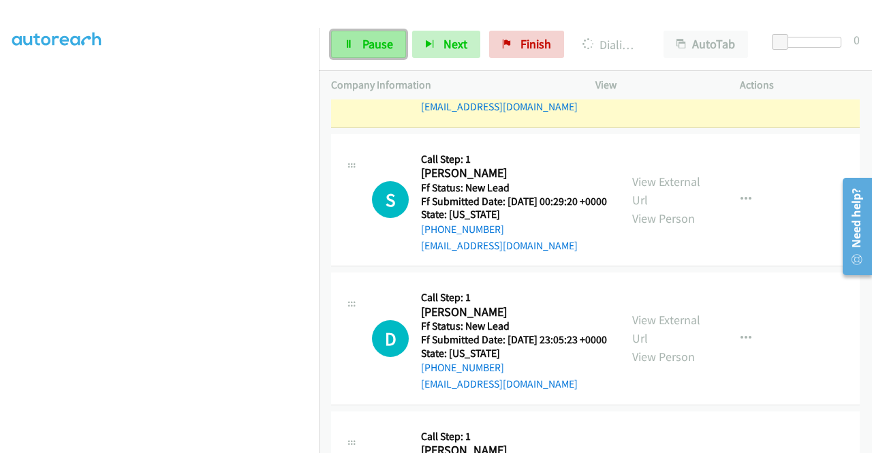
click at [393, 48] on link "Pause" at bounding box center [368, 44] width 75 height 27
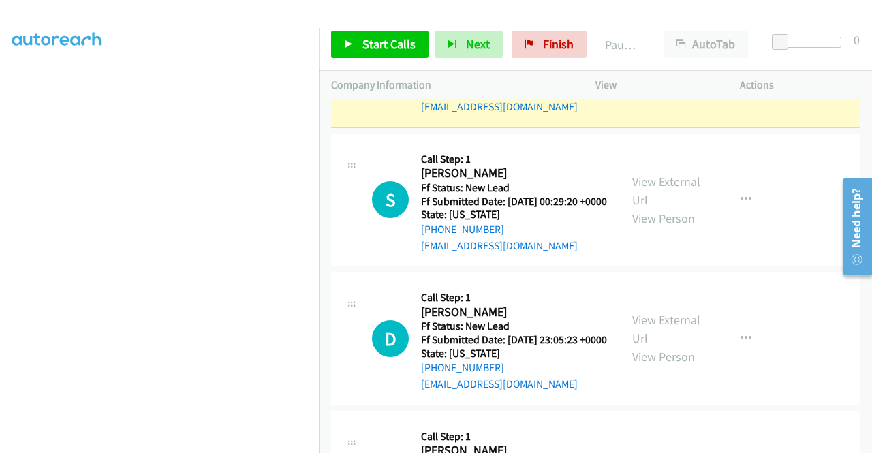
scroll to position [0, 0]
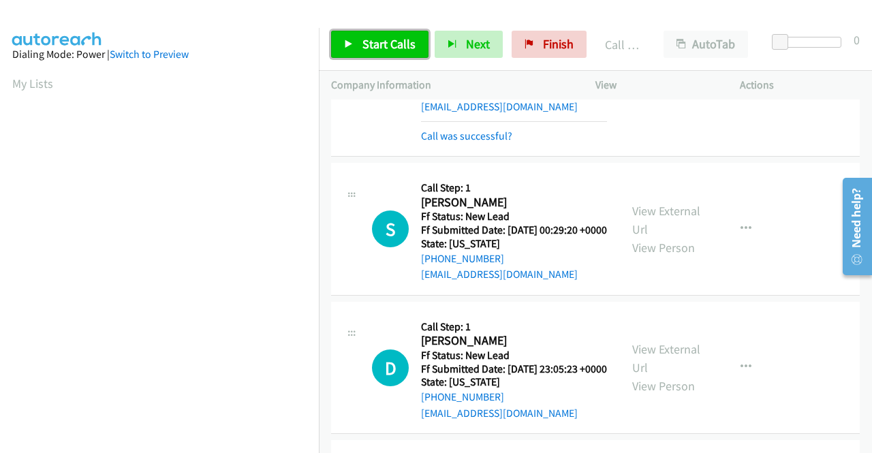
click at [395, 47] on span "Start Calls" at bounding box center [388, 44] width 53 height 16
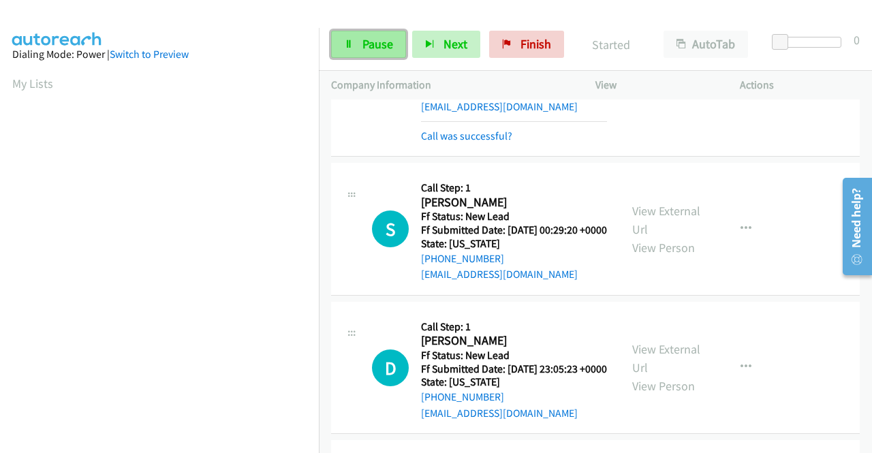
click at [371, 39] on span "Pause" at bounding box center [377, 44] width 31 height 16
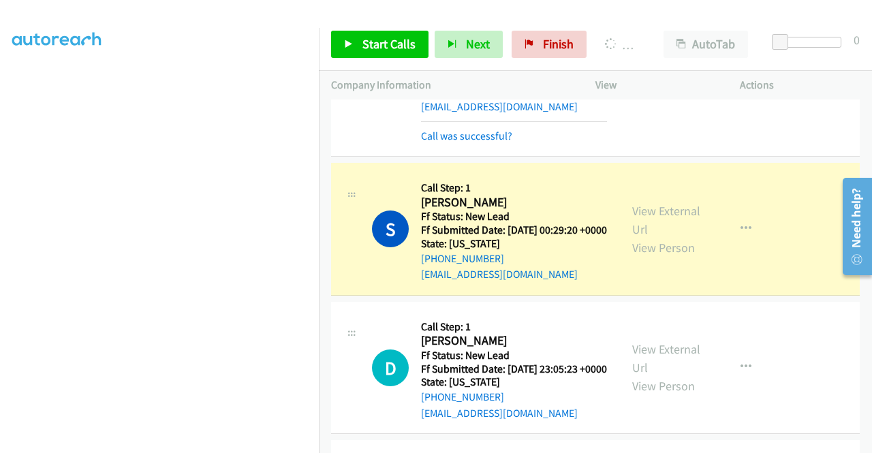
scroll to position [311, 0]
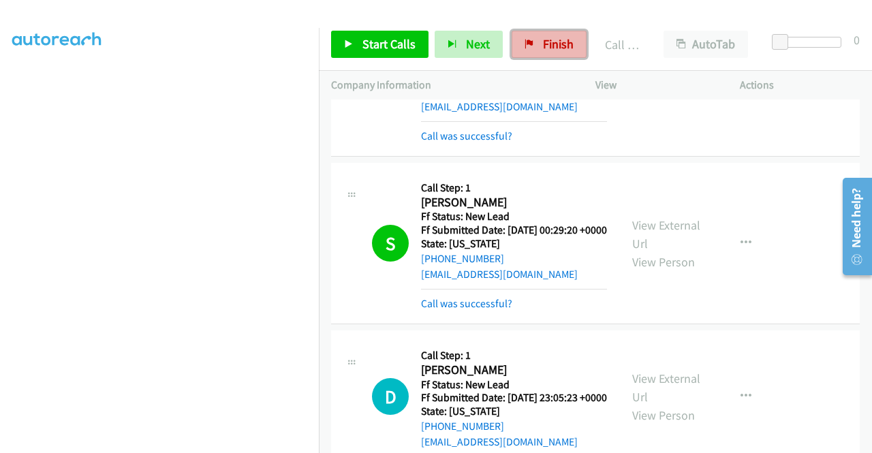
click at [557, 43] on span "Finish" at bounding box center [558, 44] width 31 height 16
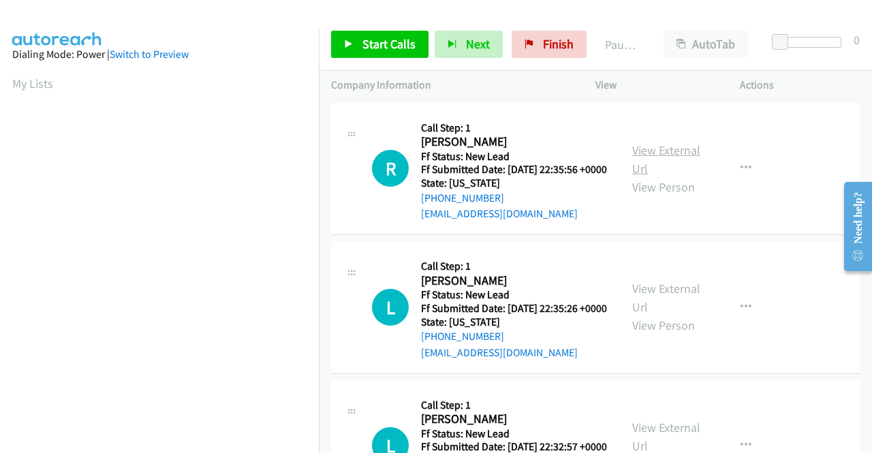
click at [655, 156] on link "View External Url" at bounding box center [666, 159] width 68 height 34
click at [670, 309] on link "View External Url" at bounding box center [666, 298] width 68 height 34
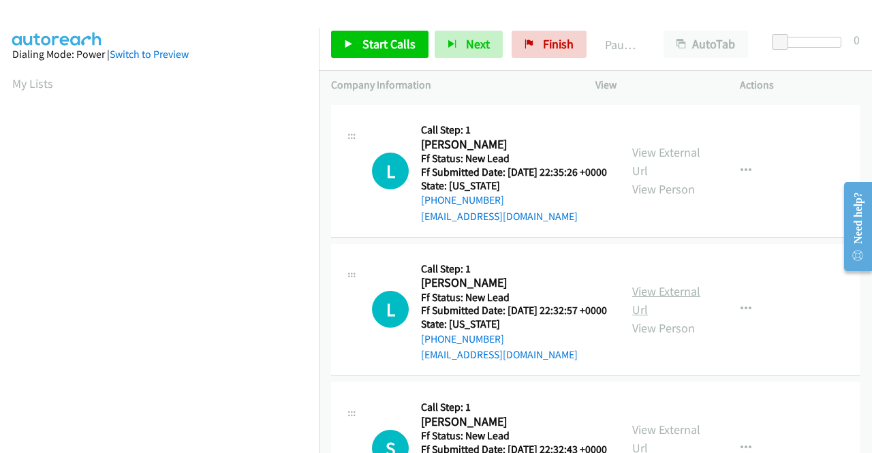
click at [663, 317] on link "View External Url" at bounding box center [666, 300] width 68 height 34
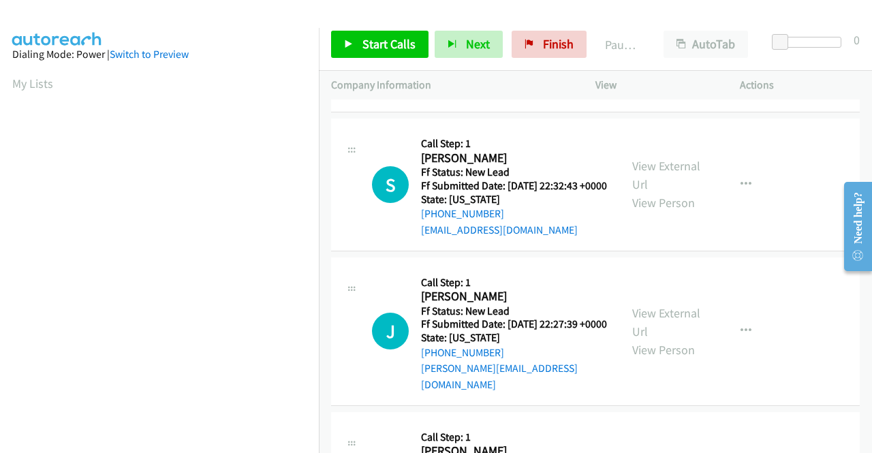
scroll to position [409, 0]
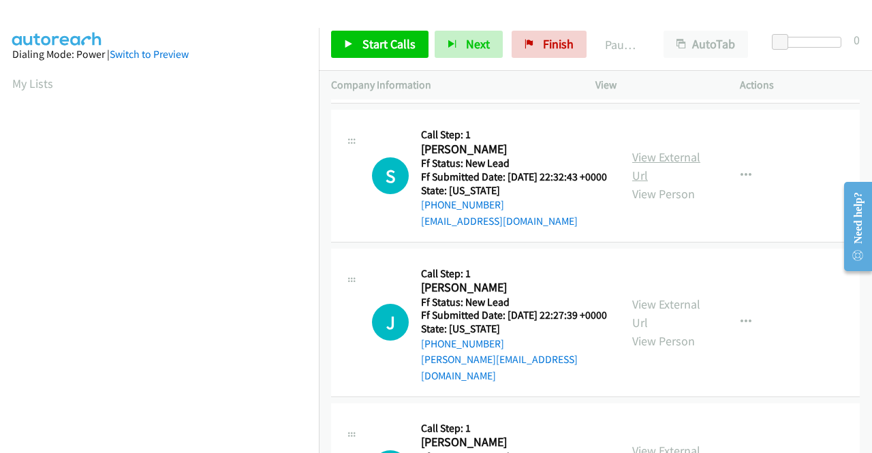
click at [653, 183] on link "View External Url" at bounding box center [666, 166] width 68 height 34
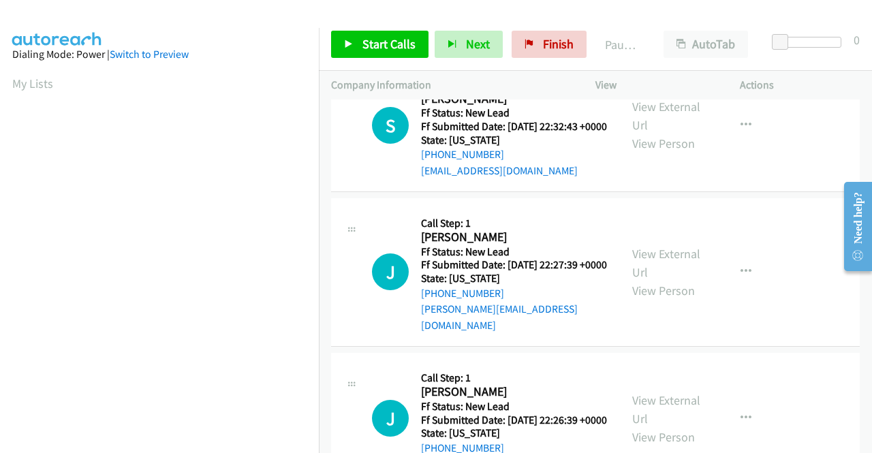
scroll to position [477, 0]
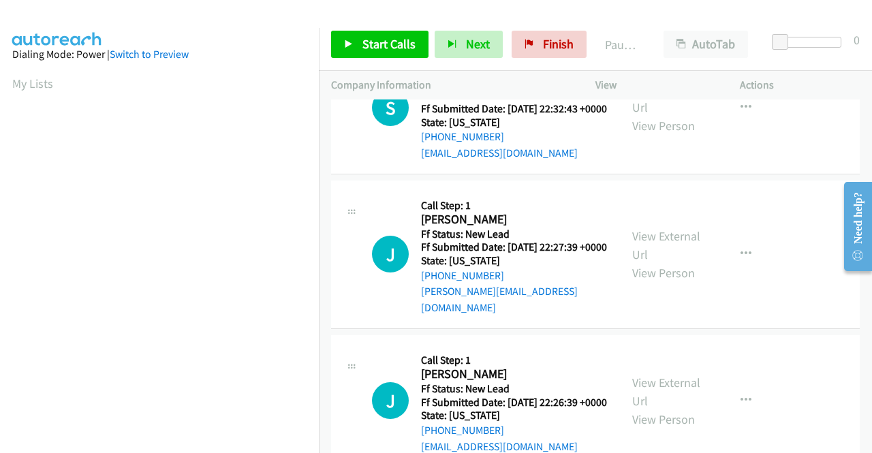
click at [680, 279] on div "View External Url View Person" at bounding box center [667, 254] width 71 height 55
click at [676, 262] on link "View External Url" at bounding box center [666, 245] width 68 height 34
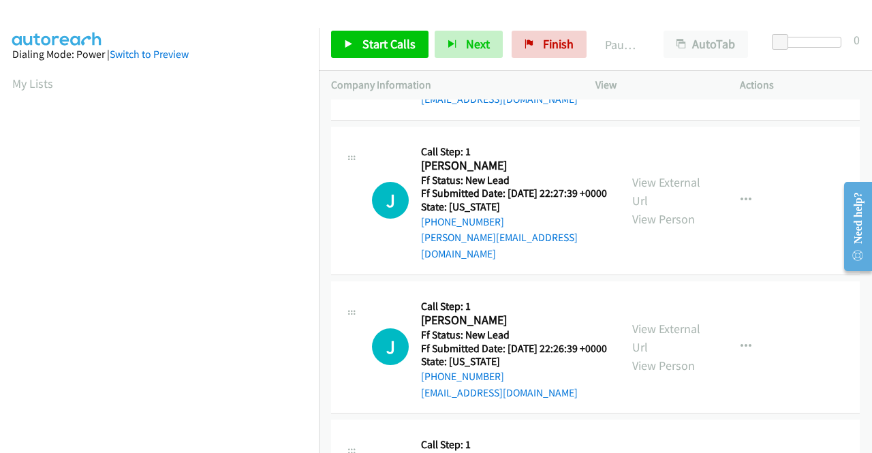
scroll to position [613, 0]
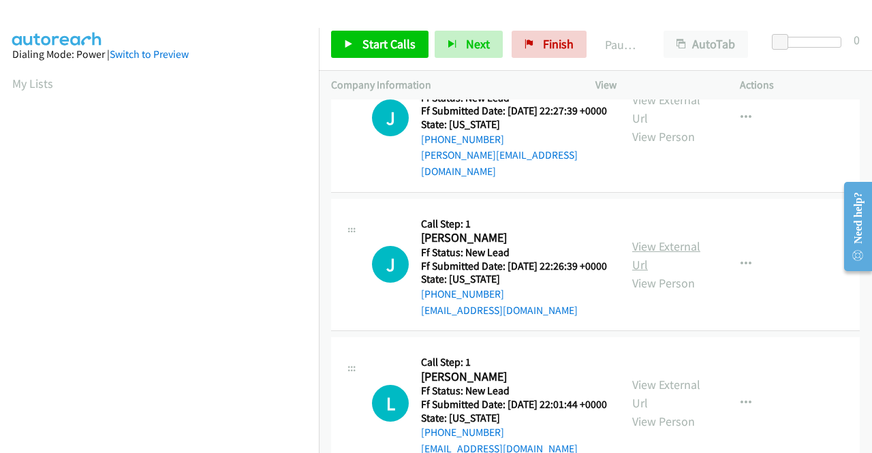
click at [640, 272] on link "View External Url" at bounding box center [666, 255] width 68 height 34
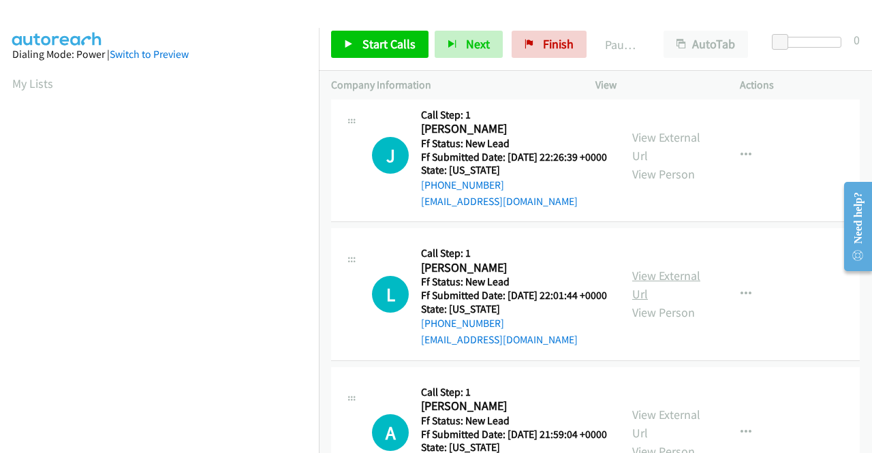
scroll to position [749, 0]
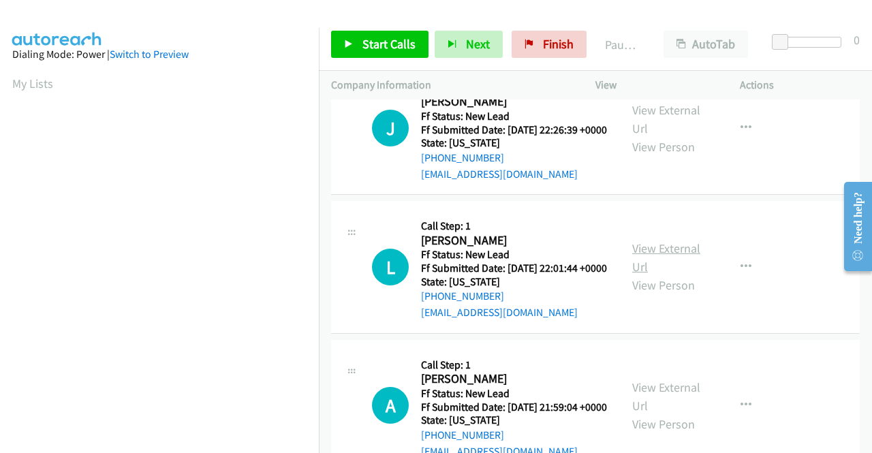
click at [663, 275] on link "View External Url" at bounding box center [666, 257] width 68 height 34
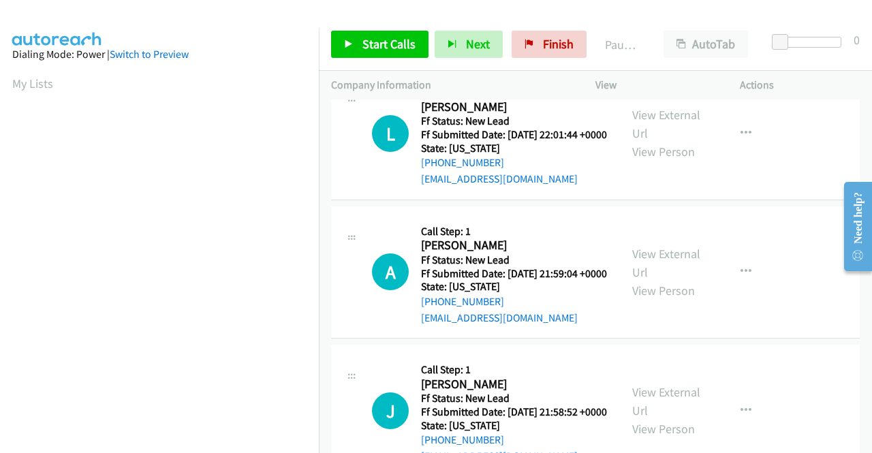
scroll to position [886, 0]
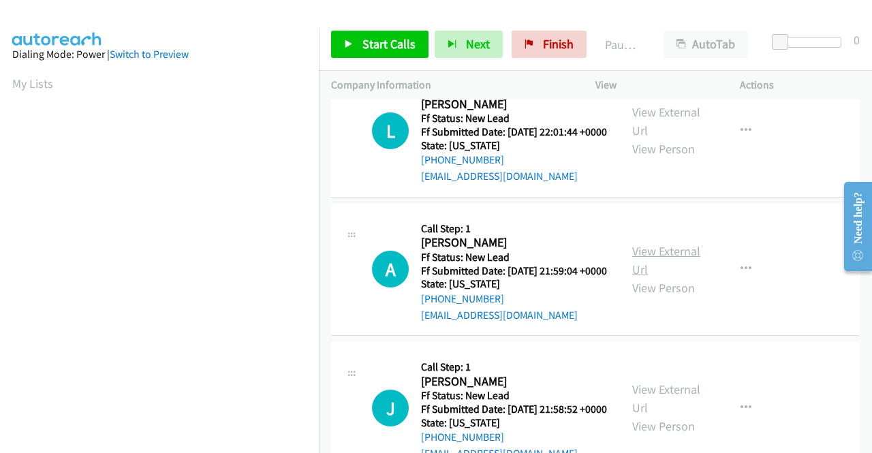
click at [639, 277] on link "View External Url" at bounding box center [666, 260] width 68 height 34
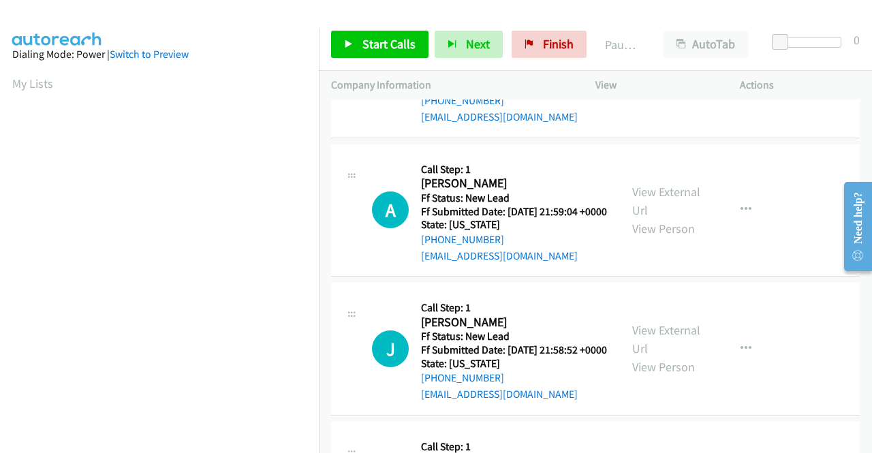
scroll to position [1022, 0]
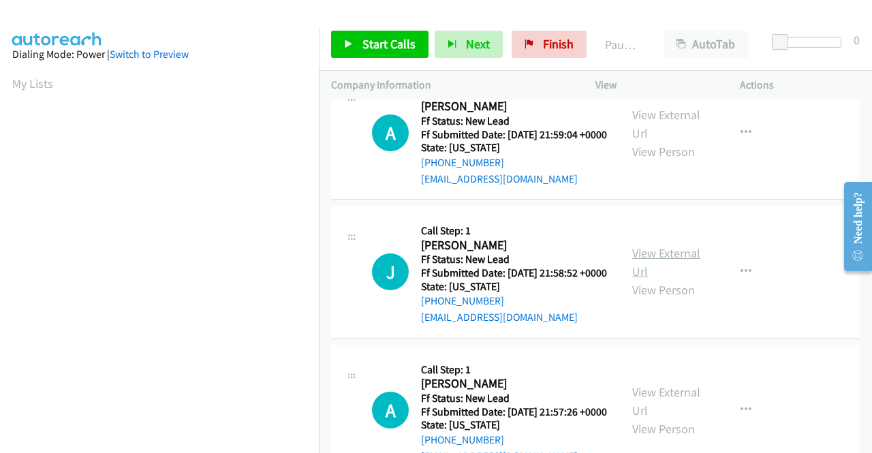
click at [652, 279] on link "View External Url" at bounding box center [666, 262] width 68 height 34
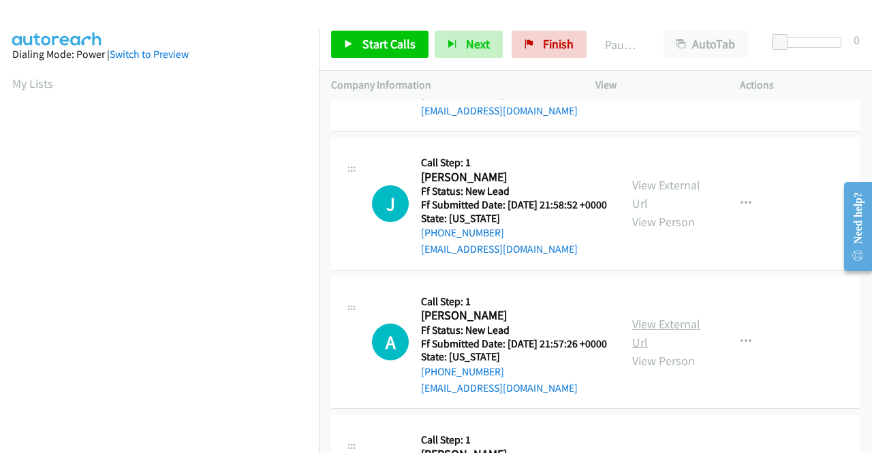
click at [660, 350] on link "View External Url" at bounding box center [666, 333] width 68 height 34
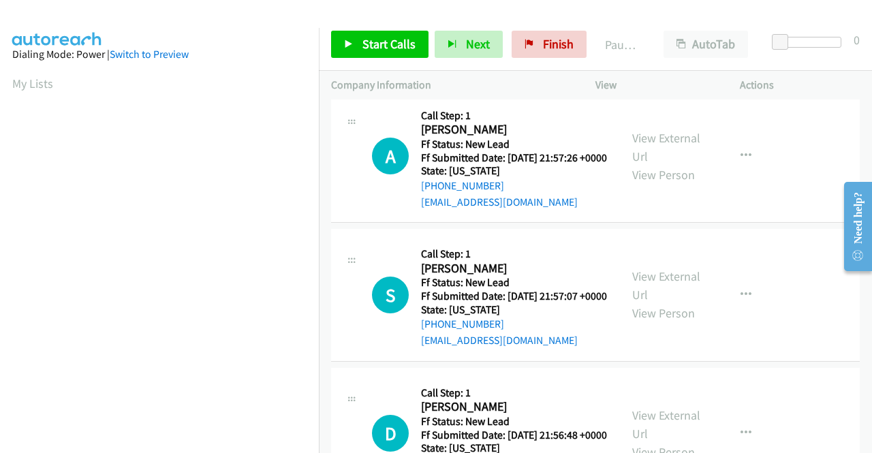
scroll to position [1362, 0]
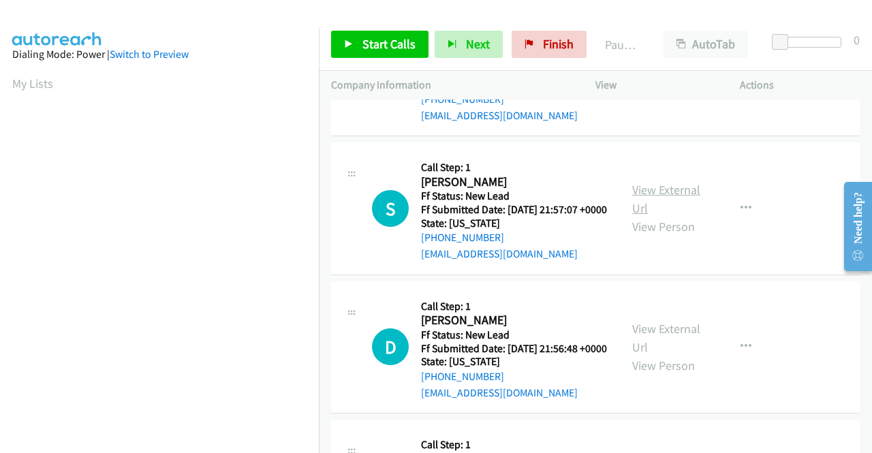
click at [670, 216] on link "View External Url" at bounding box center [666, 199] width 68 height 34
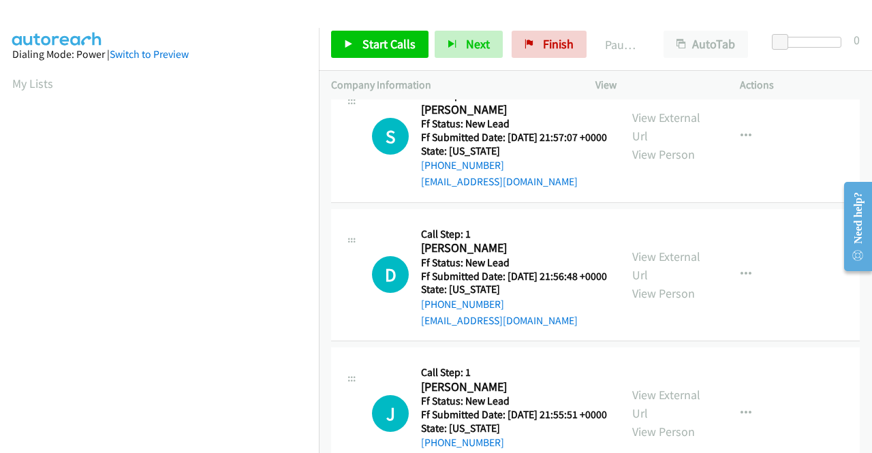
scroll to position [1499, 0]
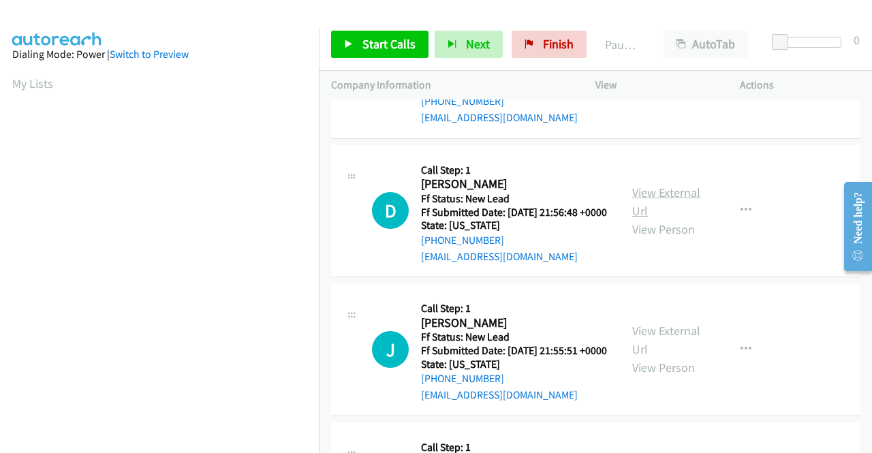
click at [683, 219] on link "View External Url" at bounding box center [666, 202] width 68 height 34
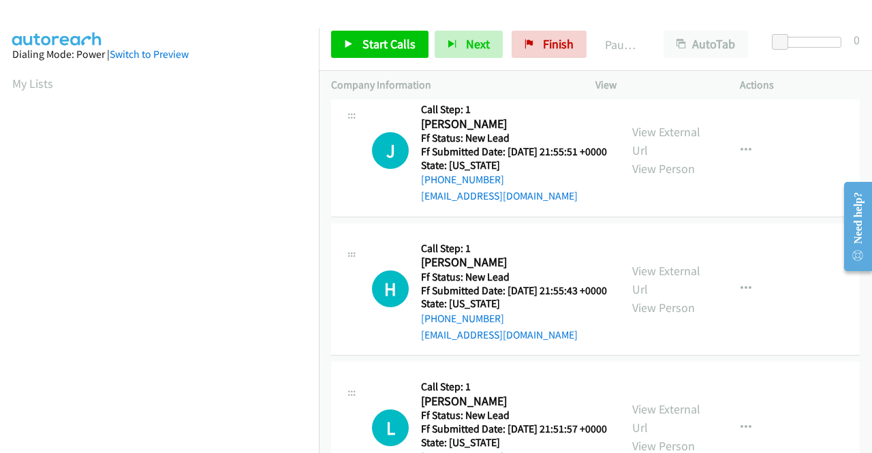
scroll to position [1703, 0]
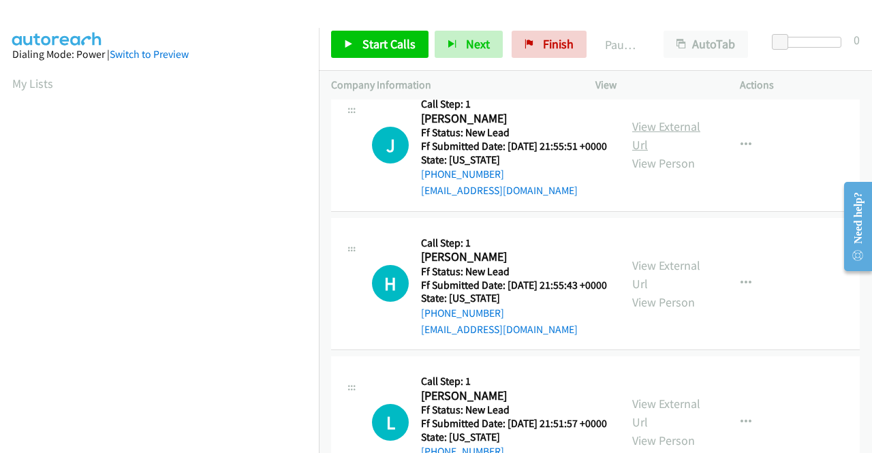
click at [646, 153] on link "View External Url" at bounding box center [666, 136] width 68 height 34
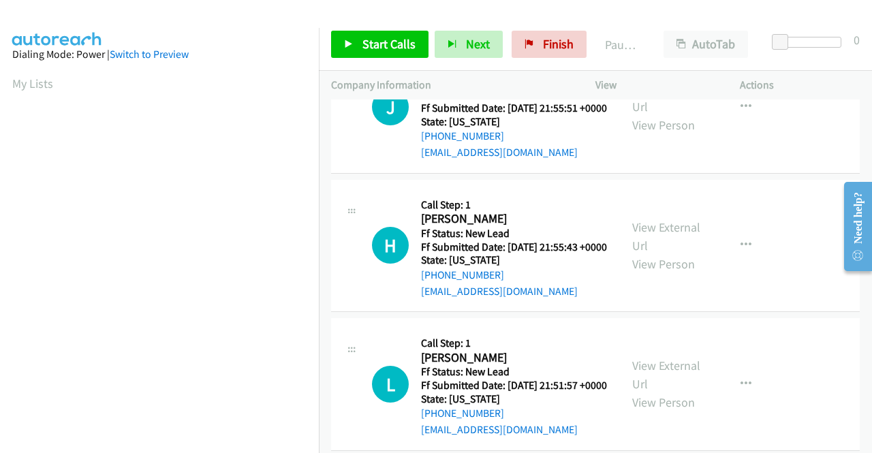
scroll to position [1771, 0]
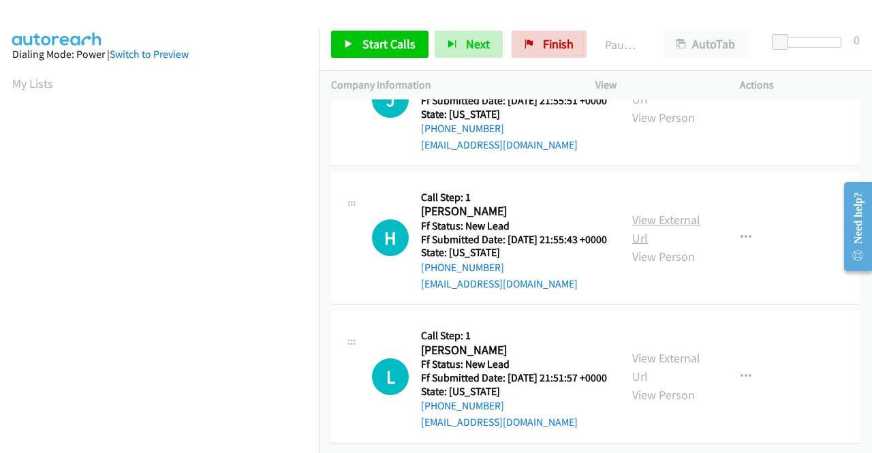
click at [661, 246] on link "View External Url" at bounding box center [666, 229] width 68 height 34
click at [641, 377] on link "View External Url" at bounding box center [666, 367] width 68 height 34
click at [865, 403] on div "+1 415-964-1034 Call failed - Please reload the list and try again The Callbar …" at bounding box center [595, 276] width 553 height 354
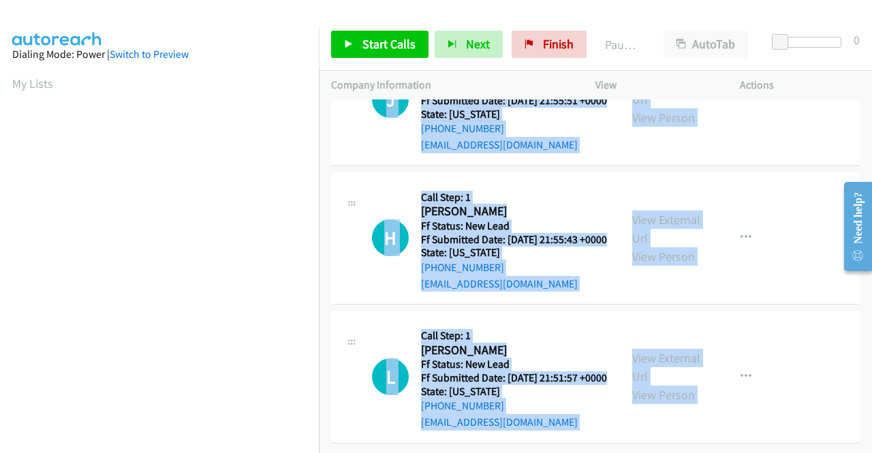
scroll to position [0, 0]
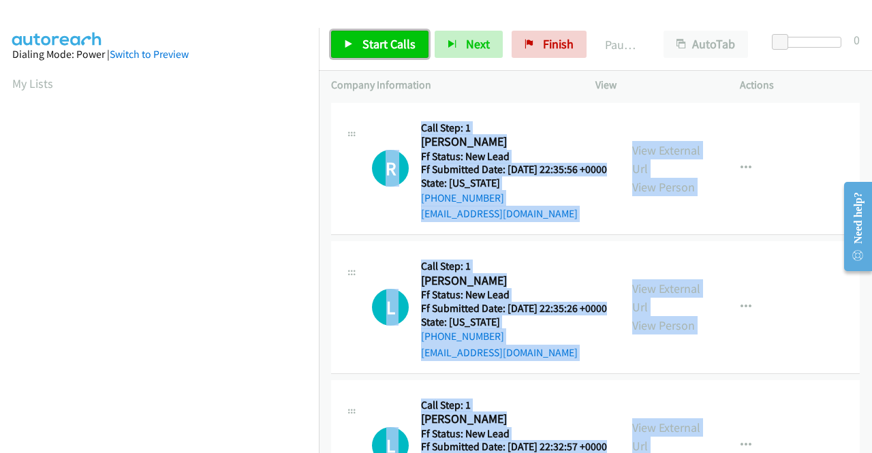
click at [392, 51] on span "Start Calls" at bounding box center [388, 44] width 53 height 16
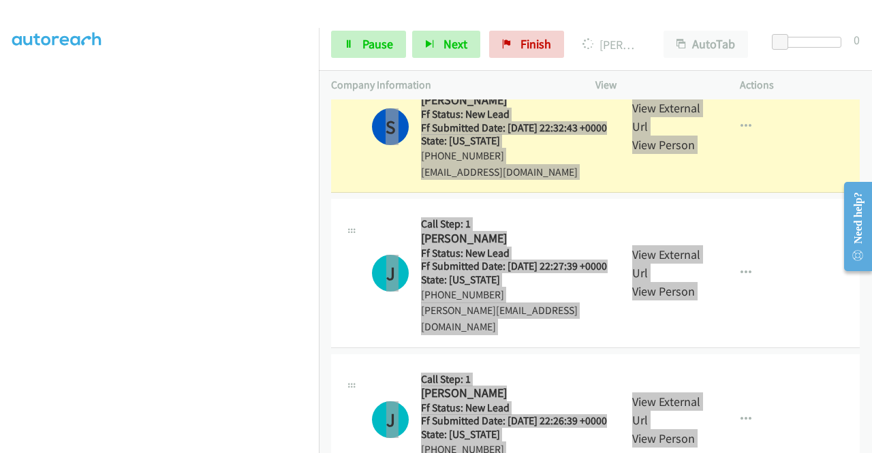
scroll to position [311, 0]
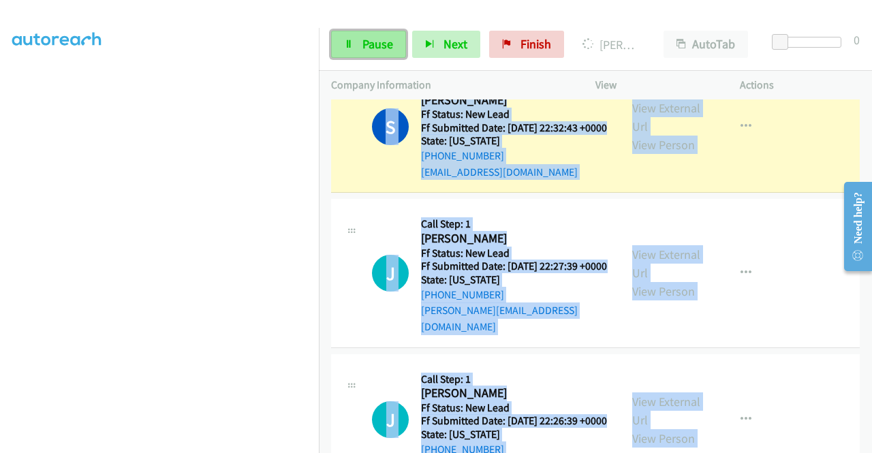
click at [376, 48] on span "Pause" at bounding box center [377, 44] width 31 height 16
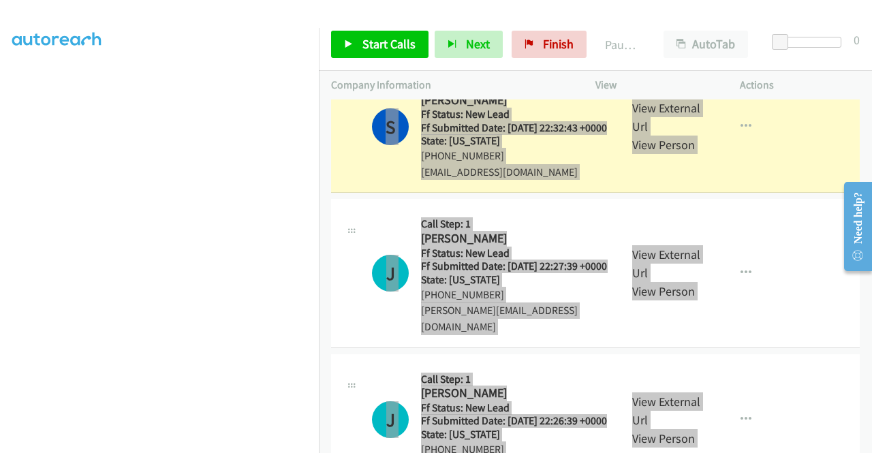
scroll to position [0, 0]
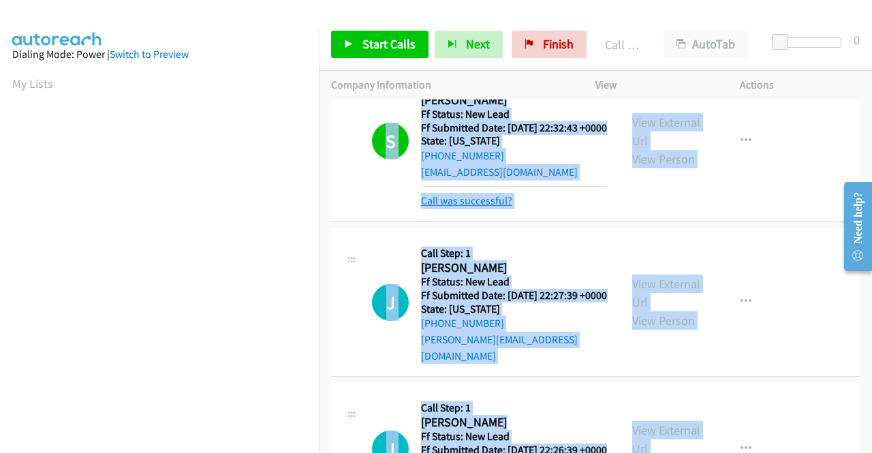
click at [464, 207] on link "Call was successful?" at bounding box center [466, 200] width 91 height 13
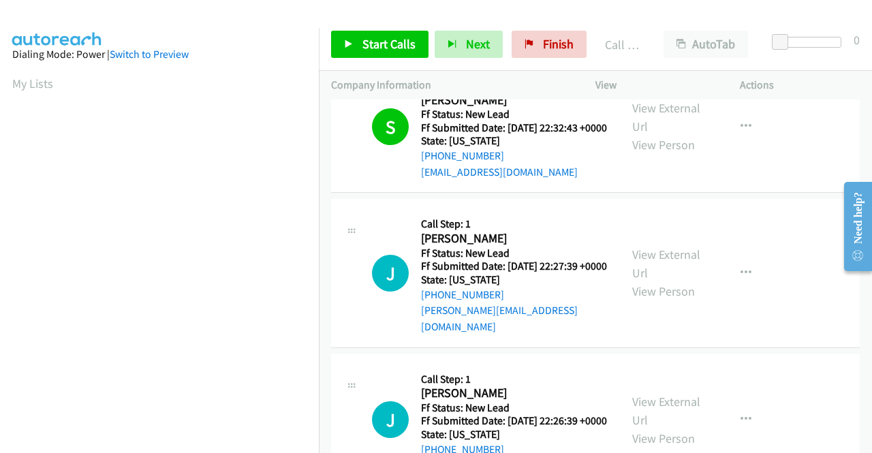
click at [354, 28] on div "Start Calls Pause Next Finish Call Completed AutoTab AutoTab 0" at bounding box center [595, 44] width 553 height 52
click at [365, 32] on link "Start Calls" at bounding box center [379, 44] width 97 height 27
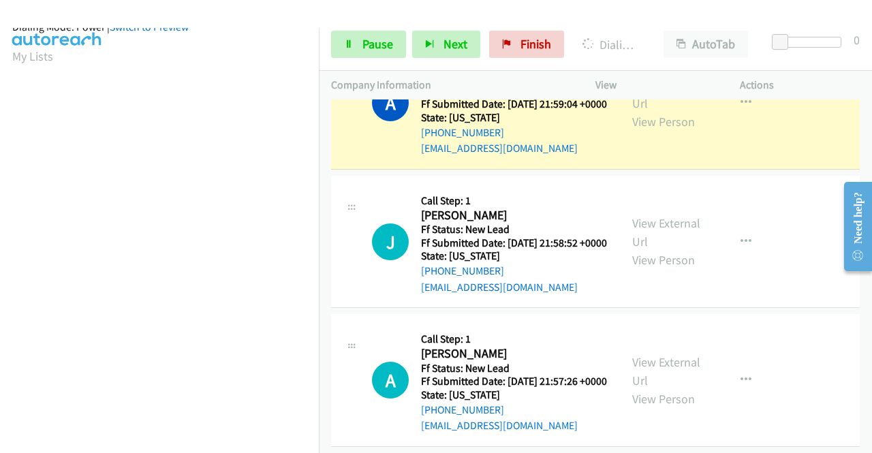
scroll to position [311, 0]
click at [373, 50] on span "Pause" at bounding box center [377, 44] width 31 height 16
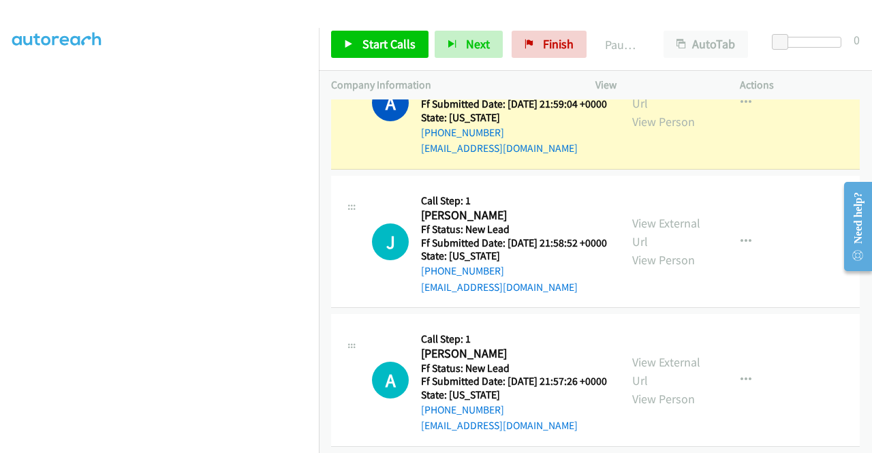
scroll to position [0, 0]
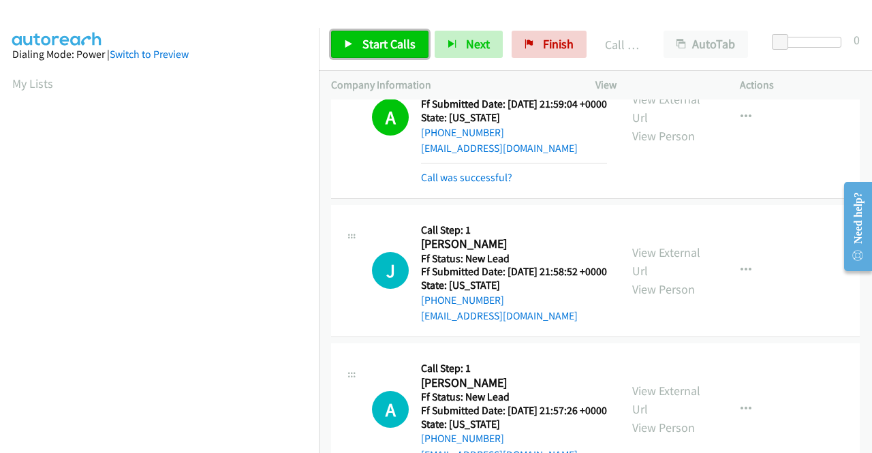
click at [377, 42] on span "Start Calls" at bounding box center [388, 44] width 53 height 16
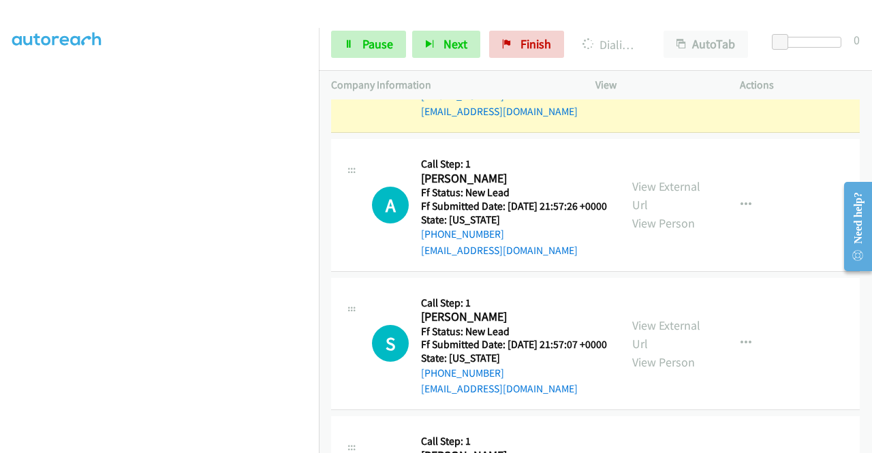
scroll to position [311, 0]
click at [373, 51] on span "Pause" at bounding box center [377, 44] width 31 height 16
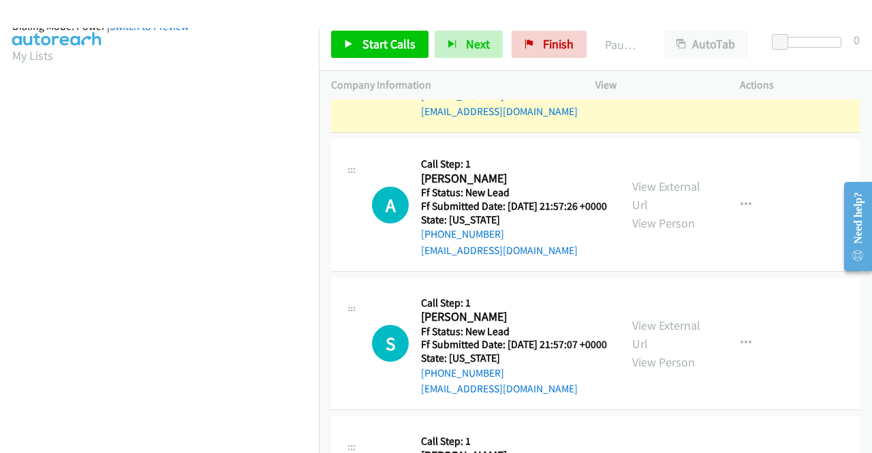
scroll to position [0, 0]
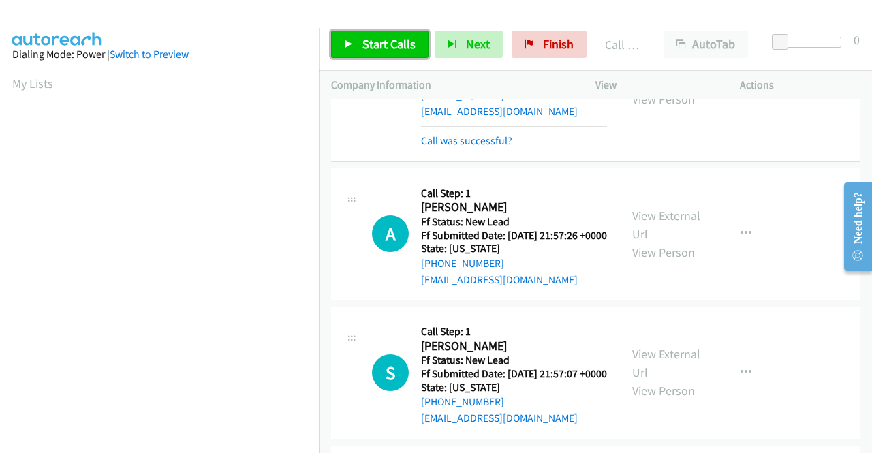
click at [368, 46] on span "Start Calls" at bounding box center [388, 44] width 53 height 16
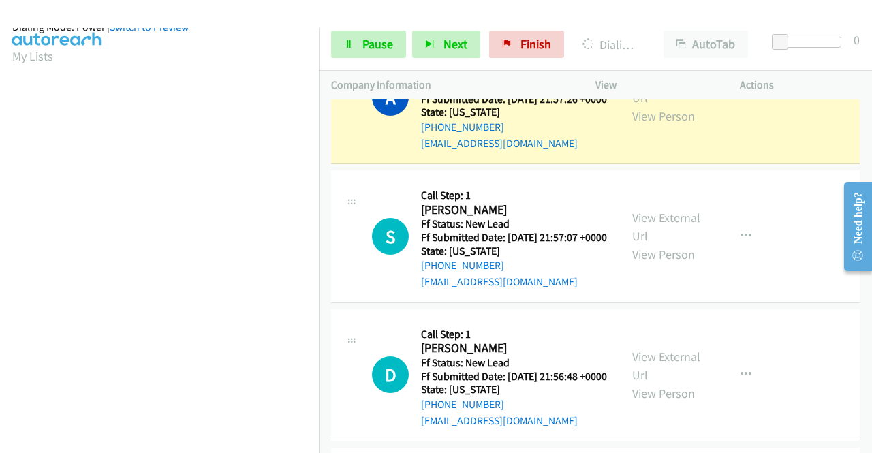
scroll to position [311, 0]
click at [375, 43] on span "Pause" at bounding box center [377, 44] width 31 height 16
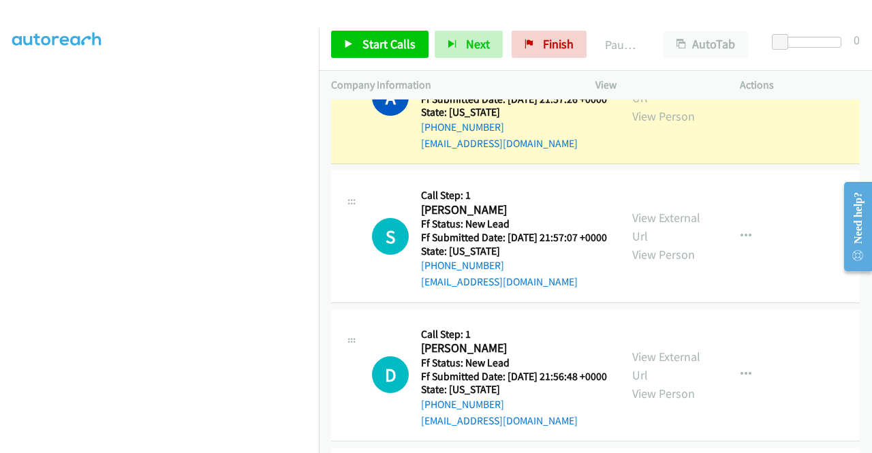
scroll to position [106, 0]
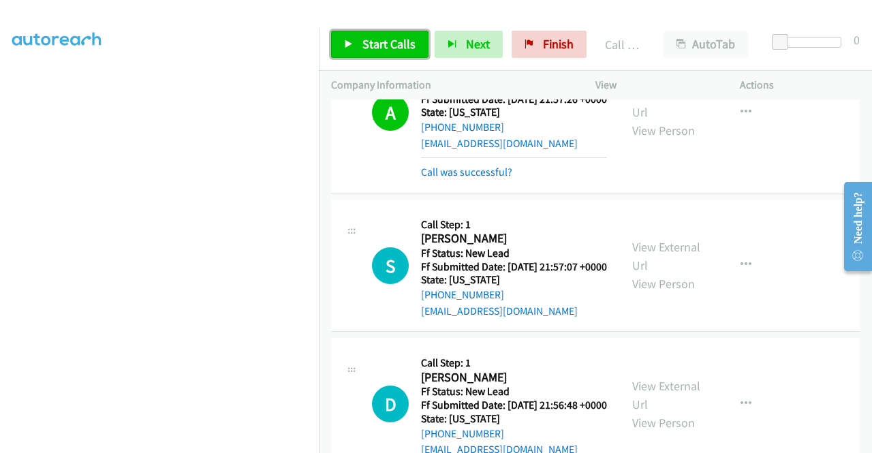
click at [373, 48] on span "Start Calls" at bounding box center [388, 44] width 53 height 16
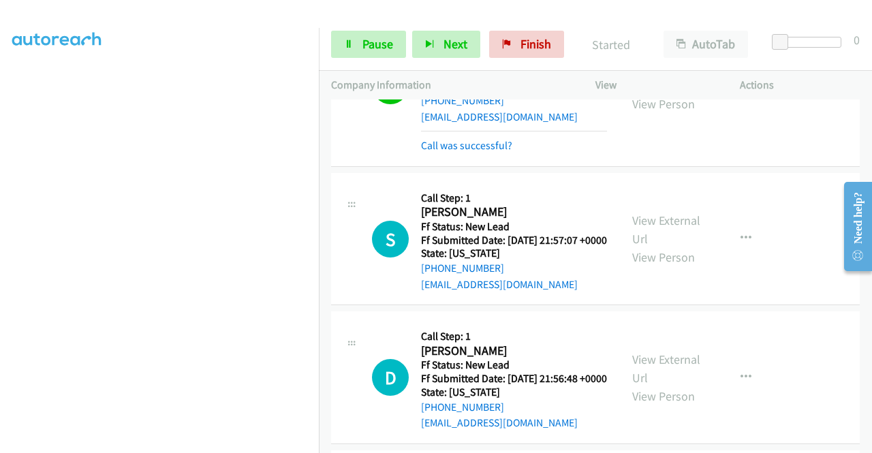
scroll to position [1635, 0]
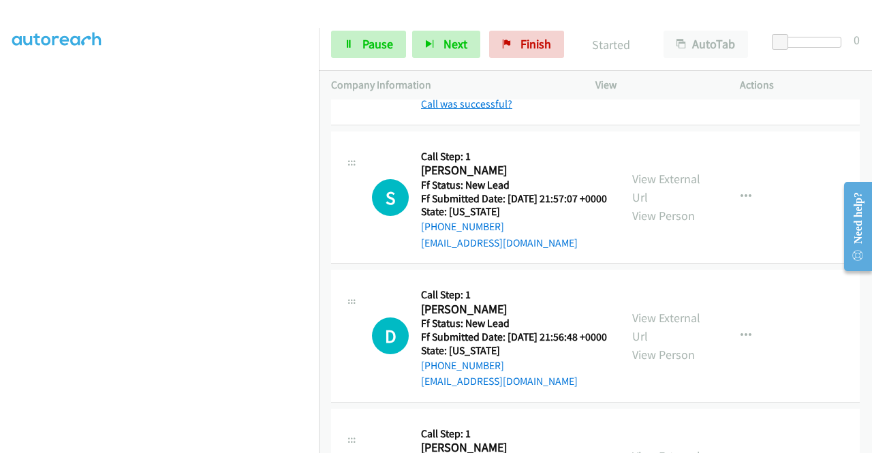
click at [486, 110] on link "Call was successful?" at bounding box center [466, 103] width 91 height 13
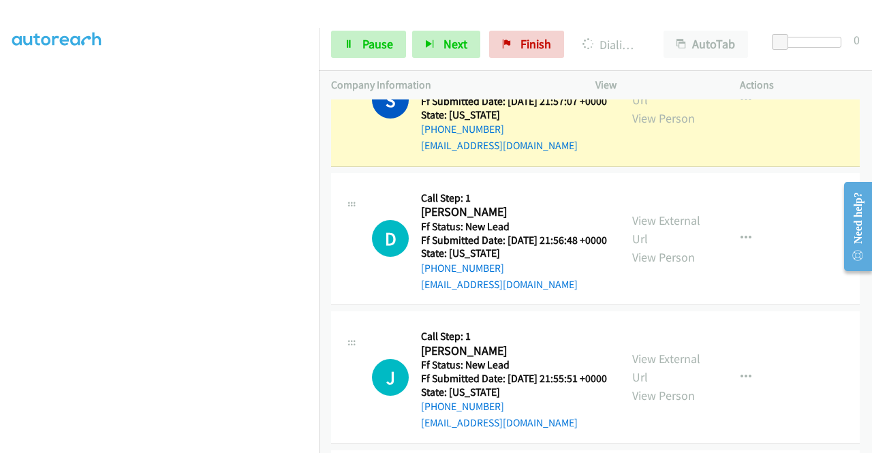
scroll to position [0, 0]
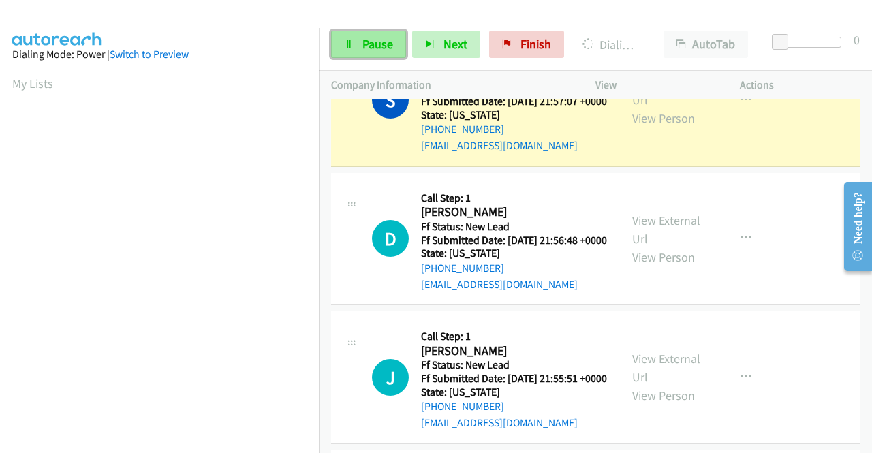
click at [360, 35] on link "Pause" at bounding box center [368, 44] width 75 height 27
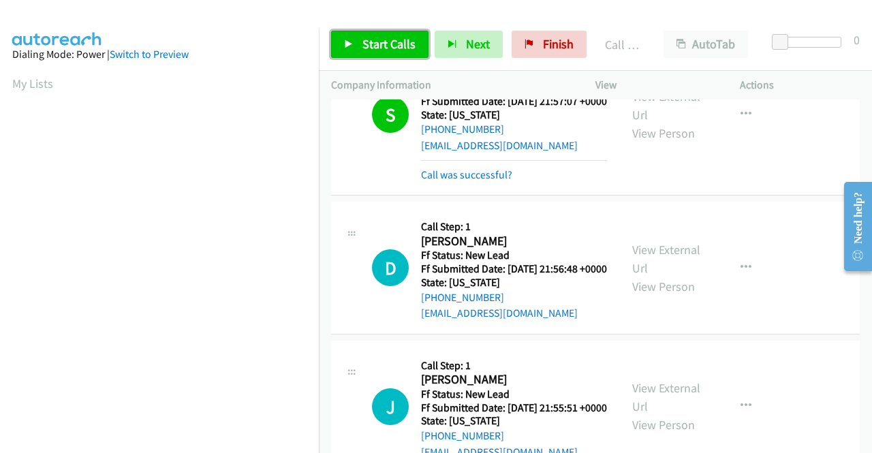
click at [377, 45] on span "Start Calls" at bounding box center [388, 44] width 53 height 16
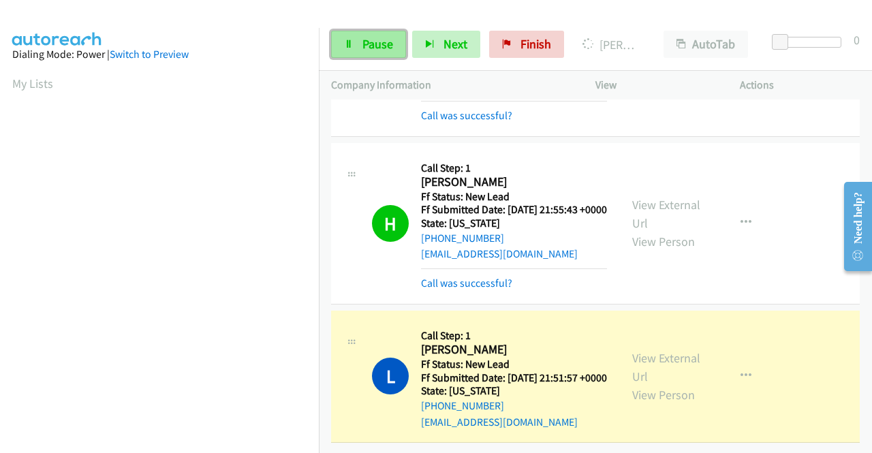
click at [379, 47] on span "Pause" at bounding box center [377, 44] width 31 height 16
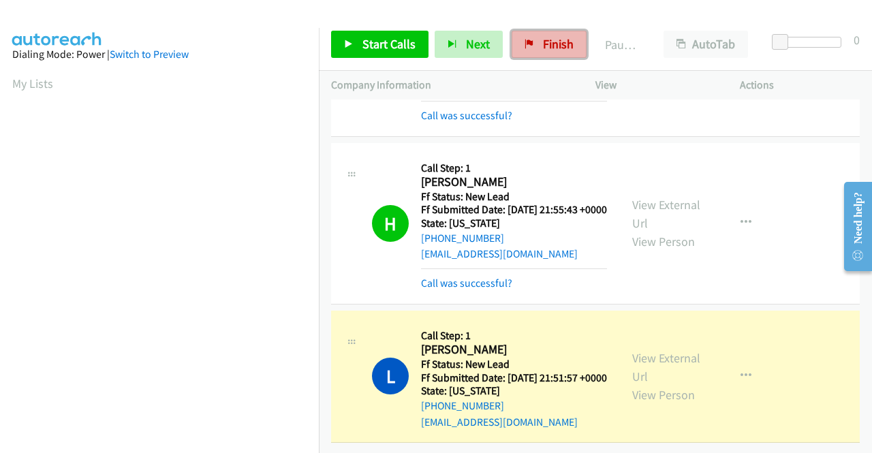
click at [550, 42] on span "Finish" at bounding box center [558, 44] width 31 height 16
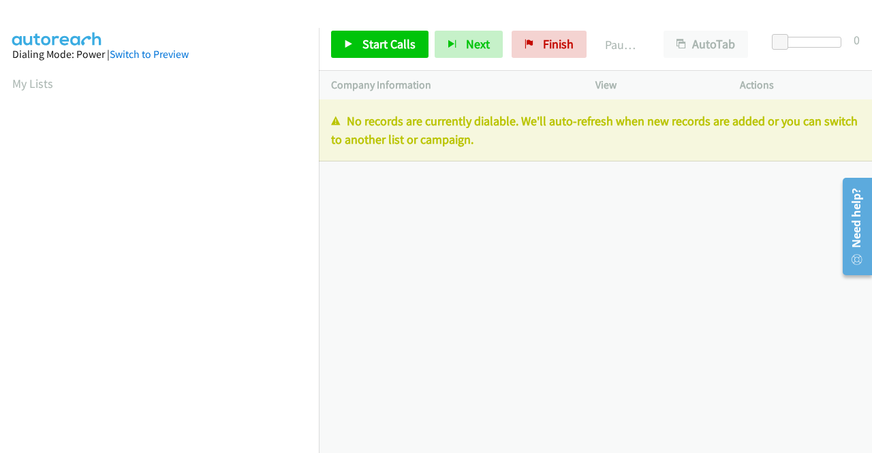
drag, startPoint x: 561, startPoint y: 143, endPoint x: 331, endPoint y: 121, distance: 230.7
click at [331, 121] on p "No records are currently dialable. We'll auto-refresh when new records are adde…" at bounding box center [595, 130] width 529 height 37
copy p "No records are currently dialable. We'll auto-refresh when new records are adde…"
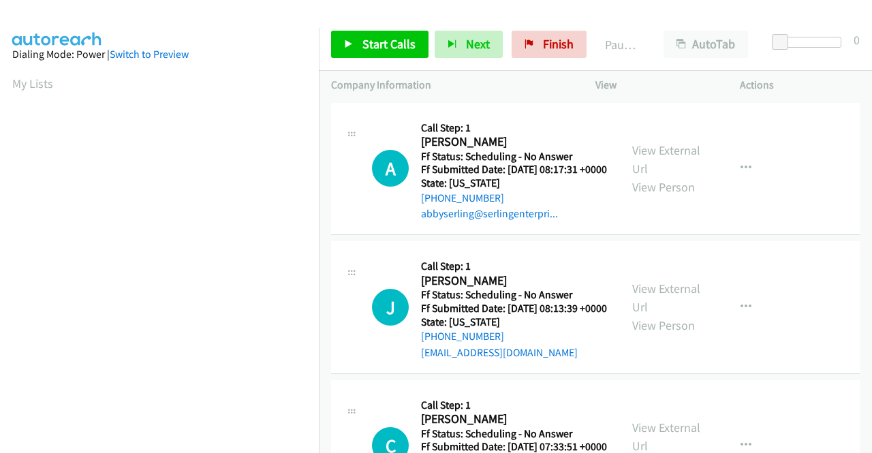
click at [632, 163] on link "View External Url" at bounding box center [666, 159] width 68 height 34
click at [666, 311] on link "View External Url" at bounding box center [666, 298] width 68 height 34
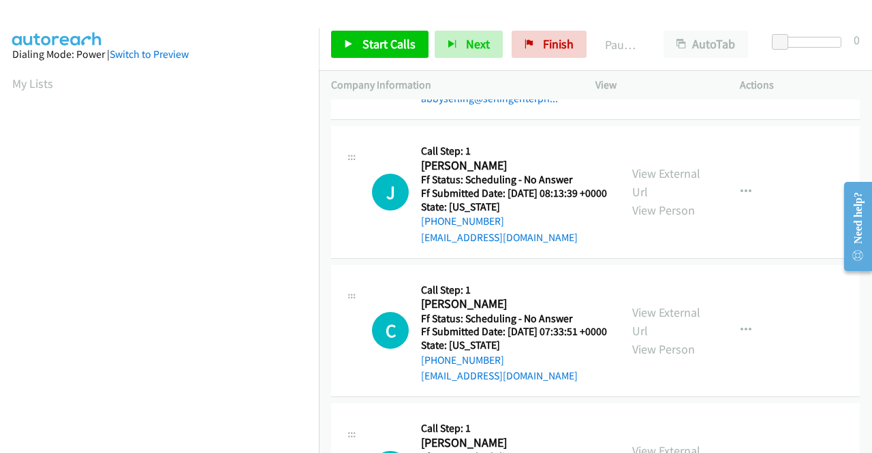
scroll to position [136, 0]
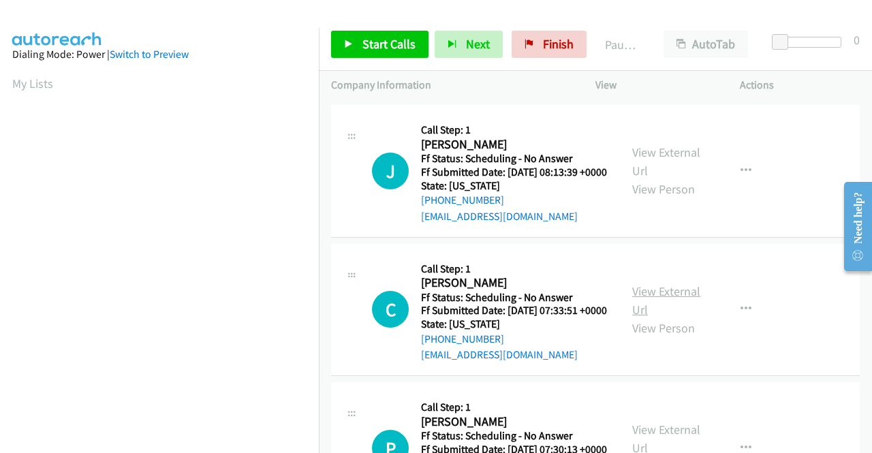
click at [644, 317] on link "View External Url" at bounding box center [666, 300] width 68 height 34
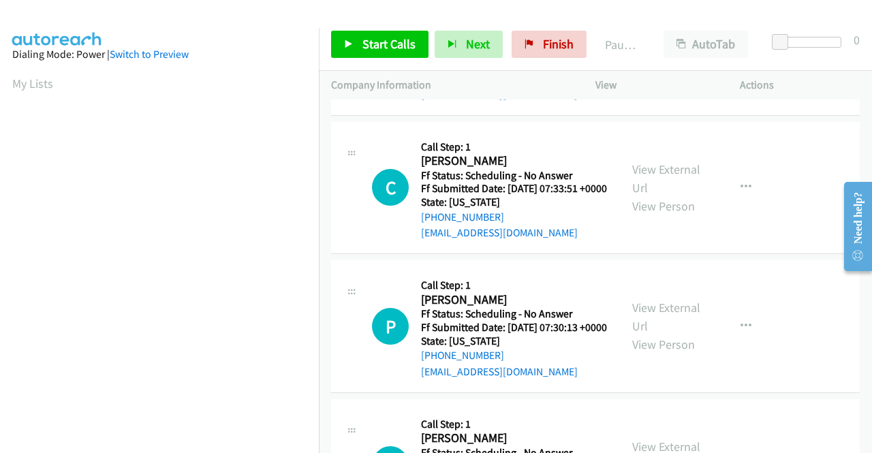
scroll to position [341, 0]
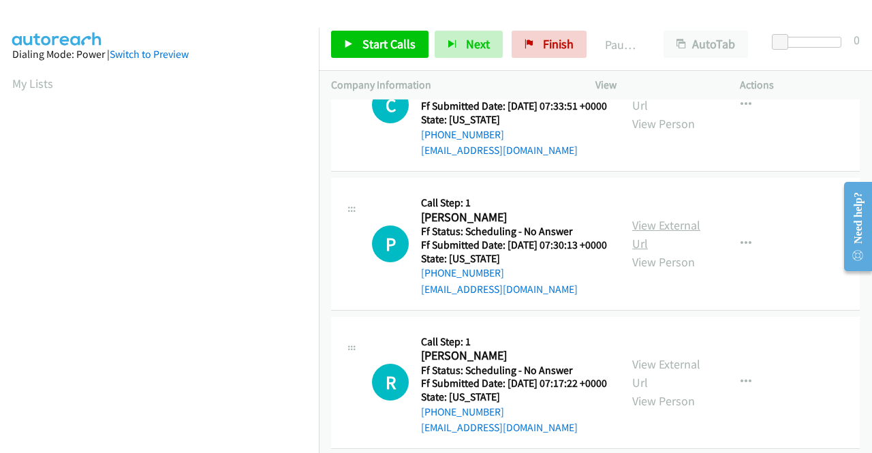
click at [648, 251] on link "View External Url" at bounding box center [666, 234] width 68 height 34
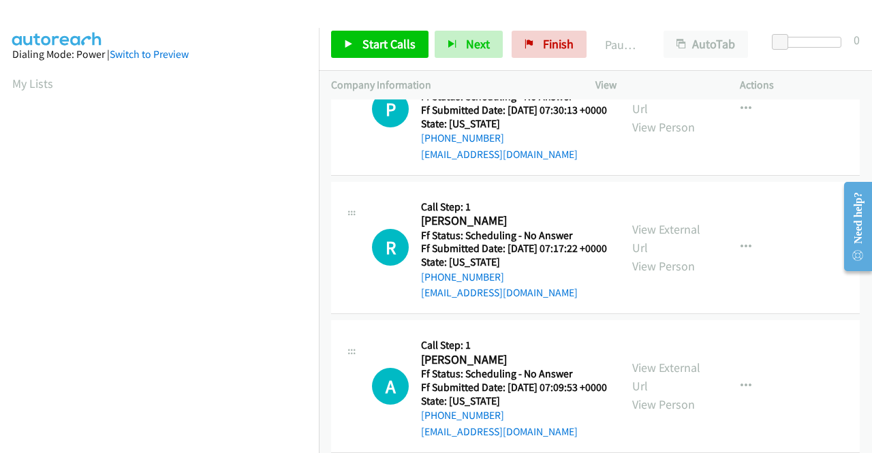
scroll to position [477, 0]
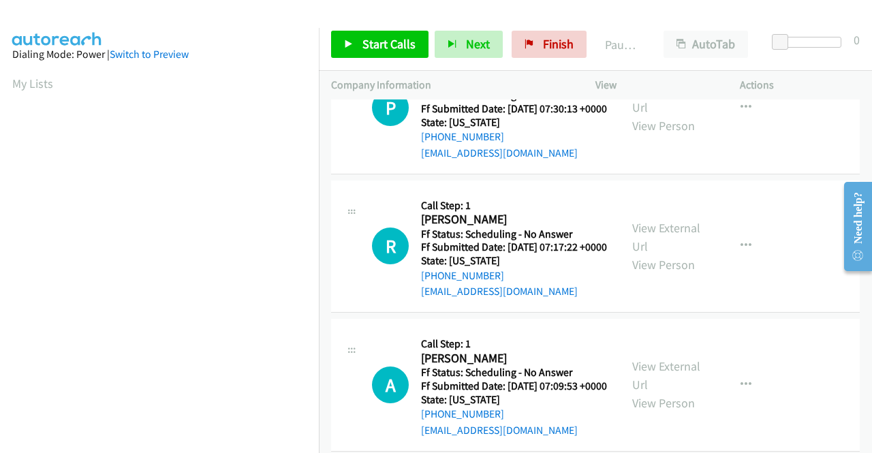
click at [644, 274] on div "View External Url View Person" at bounding box center [667, 246] width 71 height 55
click at [644, 254] on link "View External Url" at bounding box center [666, 237] width 68 height 34
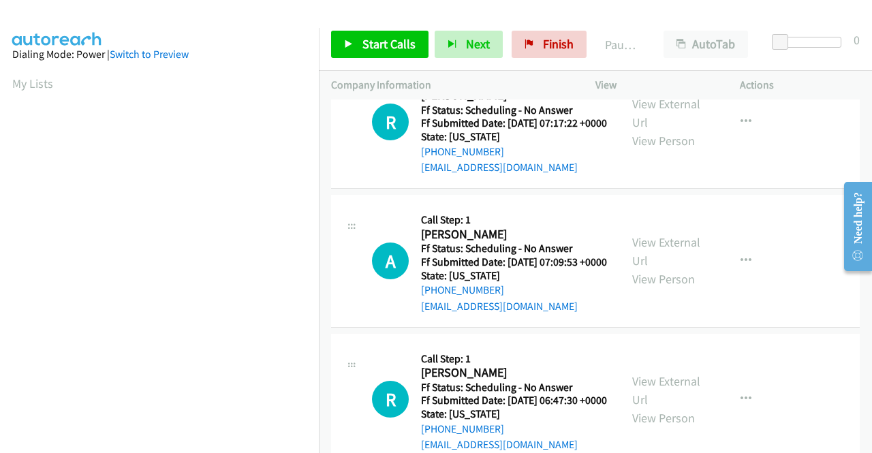
scroll to position [613, 0]
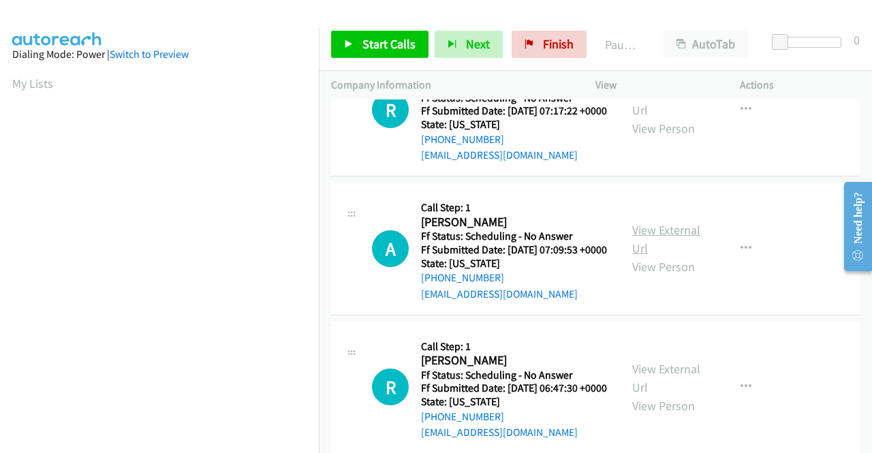
click at [648, 256] on link "View External Url" at bounding box center [666, 239] width 68 height 34
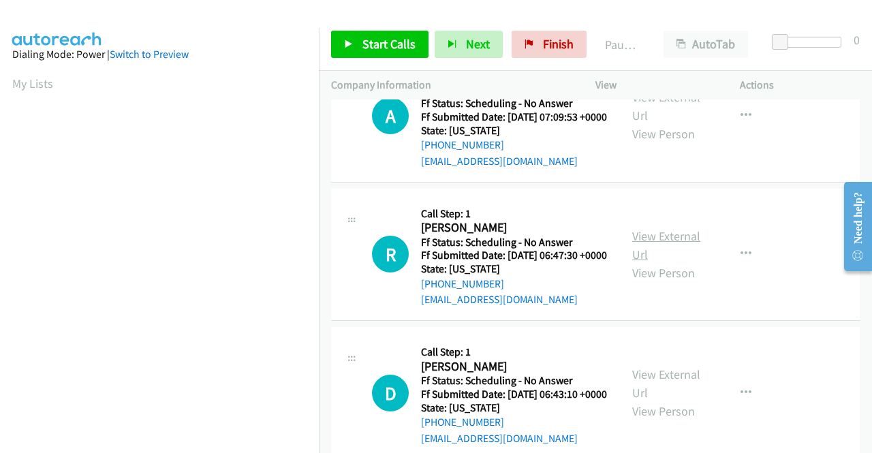
scroll to position [749, 0]
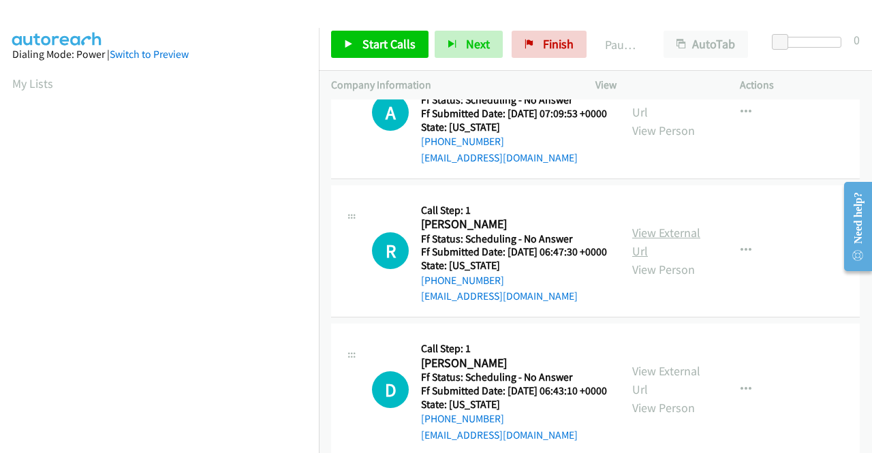
click at [642, 259] on link "View External Url" at bounding box center [666, 242] width 68 height 34
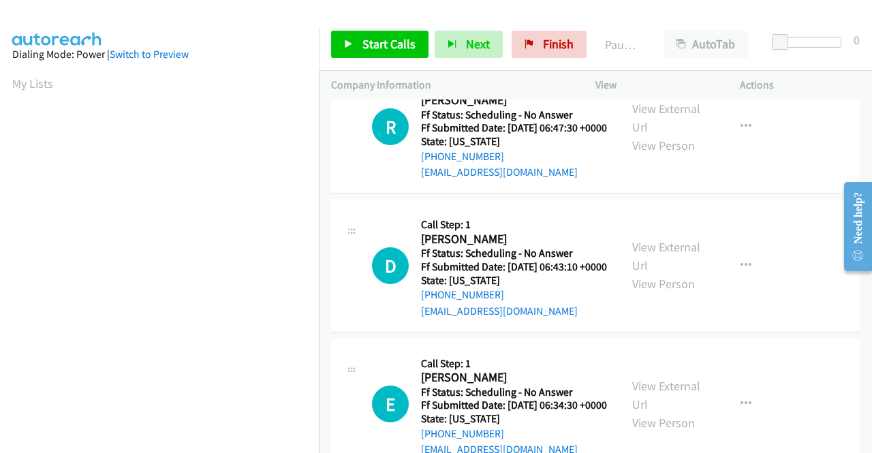
scroll to position [886, 0]
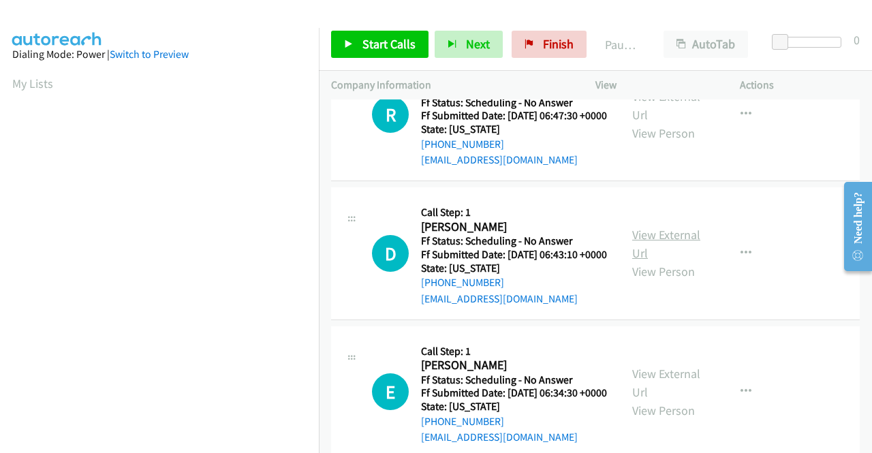
click at [645, 261] on link "View External Url" at bounding box center [666, 244] width 68 height 34
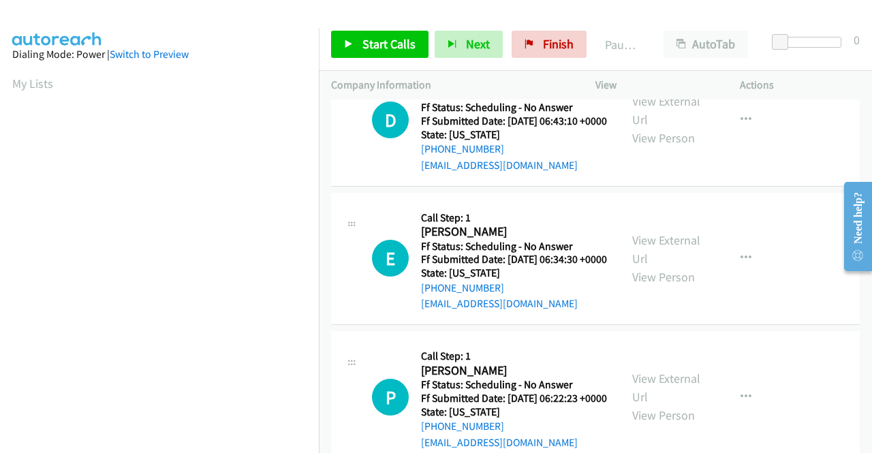
scroll to position [1022, 0]
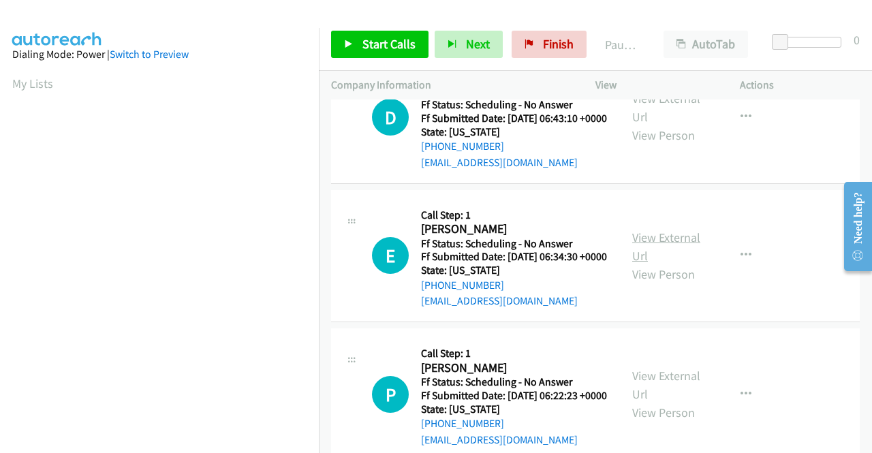
click at [632, 264] on link "View External Url" at bounding box center [666, 247] width 68 height 34
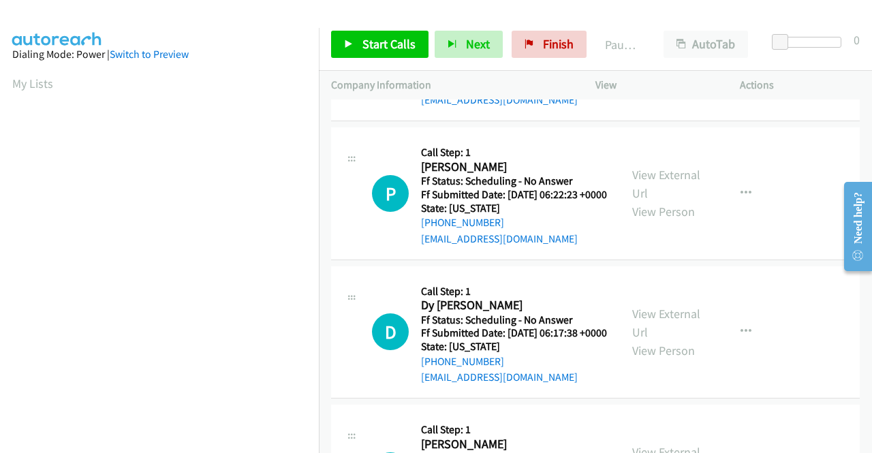
scroll to position [1226, 0]
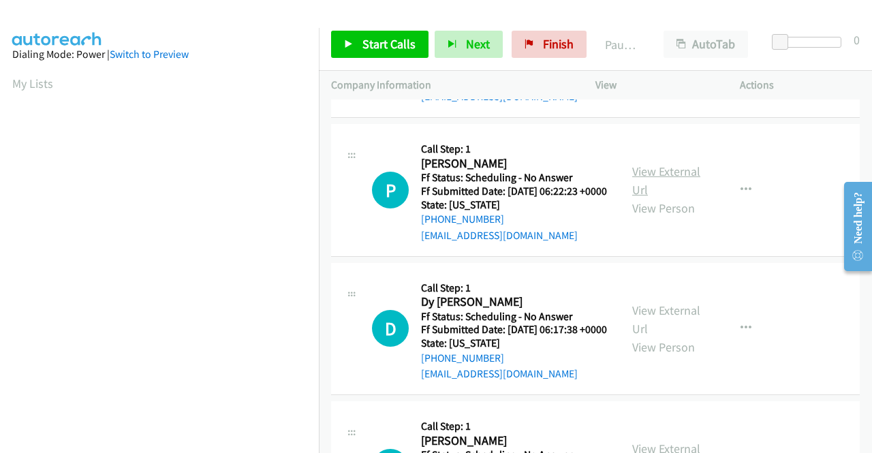
click at [661, 198] on link "View External Url" at bounding box center [666, 180] width 68 height 34
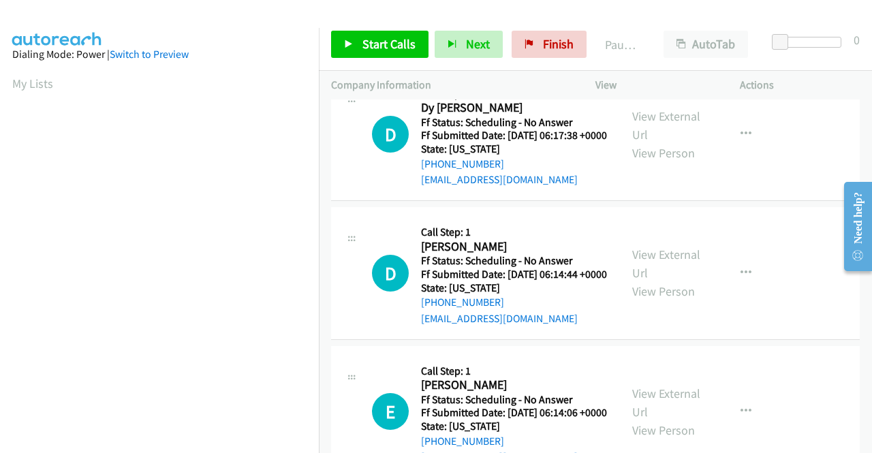
scroll to position [1430, 0]
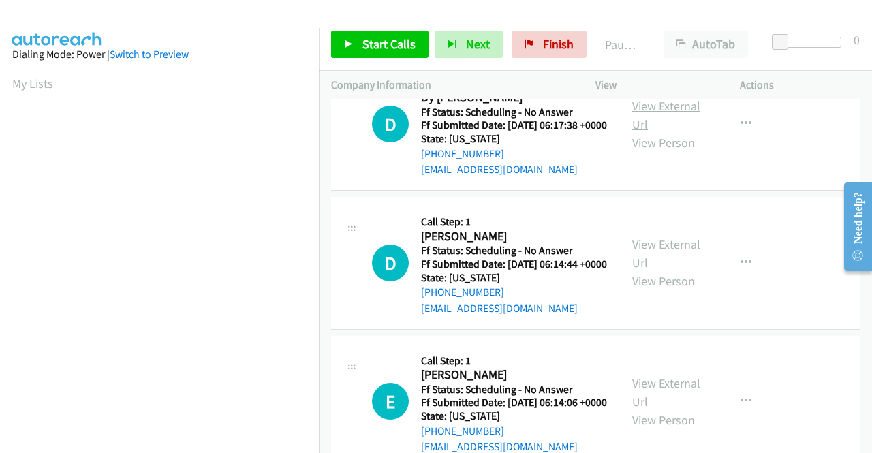
click at [650, 132] on link "View External Url" at bounding box center [666, 115] width 68 height 34
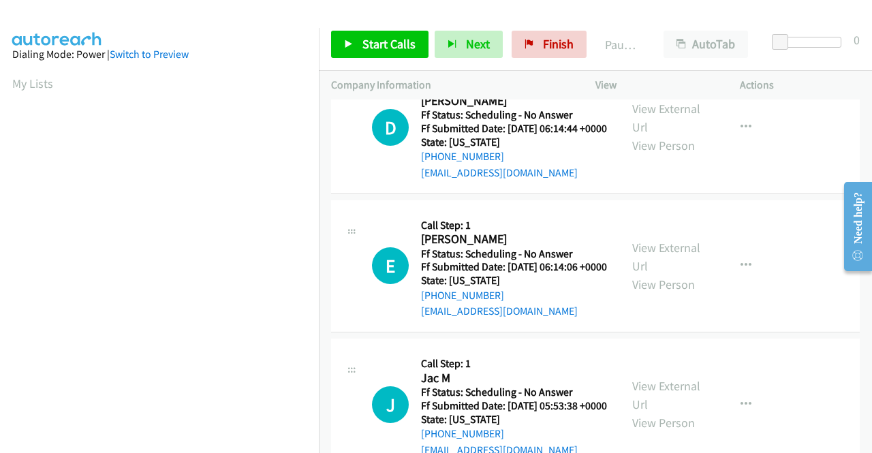
scroll to position [1567, 0]
click at [633, 134] on link "View External Url" at bounding box center [666, 117] width 68 height 34
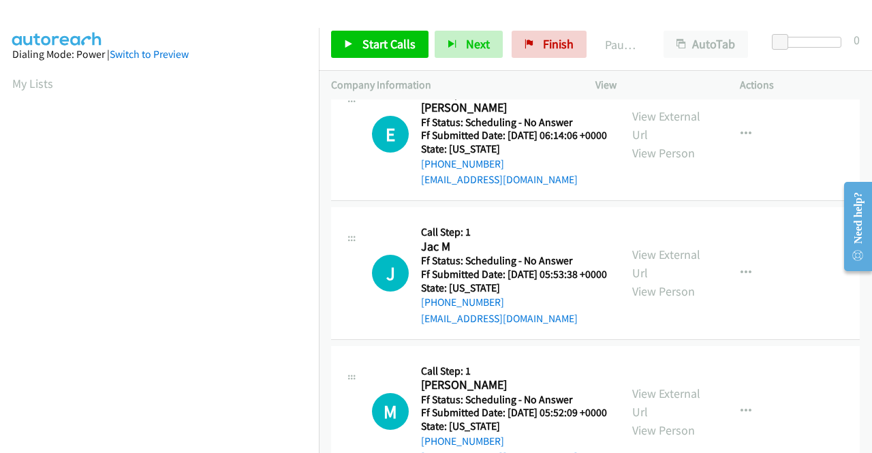
scroll to position [1703, 0]
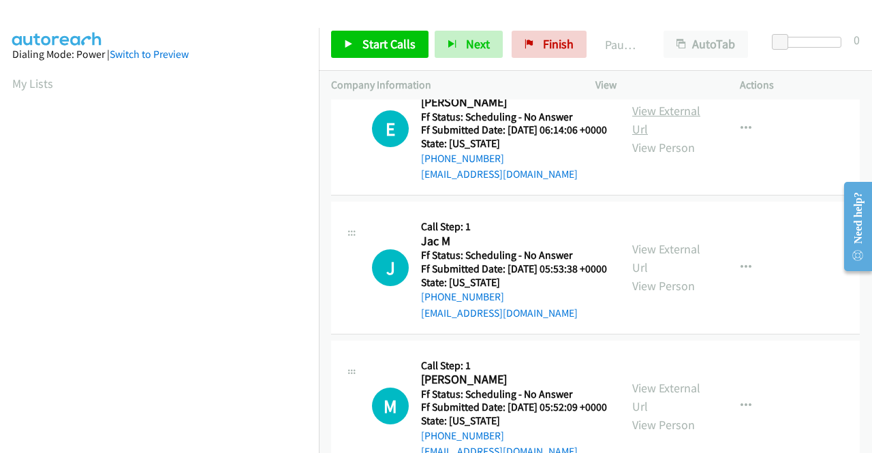
click at [638, 137] on link "View External Url" at bounding box center [666, 120] width 68 height 34
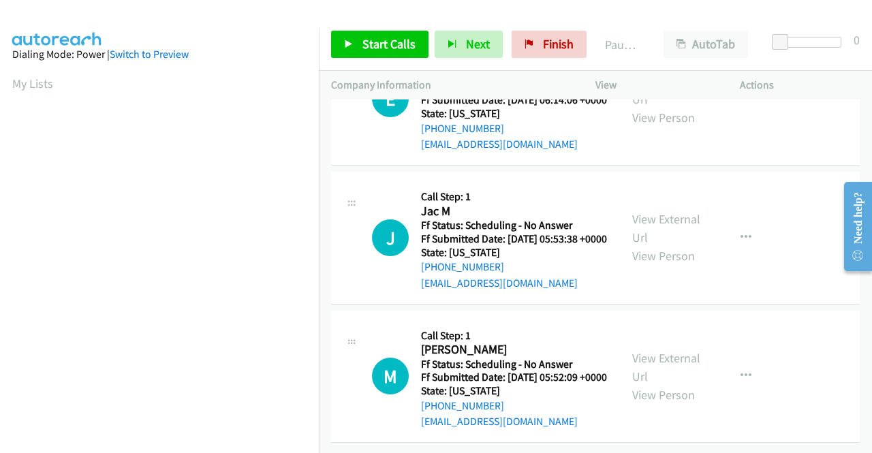
scroll to position [1839, 0]
click at [643, 245] on link "View External Url" at bounding box center [666, 228] width 68 height 34
click at [646, 350] on link "View External Url" at bounding box center [666, 367] width 68 height 34
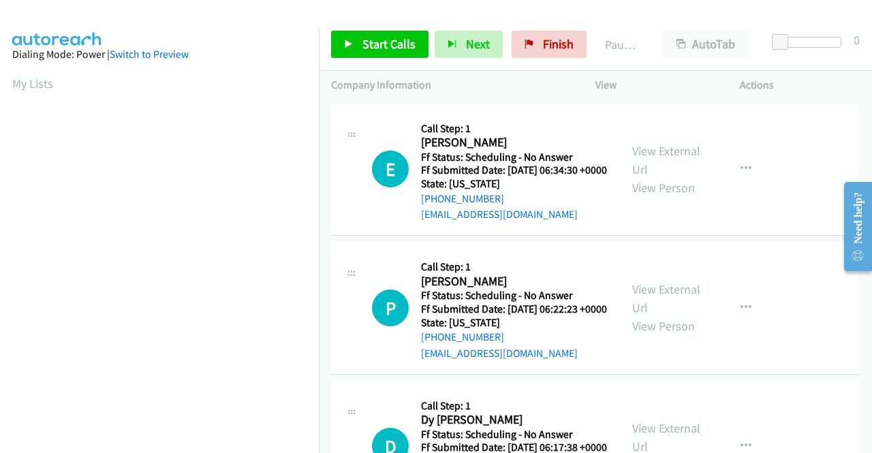
scroll to position [0, 0]
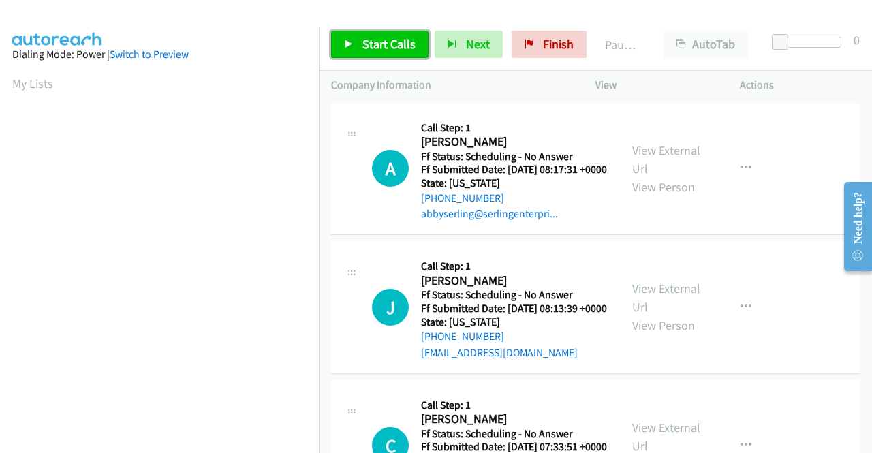
click at [384, 36] on span "Start Calls" at bounding box center [388, 44] width 53 height 16
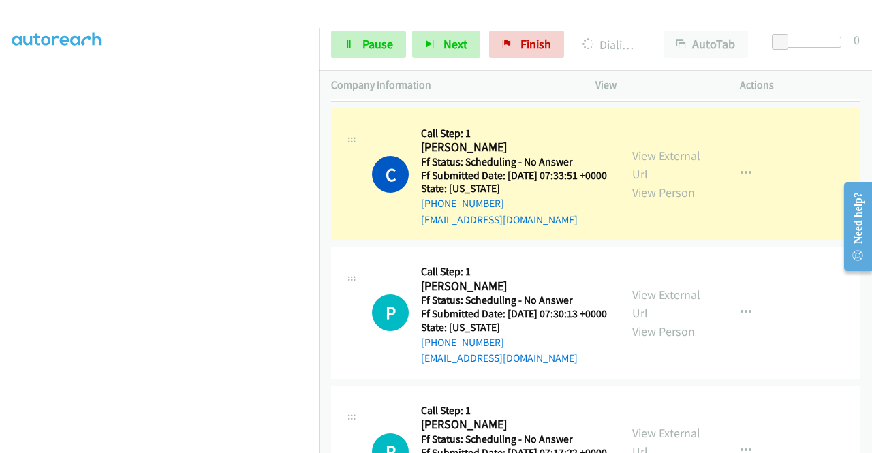
scroll to position [341, 0]
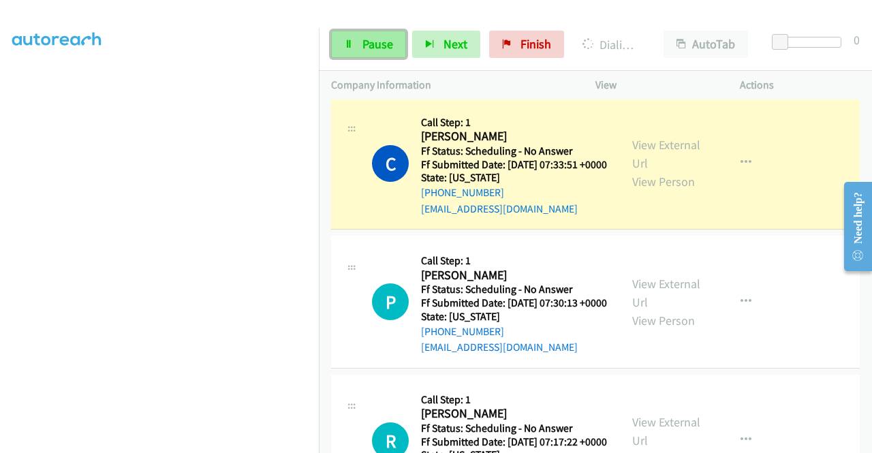
click at [349, 32] on link "Pause" at bounding box center [368, 44] width 75 height 27
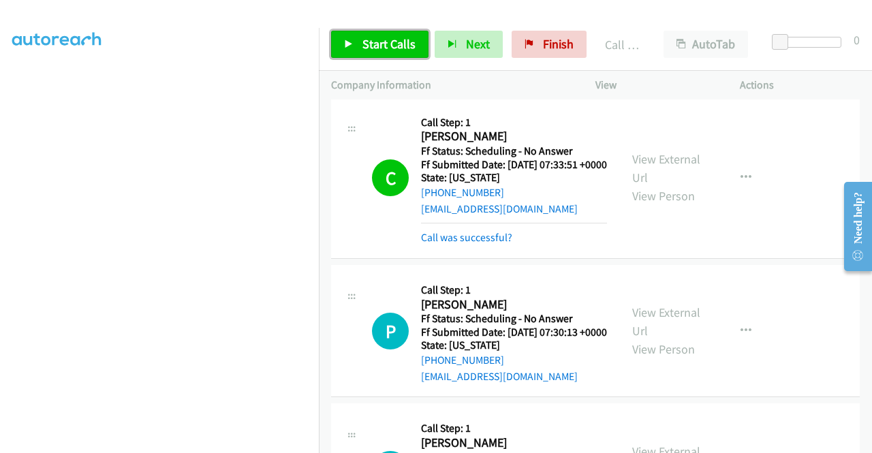
click at [356, 40] on link "Start Calls" at bounding box center [379, 44] width 97 height 27
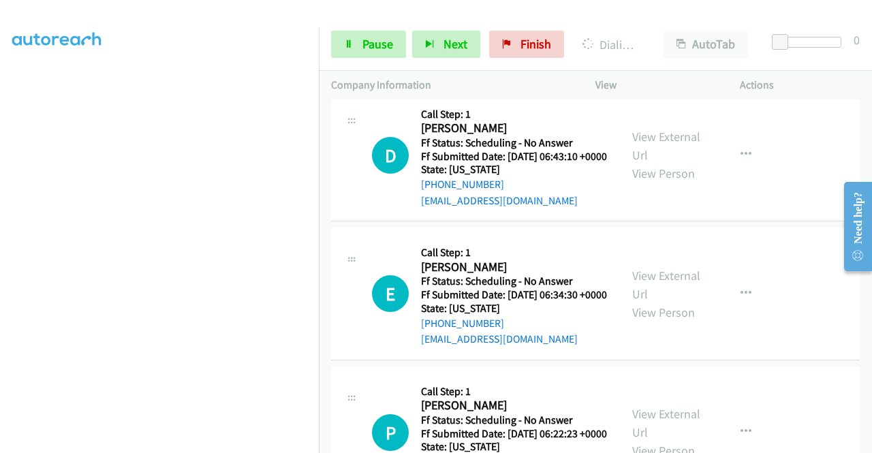
scroll to position [1226, 0]
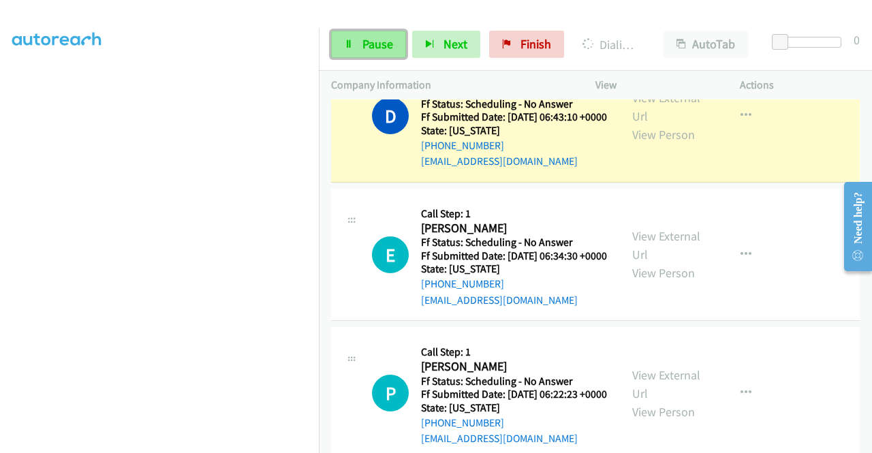
click at [386, 55] on link "Pause" at bounding box center [368, 44] width 75 height 27
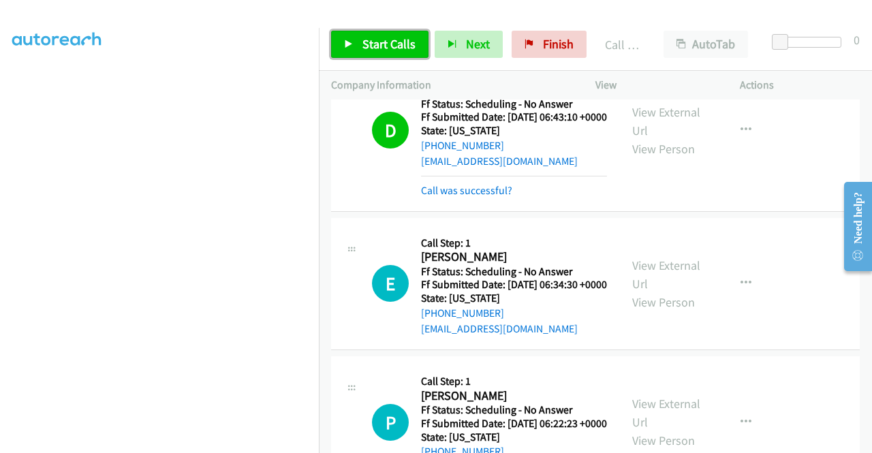
click at [400, 39] on span "Start Calls" at bounding box center [388, 44] width 53 height 16
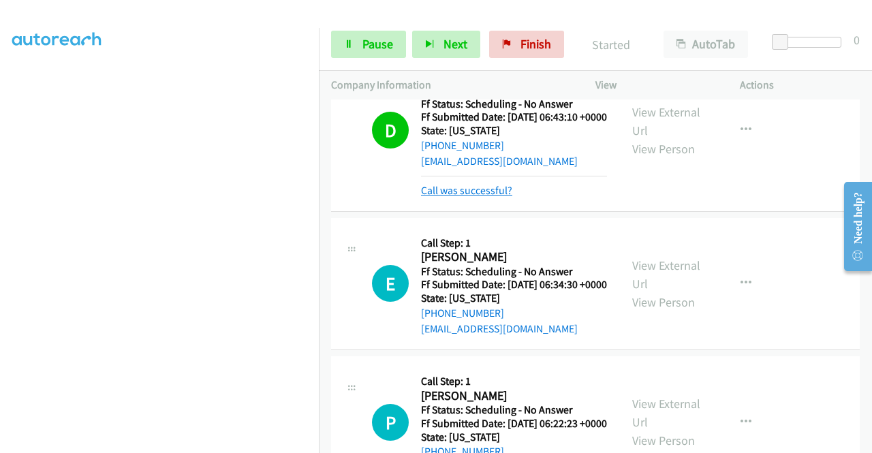
click at [505, 197] on link "Call was successful?" at bounding box center [466, 190] width 91 height 13
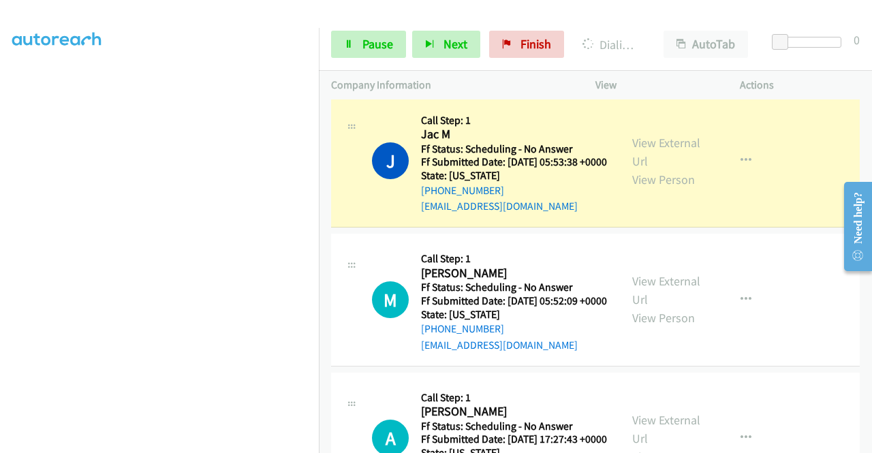
scroll to position [2180, 0]
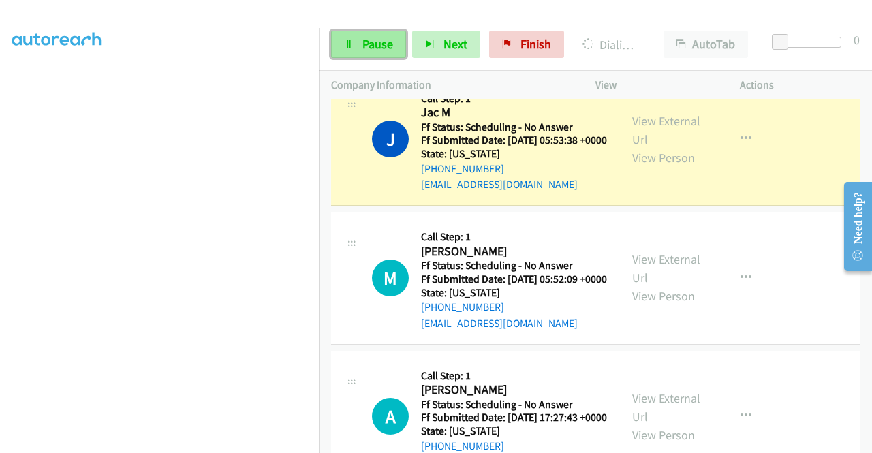
click at [388, 42] on span "Pause" at bounding box center [377, 44] width 31 height 16
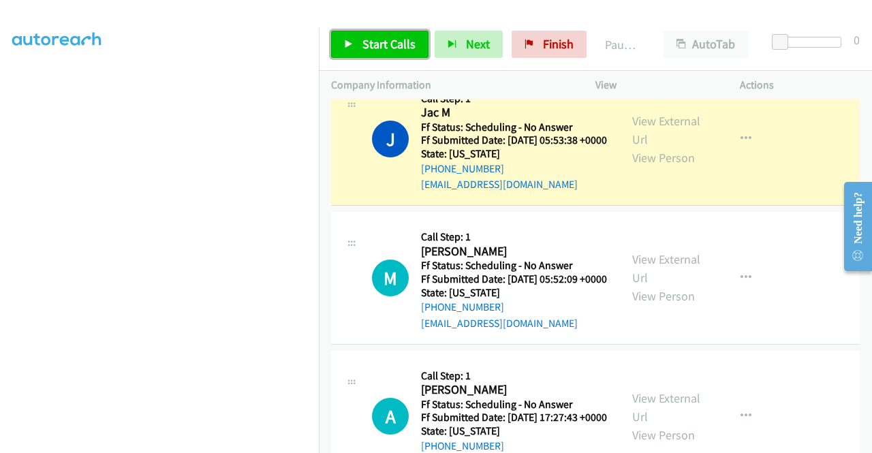
click at [386, 45] on span "Start Calls" at bounding box center [388, 44] width 53 height 16
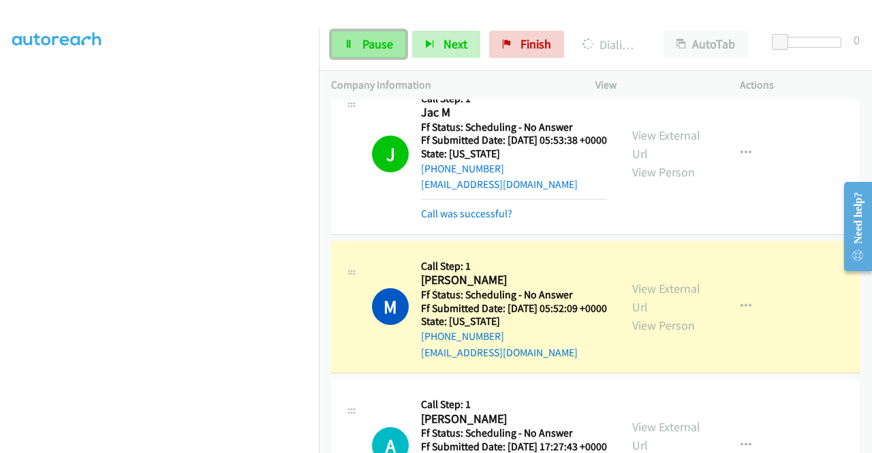
click at [362, 42] on span "Pause" at bounding box center [377, 44] width 31 height 16
